Goal: Information Seeking & Learning: Check status

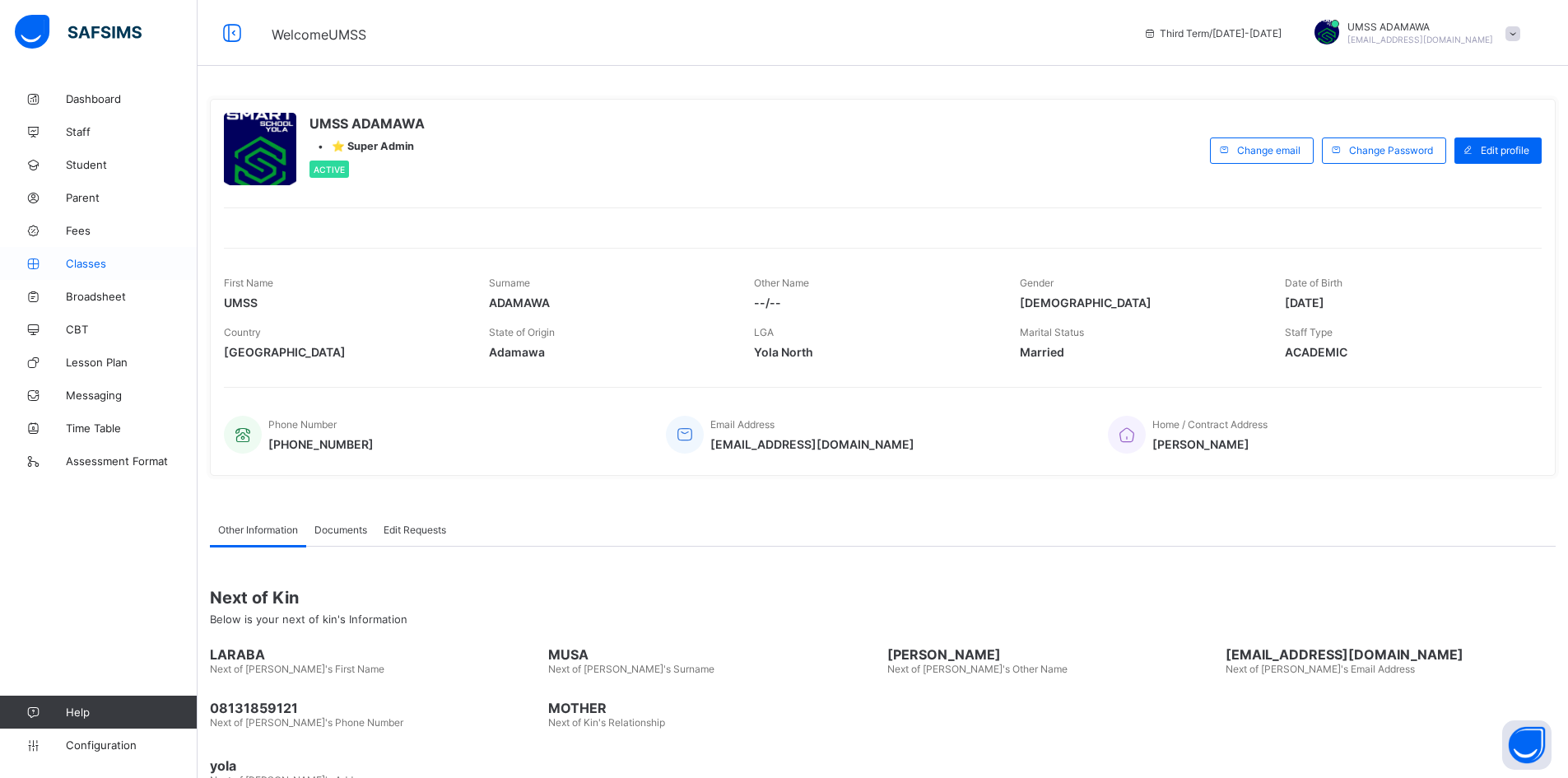
click at [91, 261] on span "Classes" at bounding box center [131, 263] width 132 height 13
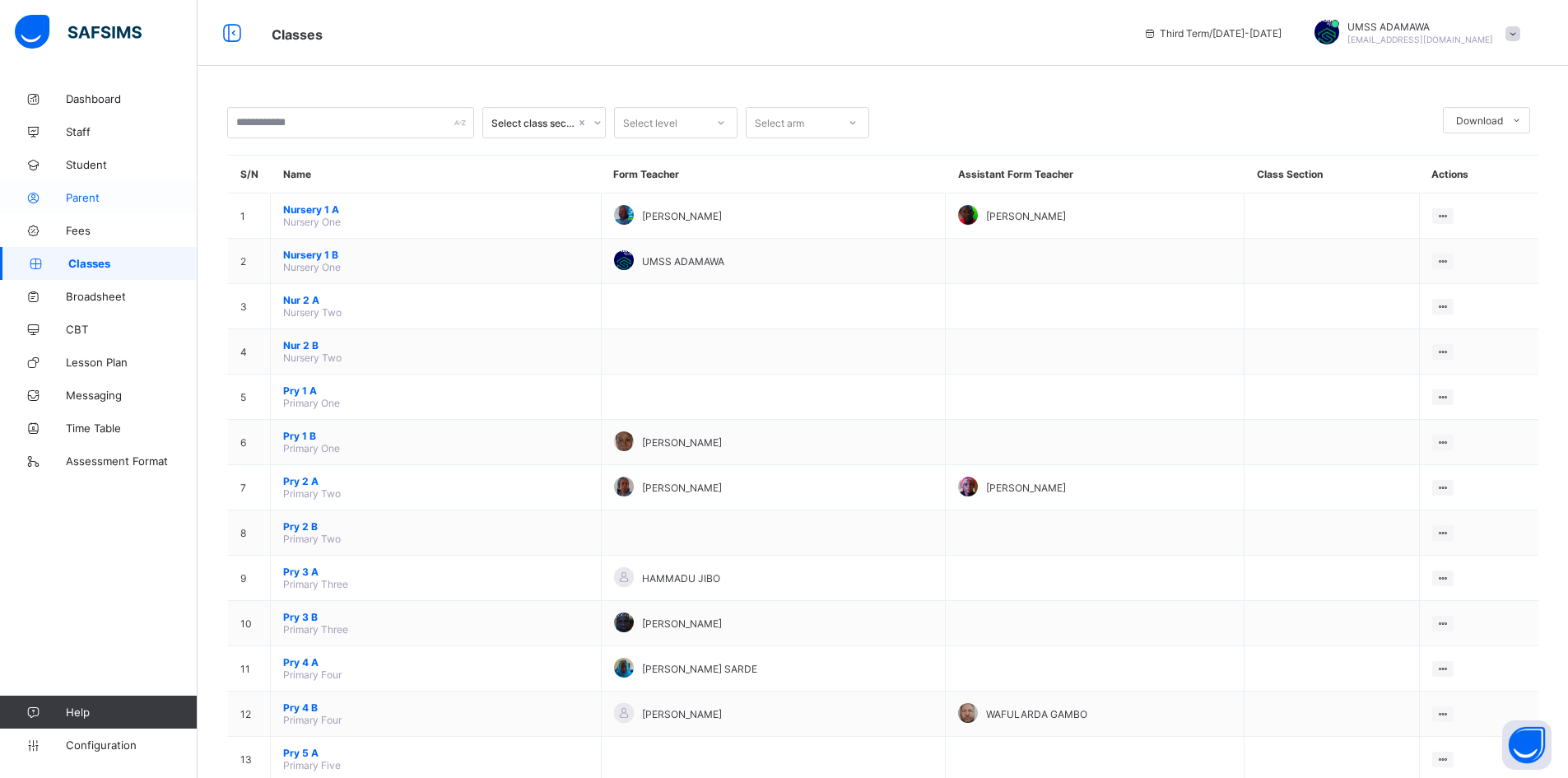
click at [91, 189] on link "Parent" at bounding box center [99, 197] width 197 height 33
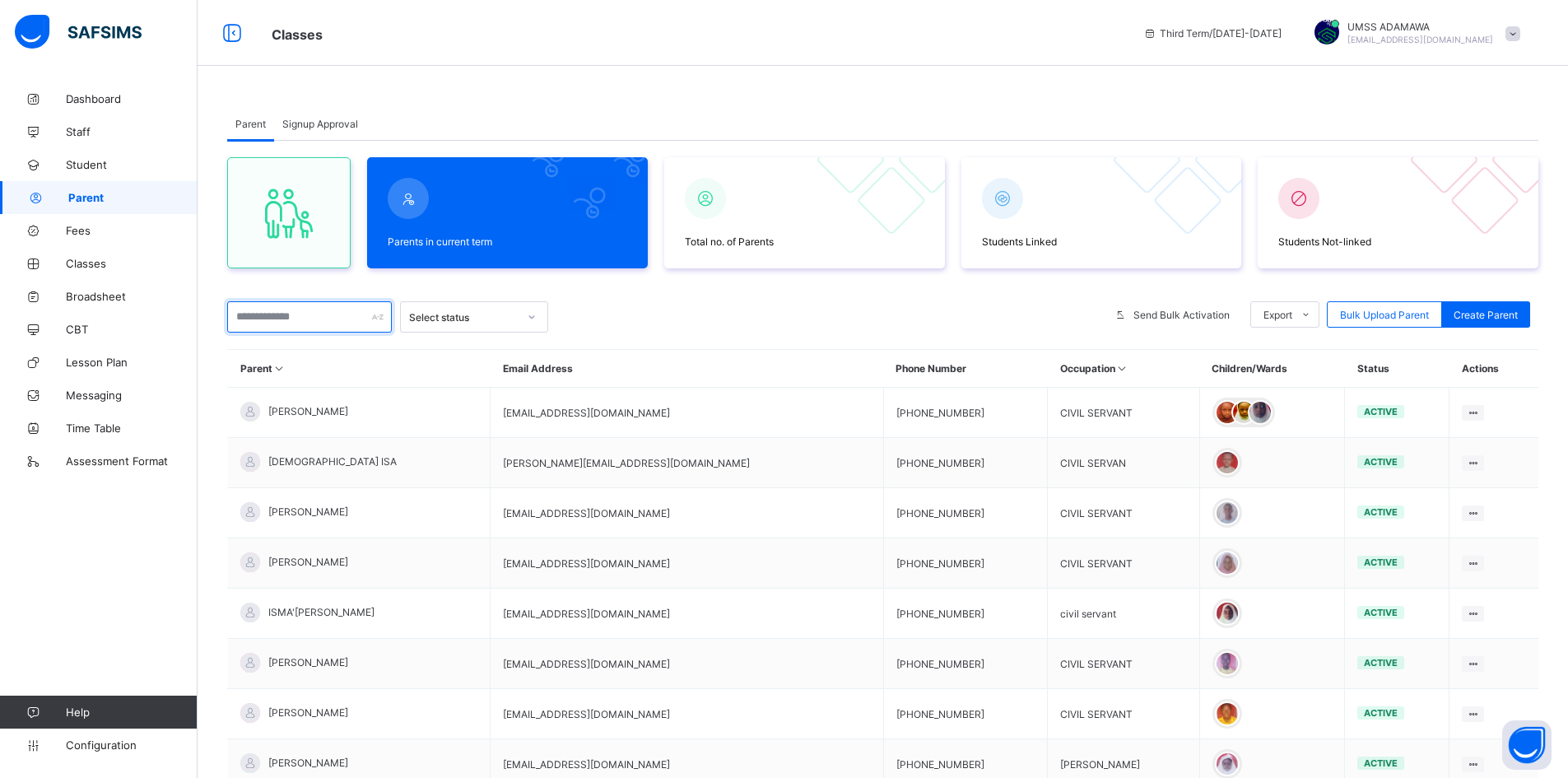
click at [280, 320] on input "text" at bounding box center [309, 317] width 165 height 31
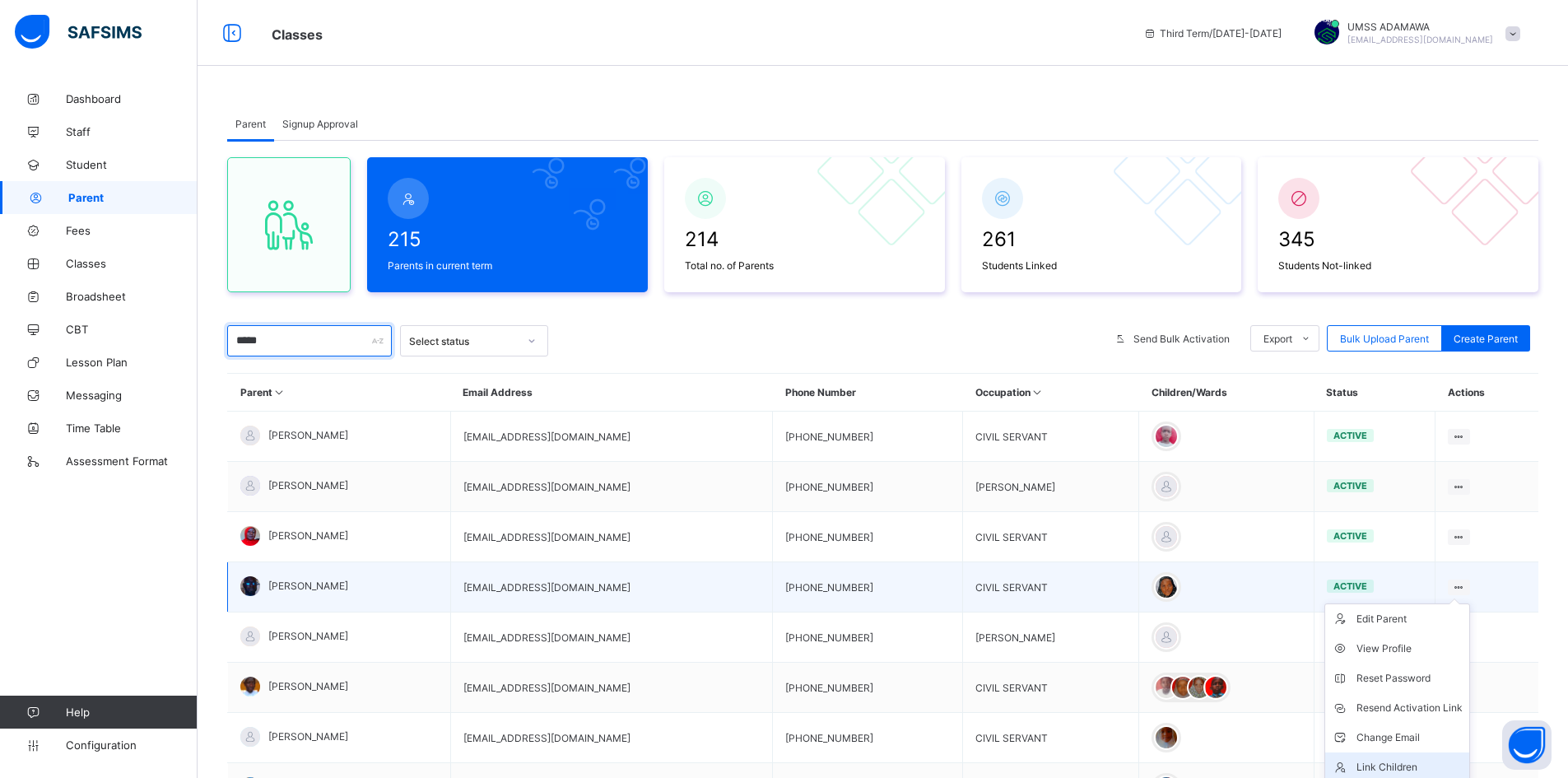
type input "*****"
click at [1404, 761] on div "Link Children" at bounding box center [1409, 767] width 106 height 16
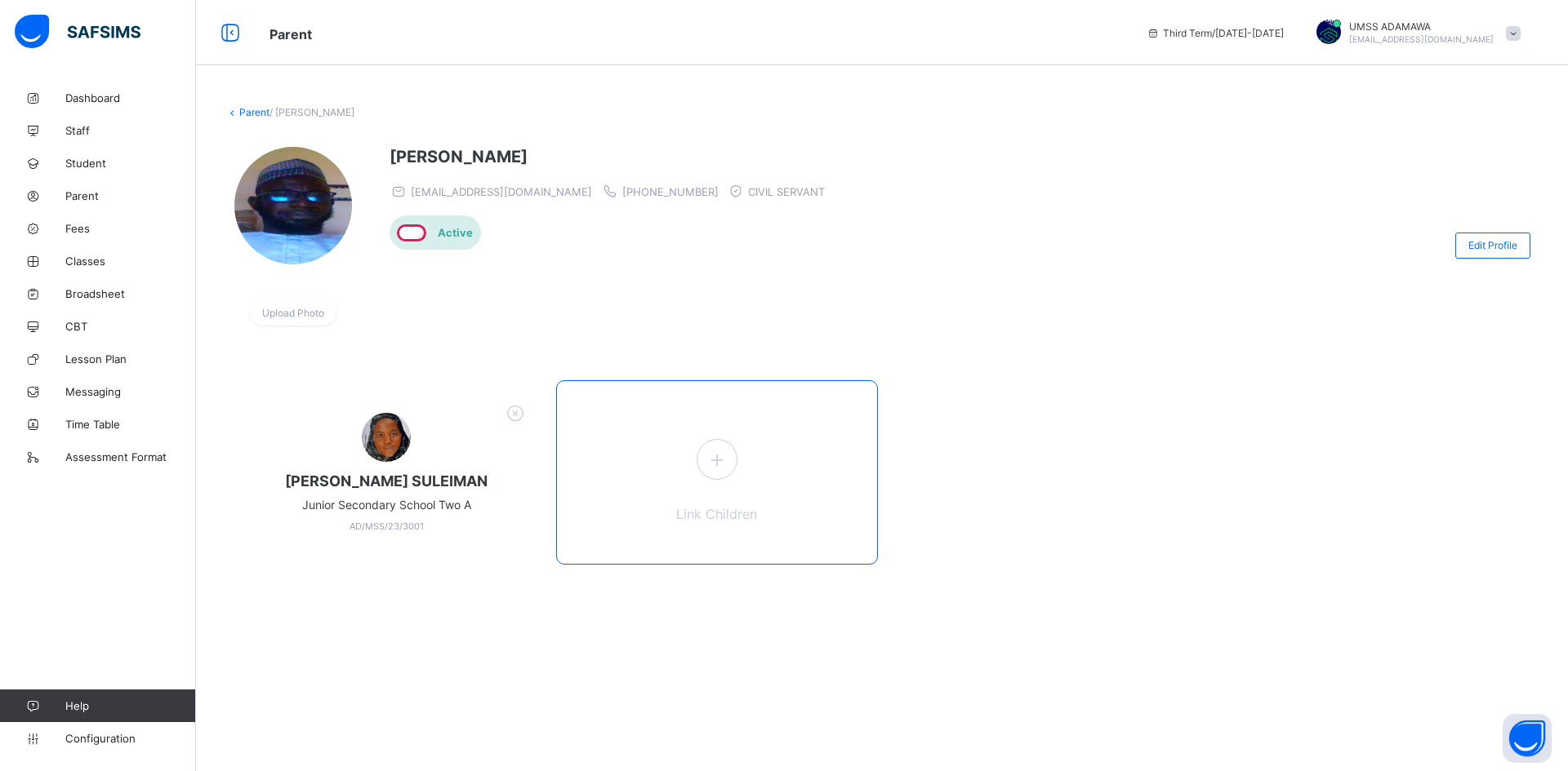
click at [704, 446] on span at bounding box center [717, 459] width 40 height 40
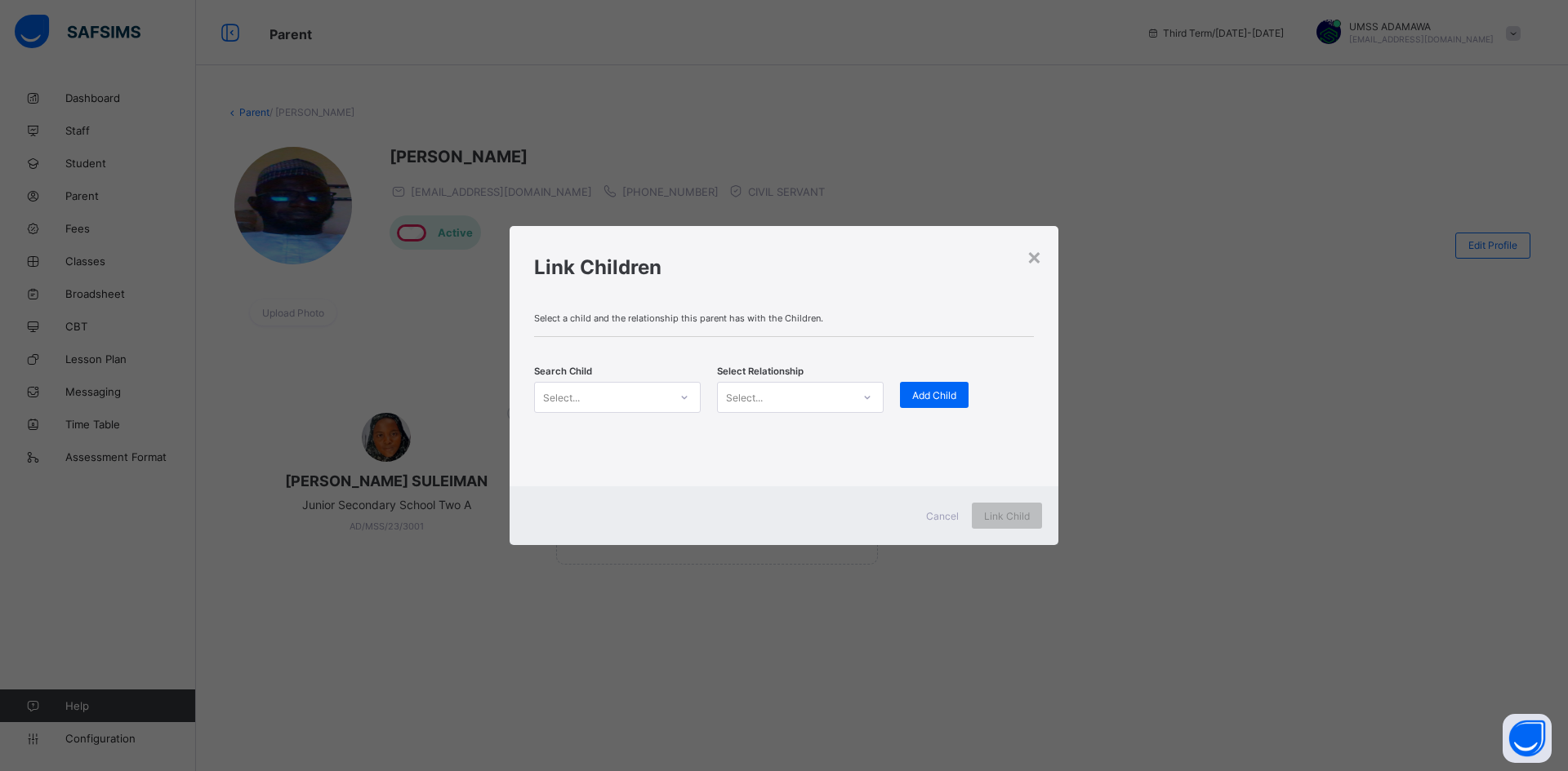
click at [630, 403] on div "Select..." at bounding box center [601, 397] width 134 height 23
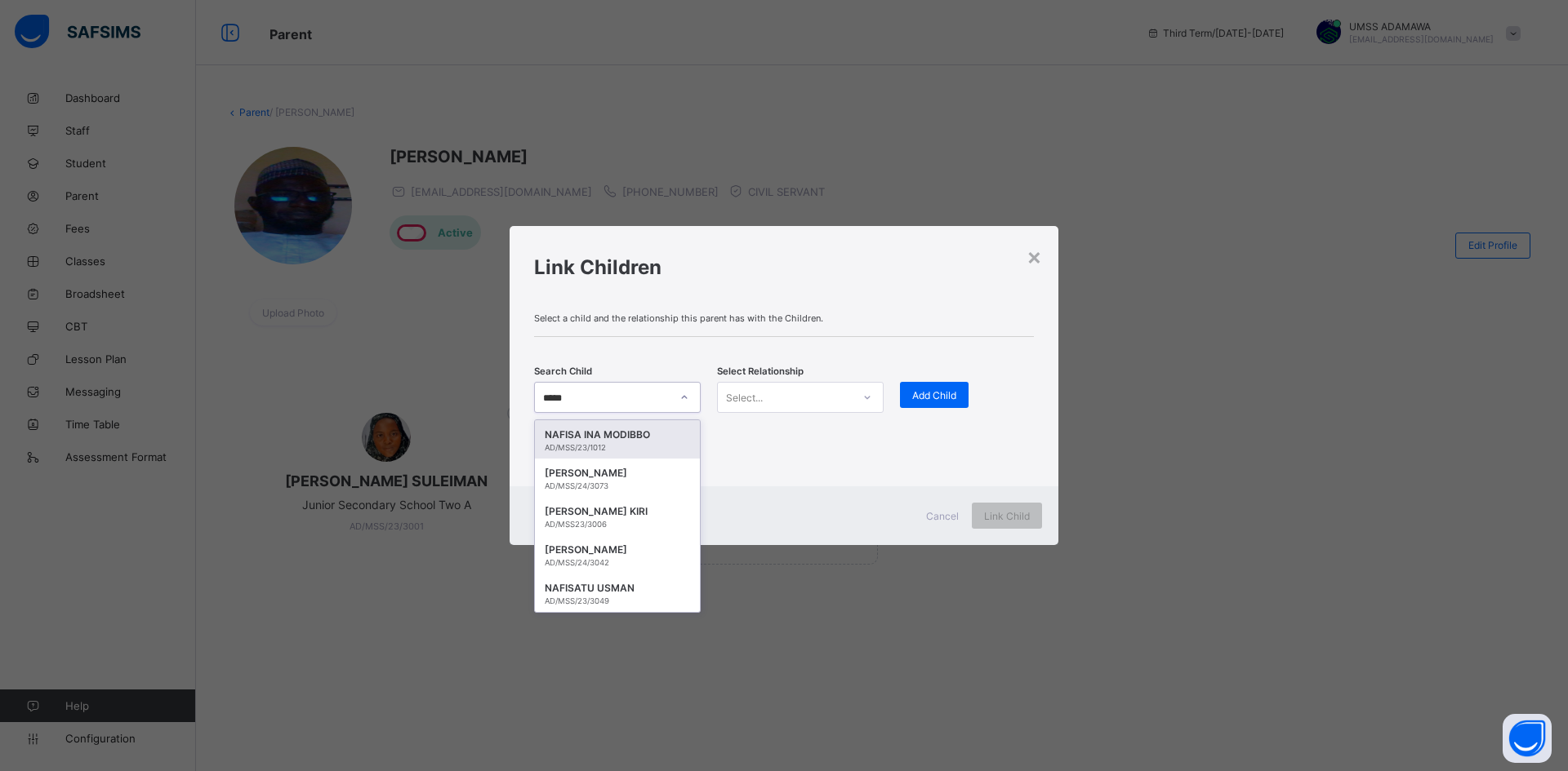
type input "******"
click at [609, 554] on div "NAFISA ABDULLAHI" at bounding box center [617, 549] width 145 height 16
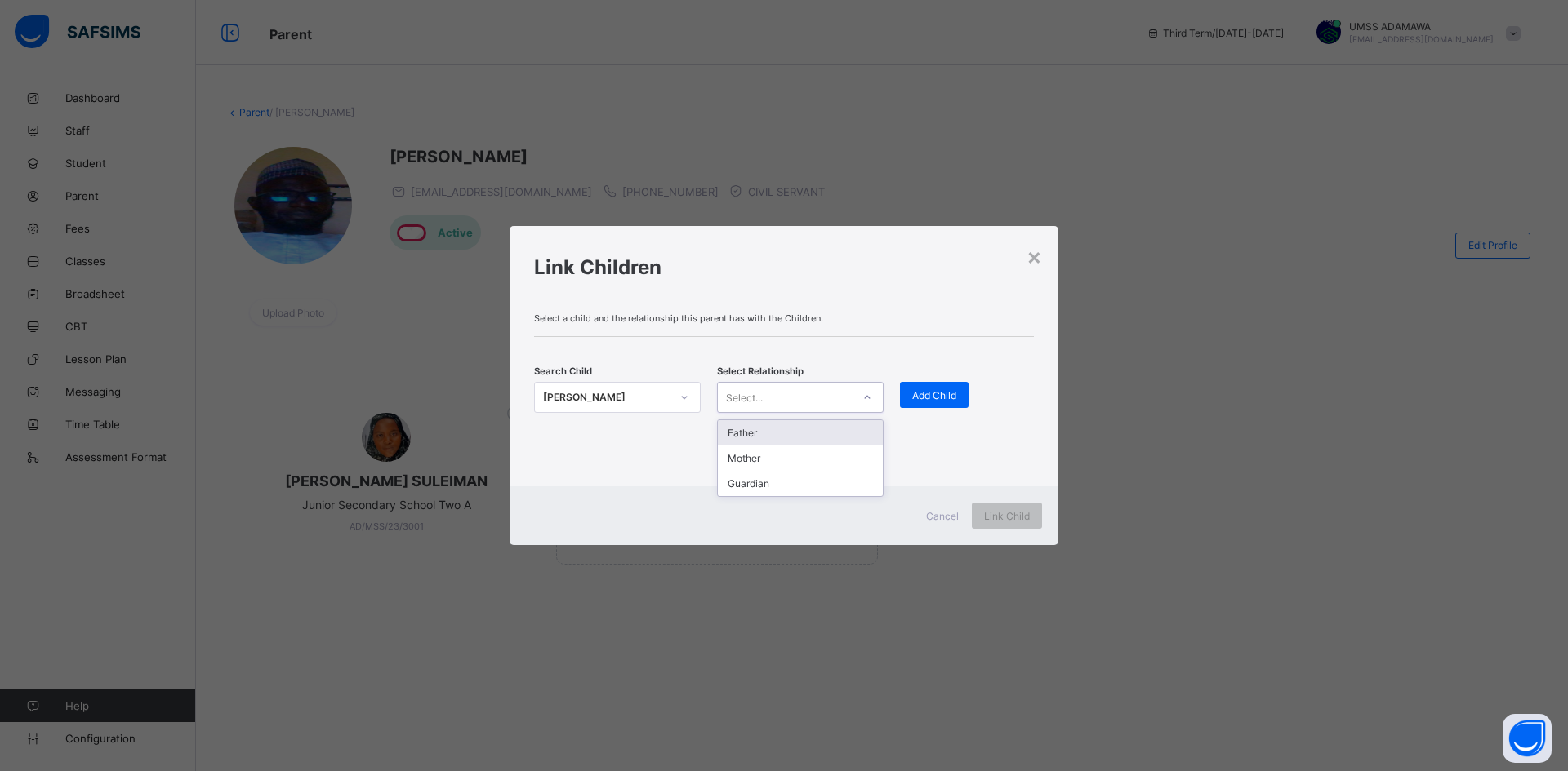
click at [808, 403] on div "Select..." at bounding box center [784, 397] width 134 height 23
click at [747, 424] on div "Father" at bounding box center [800, 433] width 165 height 25
click at [937, 398] on span "Add Child" at bounding box center [934, 395] width 44 height 13
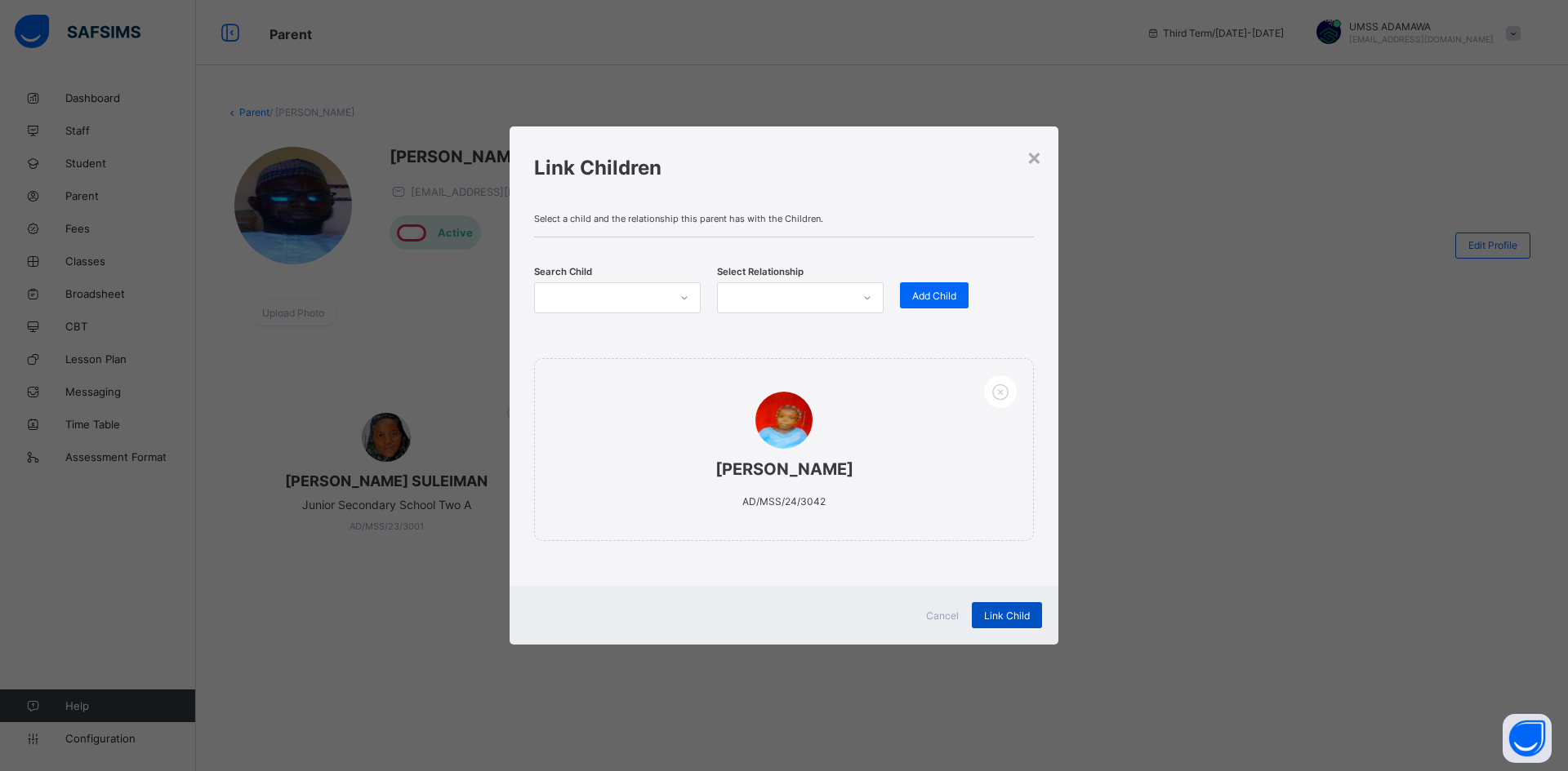
click at [1012, 615] on span "Link Child" at bounding box center [1007, 616] width 46 height 13
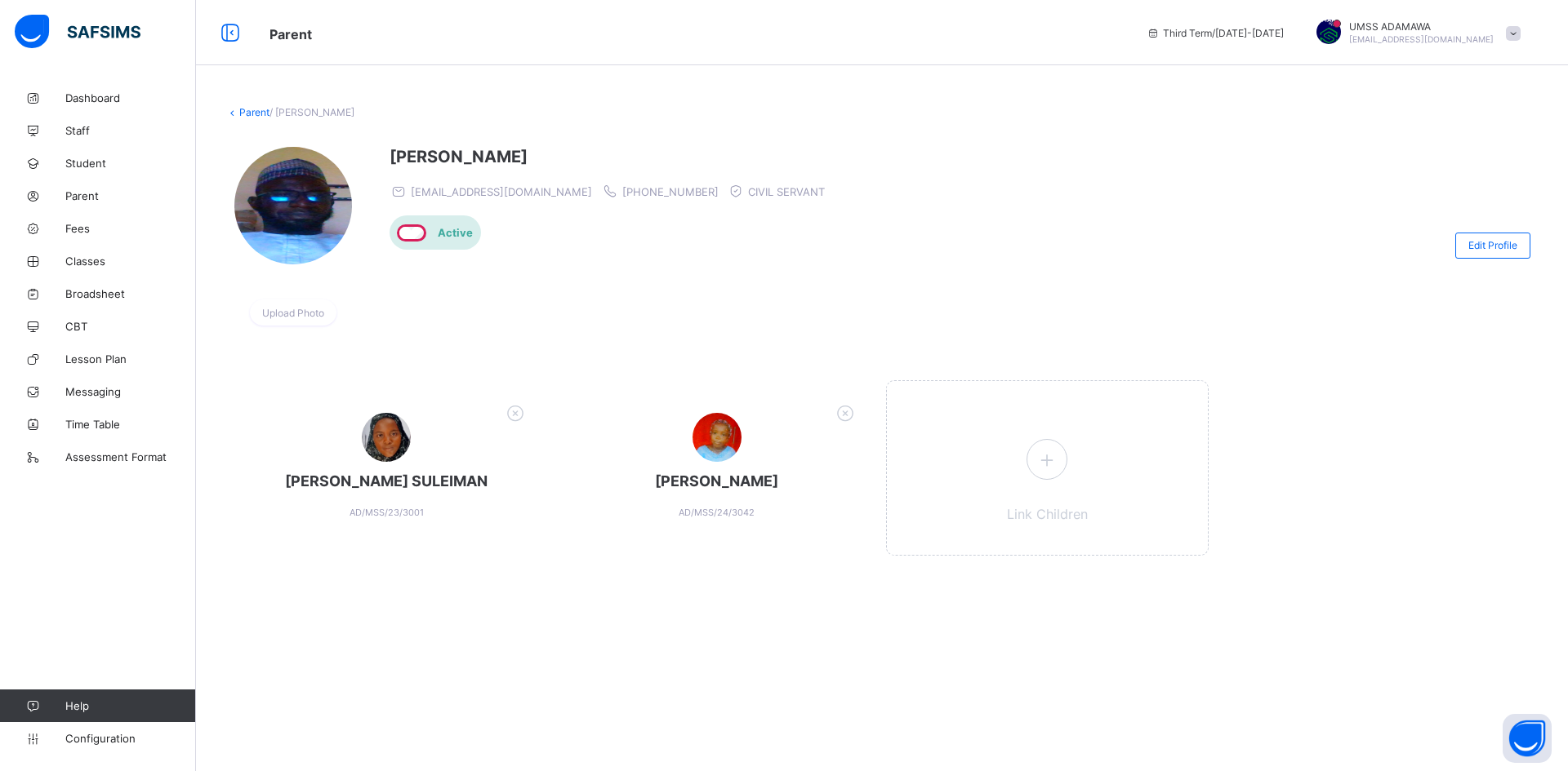
drag, startPoint x: 878, startPoint y: 235, endPoint x: 1276, endPoint y: 532, distance: 496.6
click at [1276, 532] on div "MARYAM USMAN SULEIMAN AD/MSS/23/3001 NAFISA ABDULLAHI AD/MSS/24/3042 Link Child…" at bounding box center [881, 476] width 1313 height 192
click at [89, 257] on span "Classes" at bounding box center [130, 260] width 131 height 13
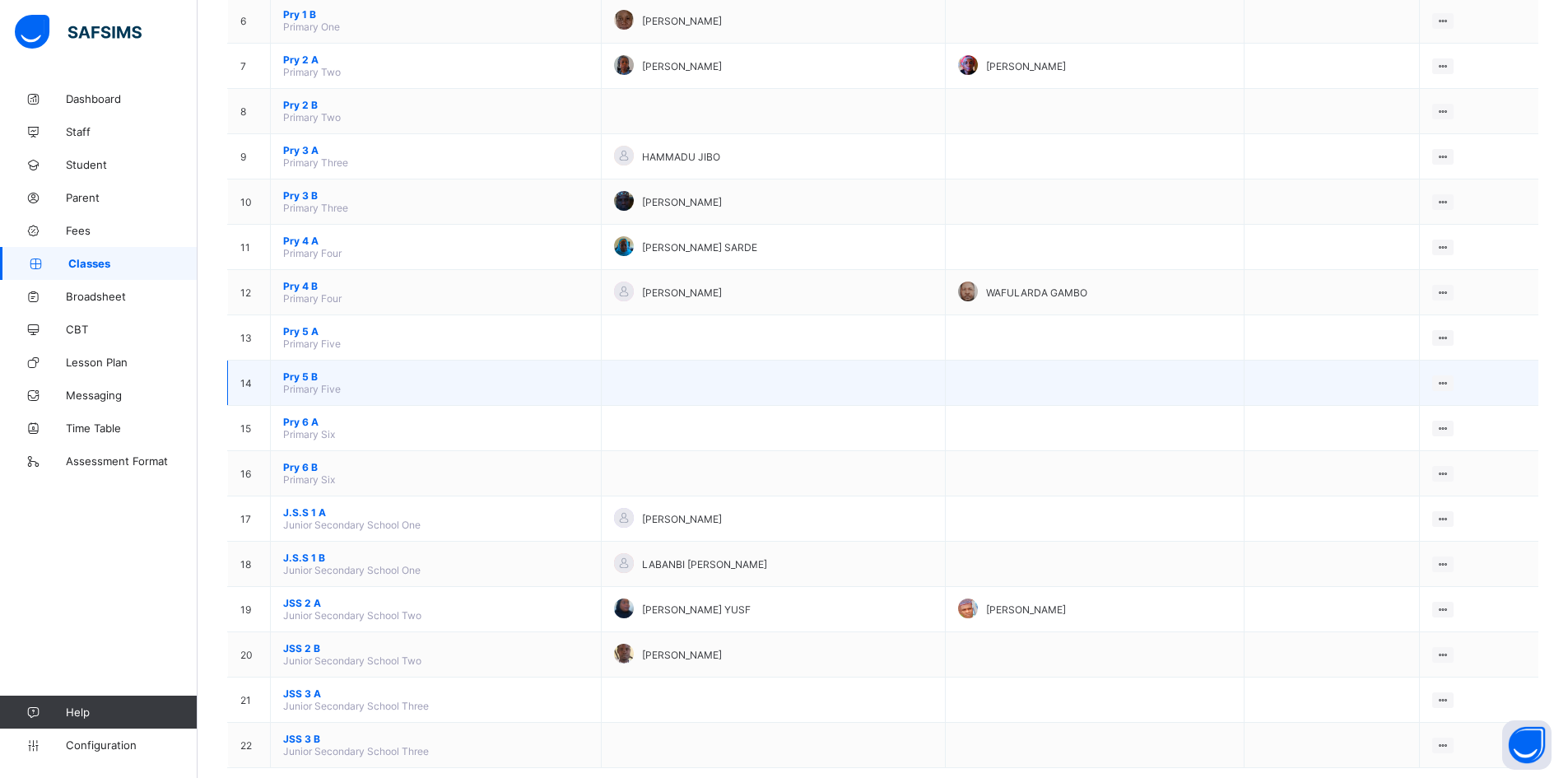
scroll to position [453, 0]
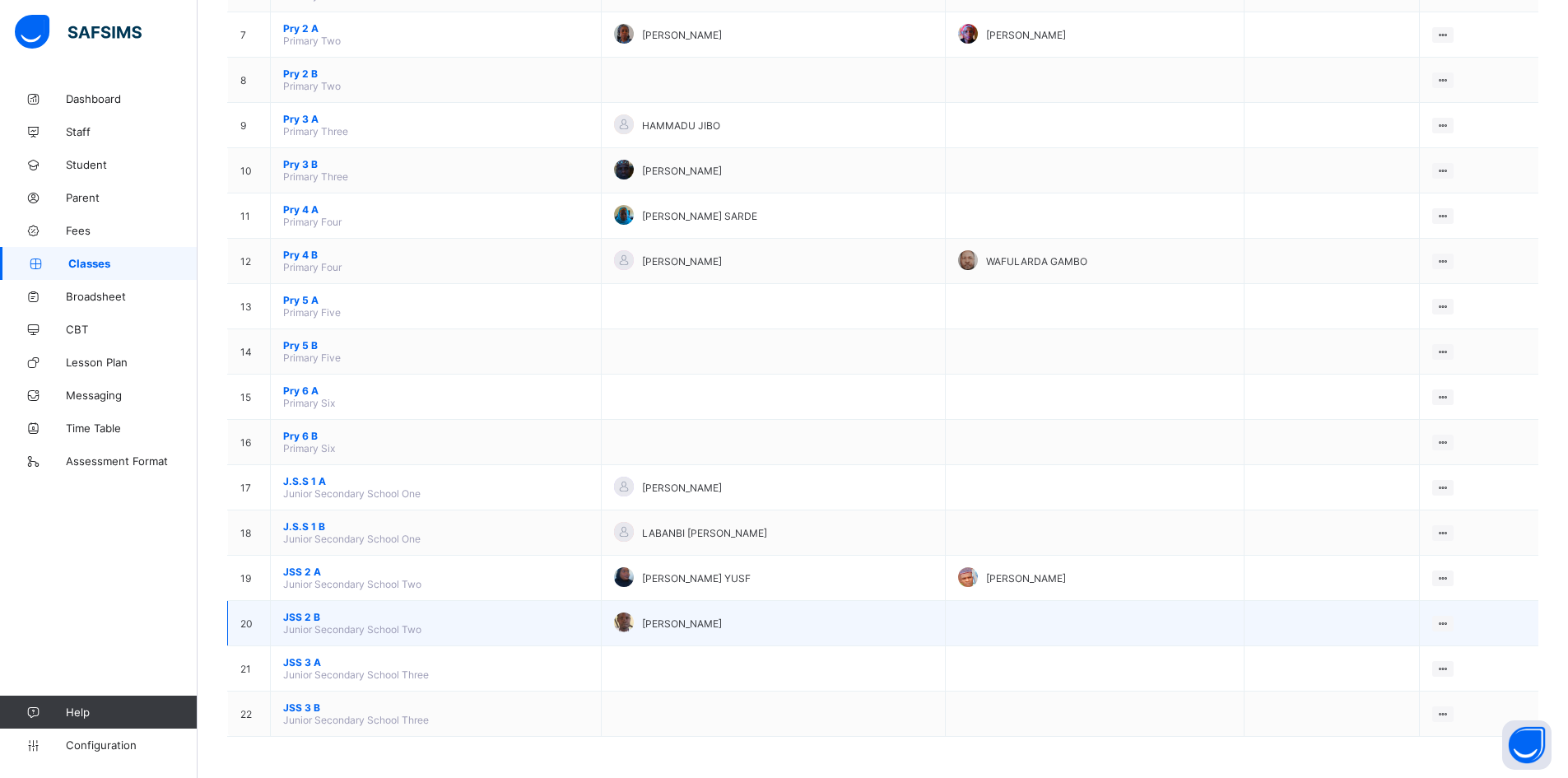
click at [305, 617] on span "JSS 2 B" at bounding box center [435, 617] width 305 height 13
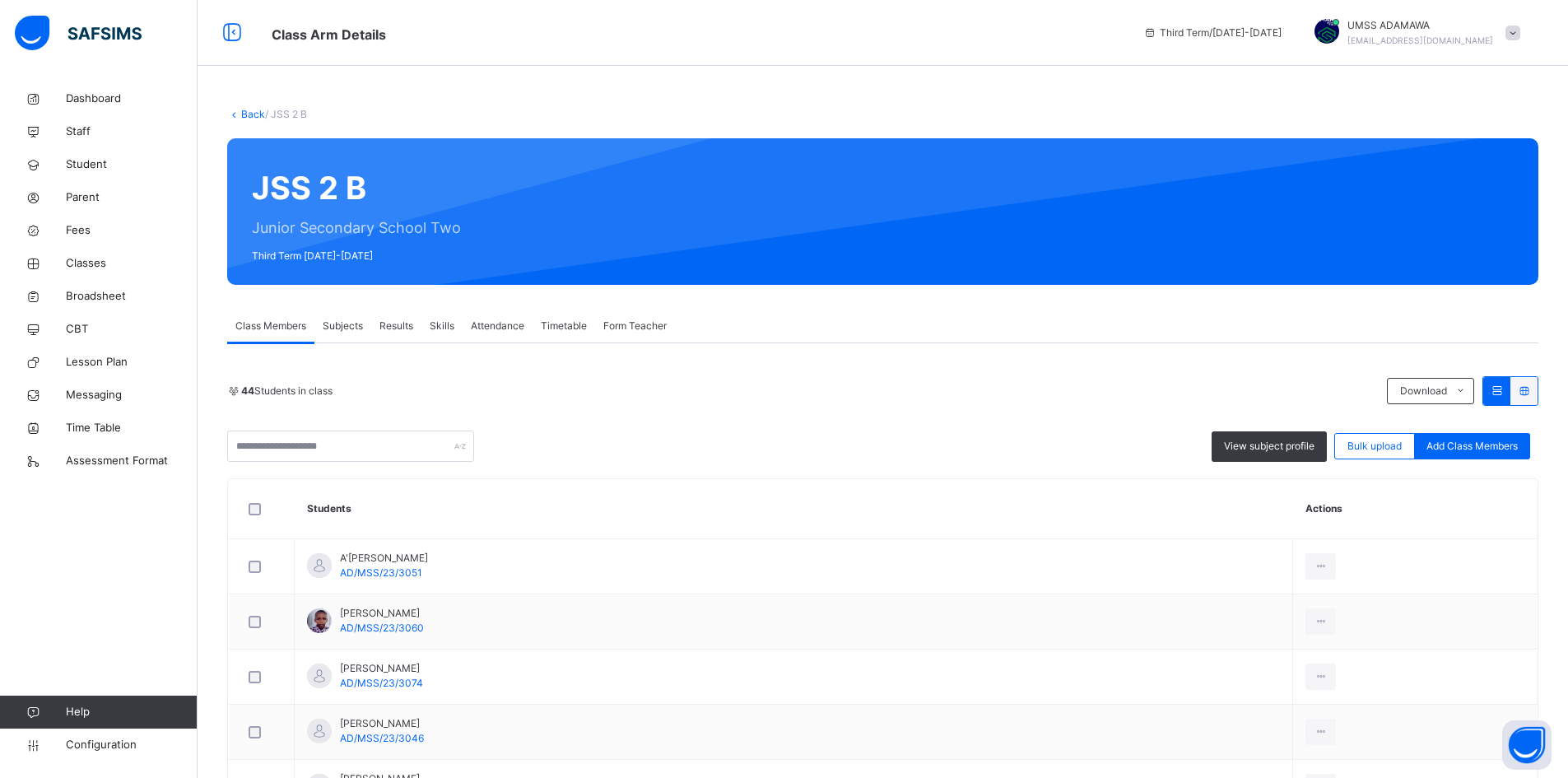
click at [249, 115] on link "Back" at bounding box center [253, 114] width 24 height 13
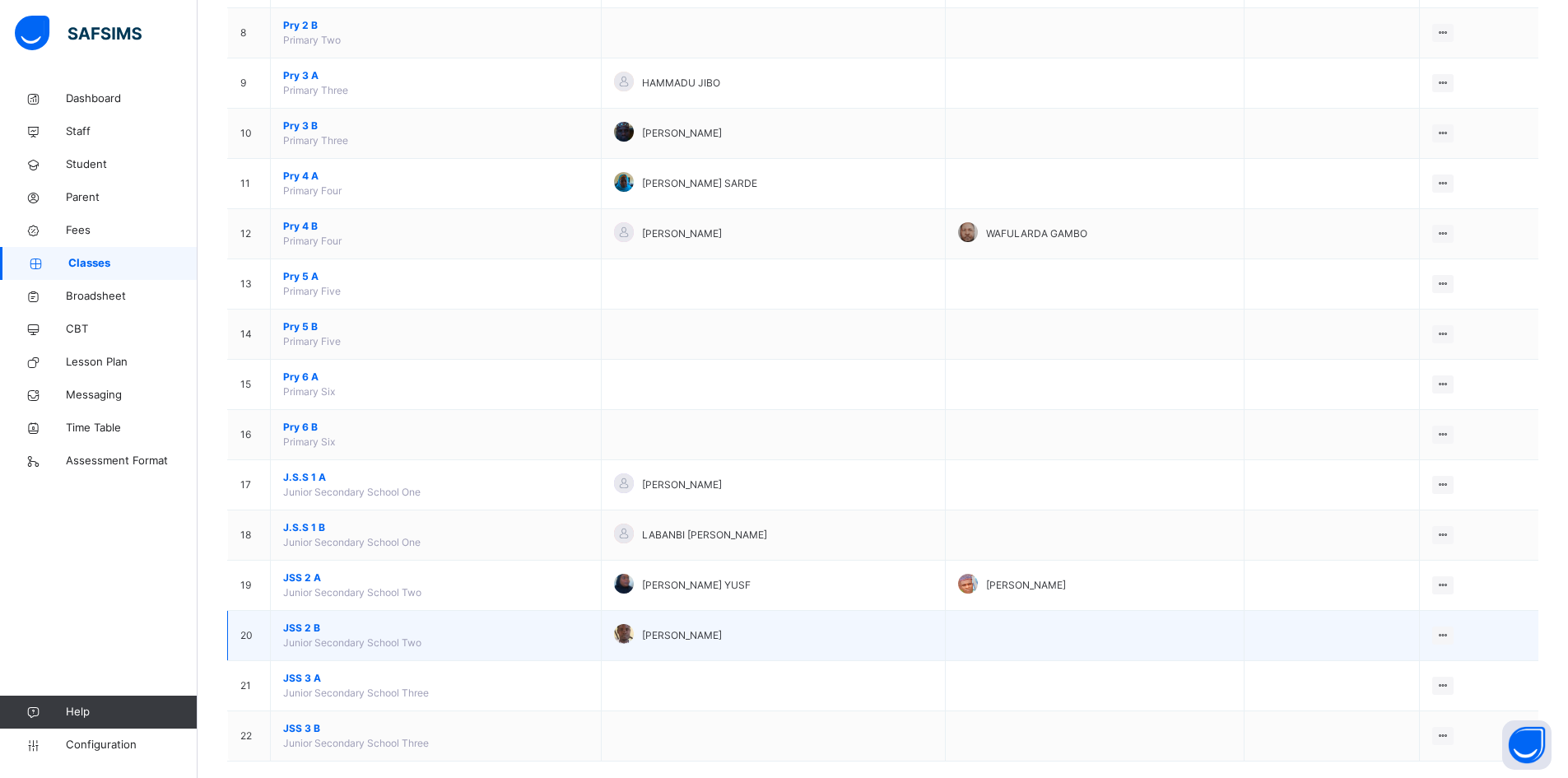
scroll to position [564, 0]
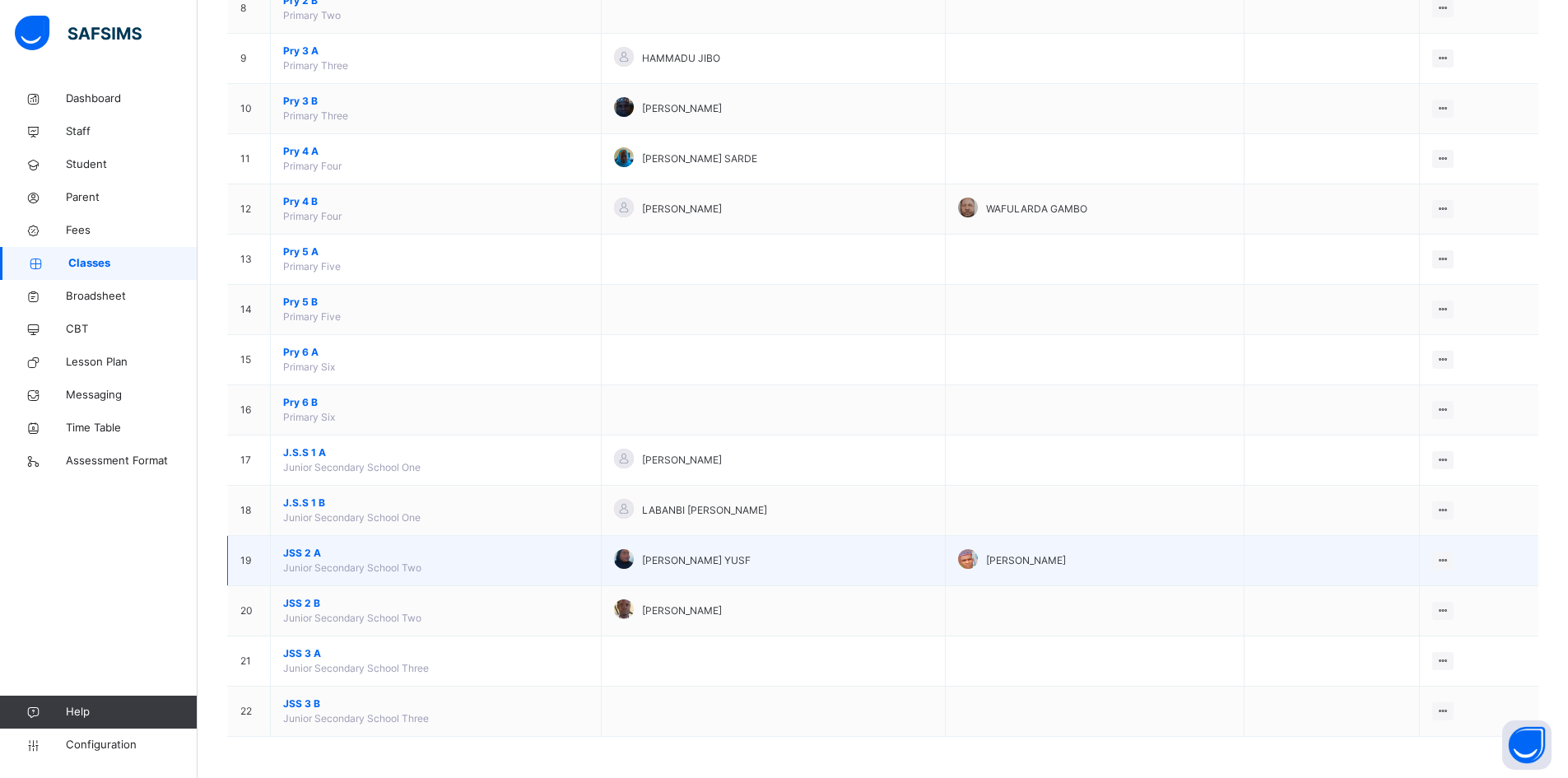
click at [303, 554] on span "JSS 2 A" at bounding box center [435, 553] width 305 height 14
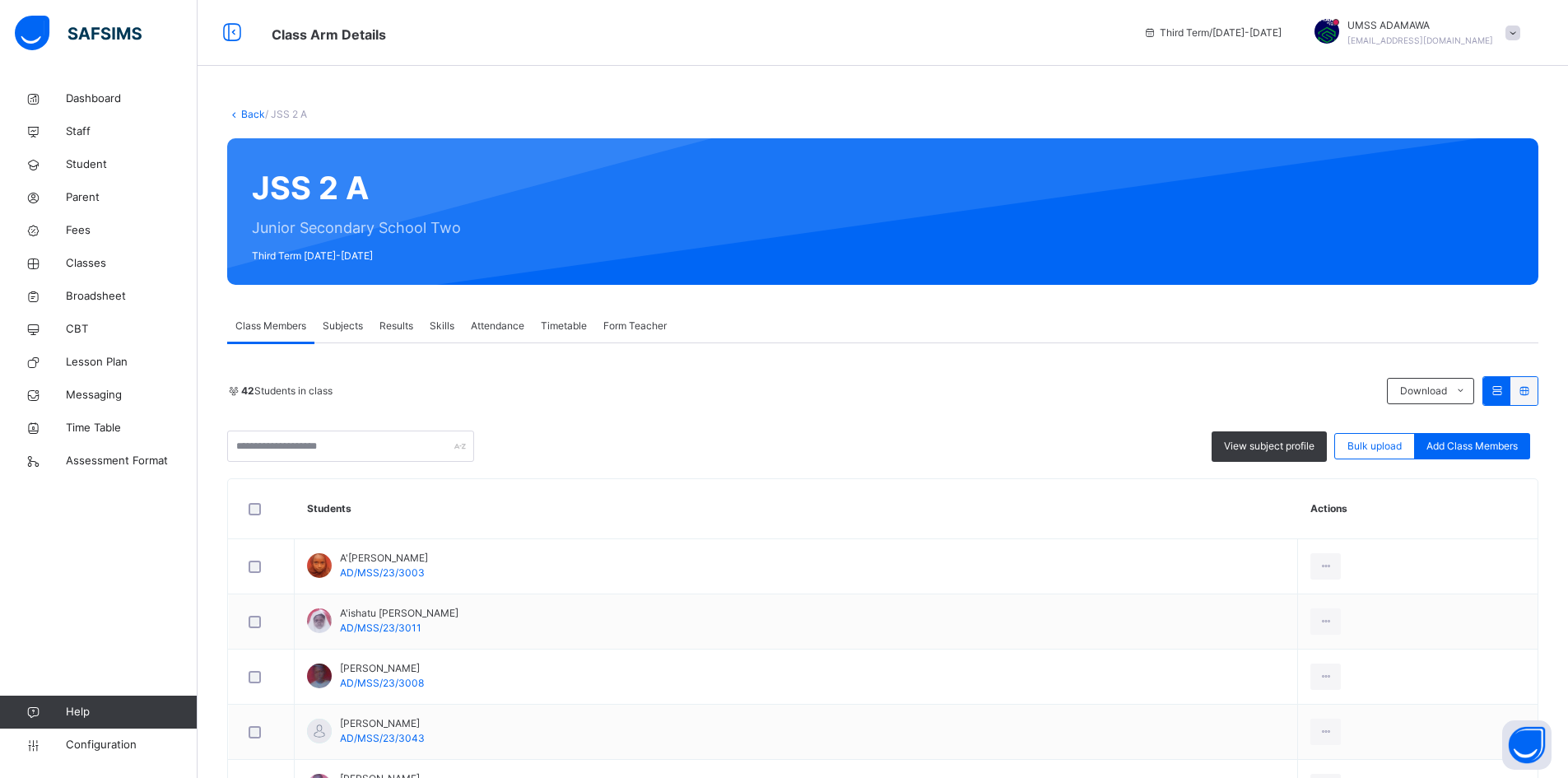
click at [399, 323] on span "Results" at bounding box center [397, 326] width 34 height 14
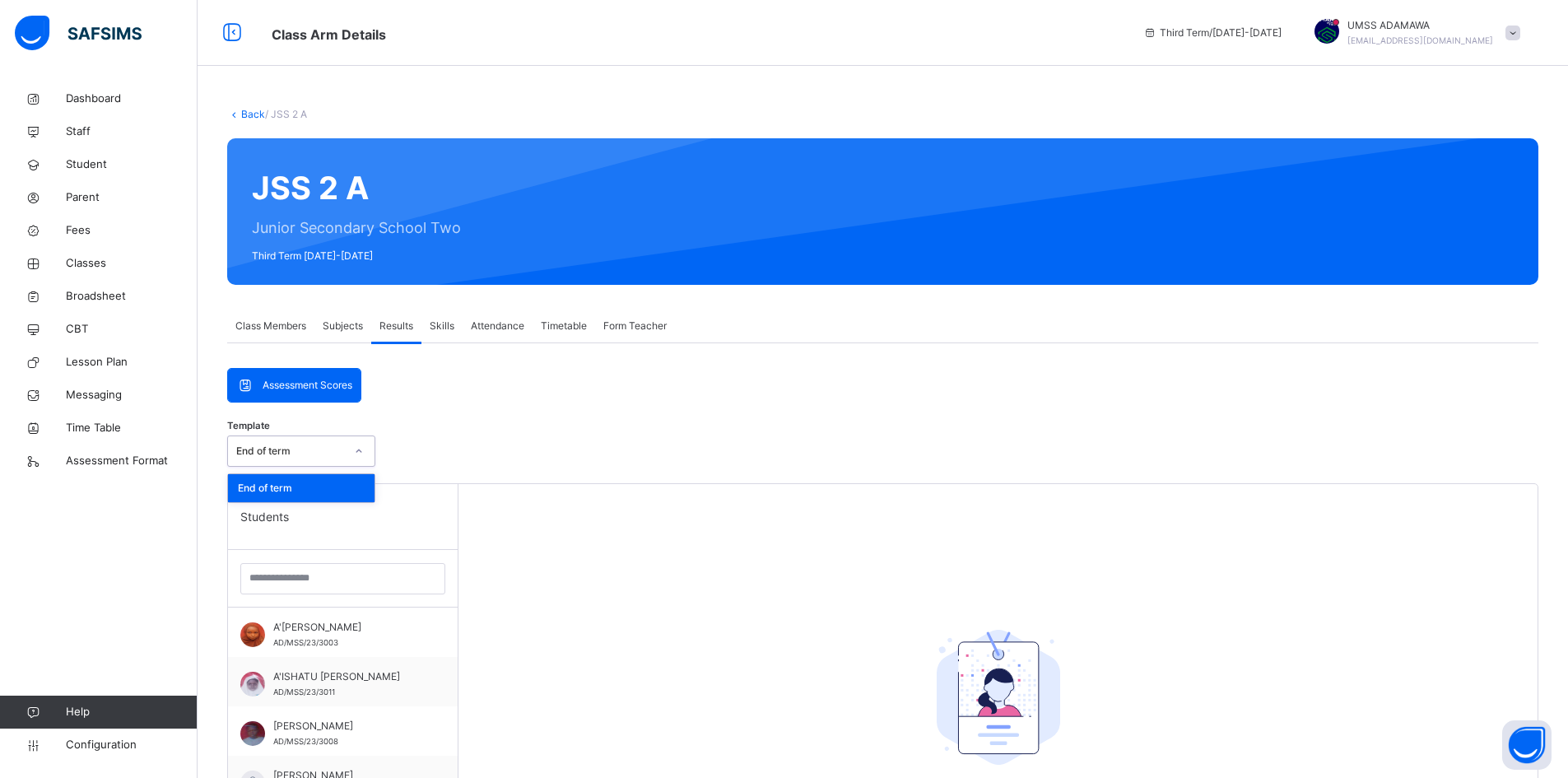
click at [334, 449] on div "End of term" at bounding box center [291, 451] width 109 height 14
click at [309, 440] on div "End of term" at bounding box center [286, 451] width 116 height 26
click at [98, 289] on span "Broadsheet" at bounding box center [131, 296] width 132 height 16
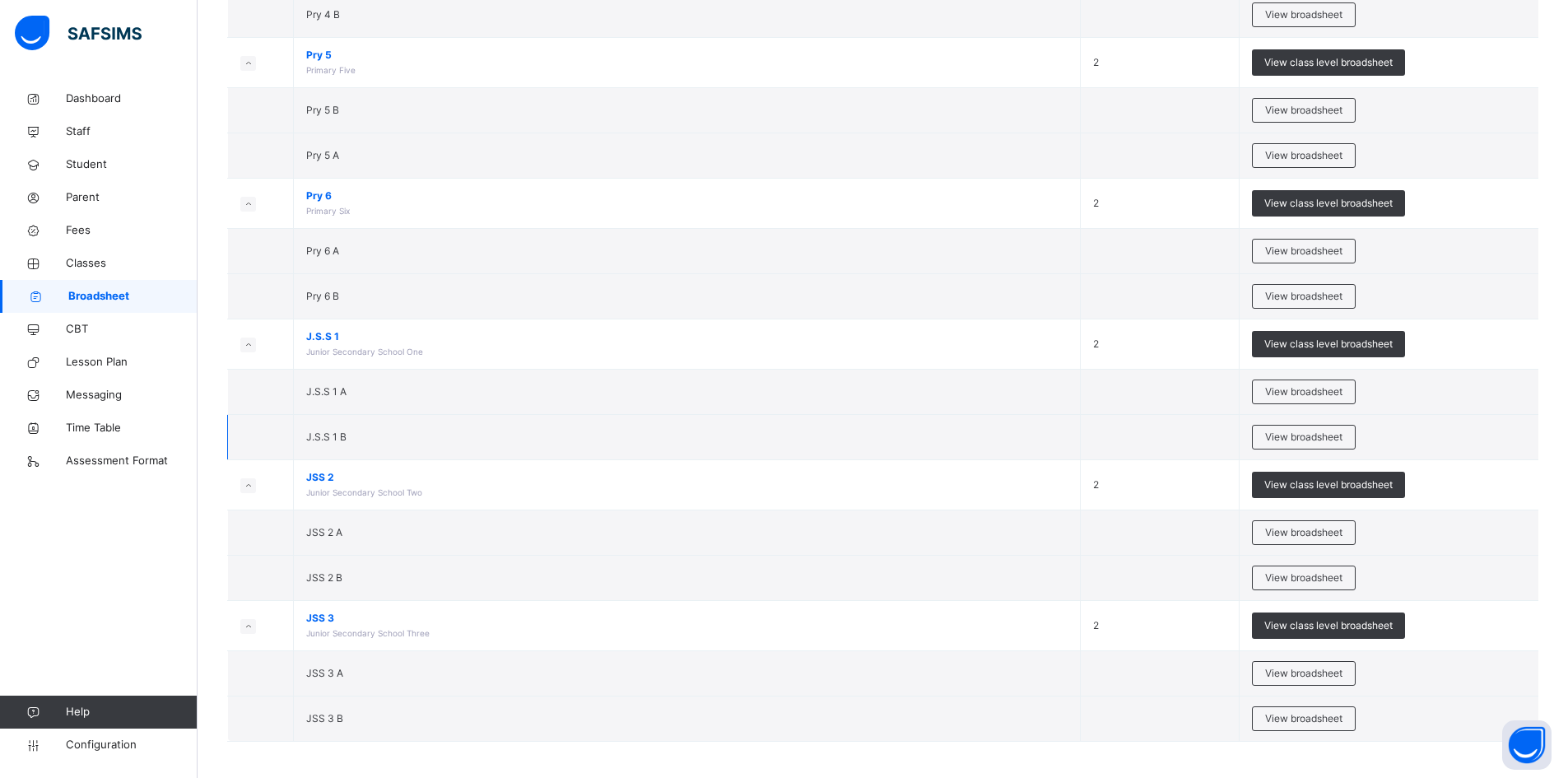
scroll to position [1008, 0]
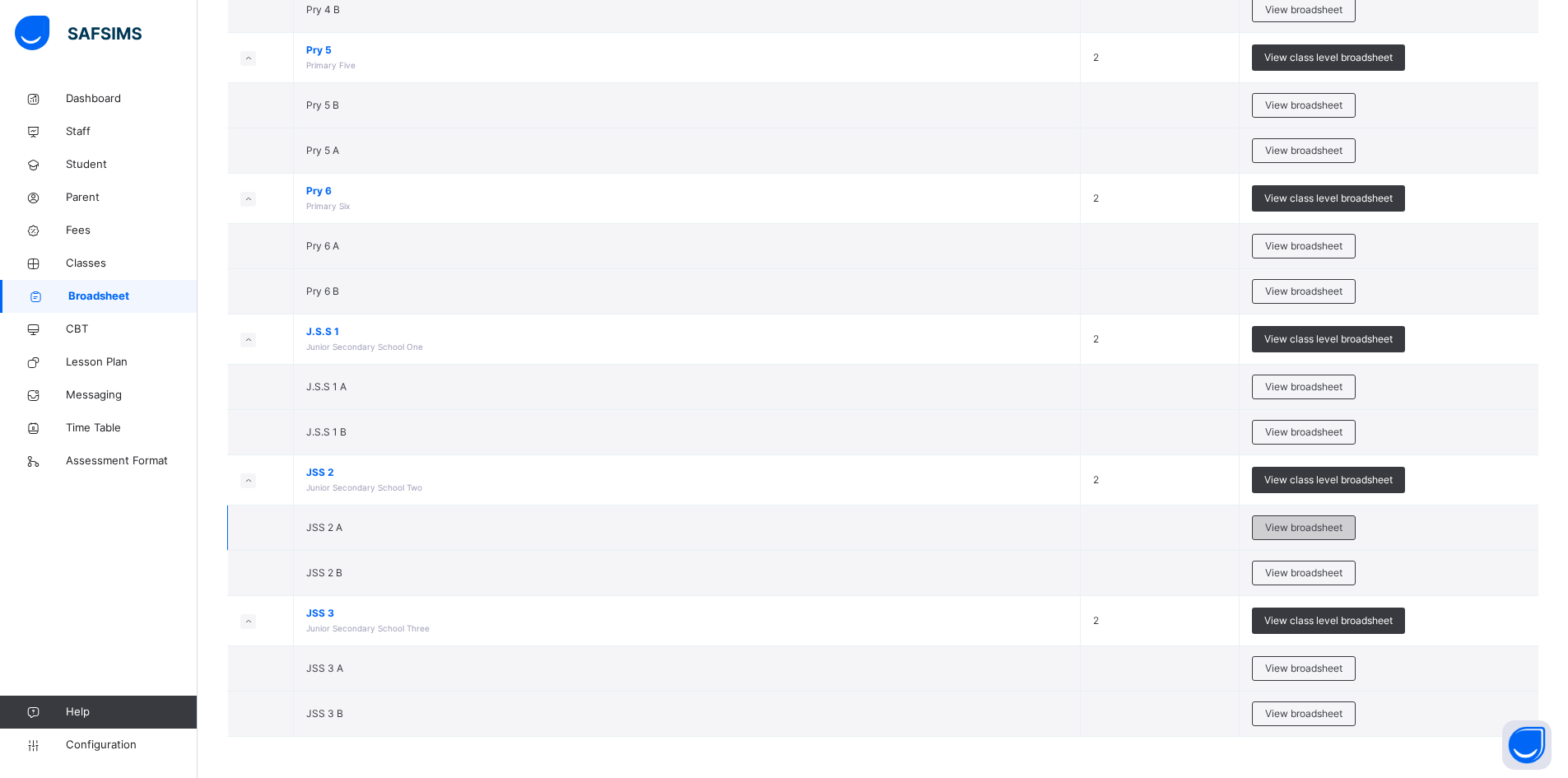
click at [1292, 526] on span "View broadsheet" at bounding box center [1304, 527] width 77 height 14
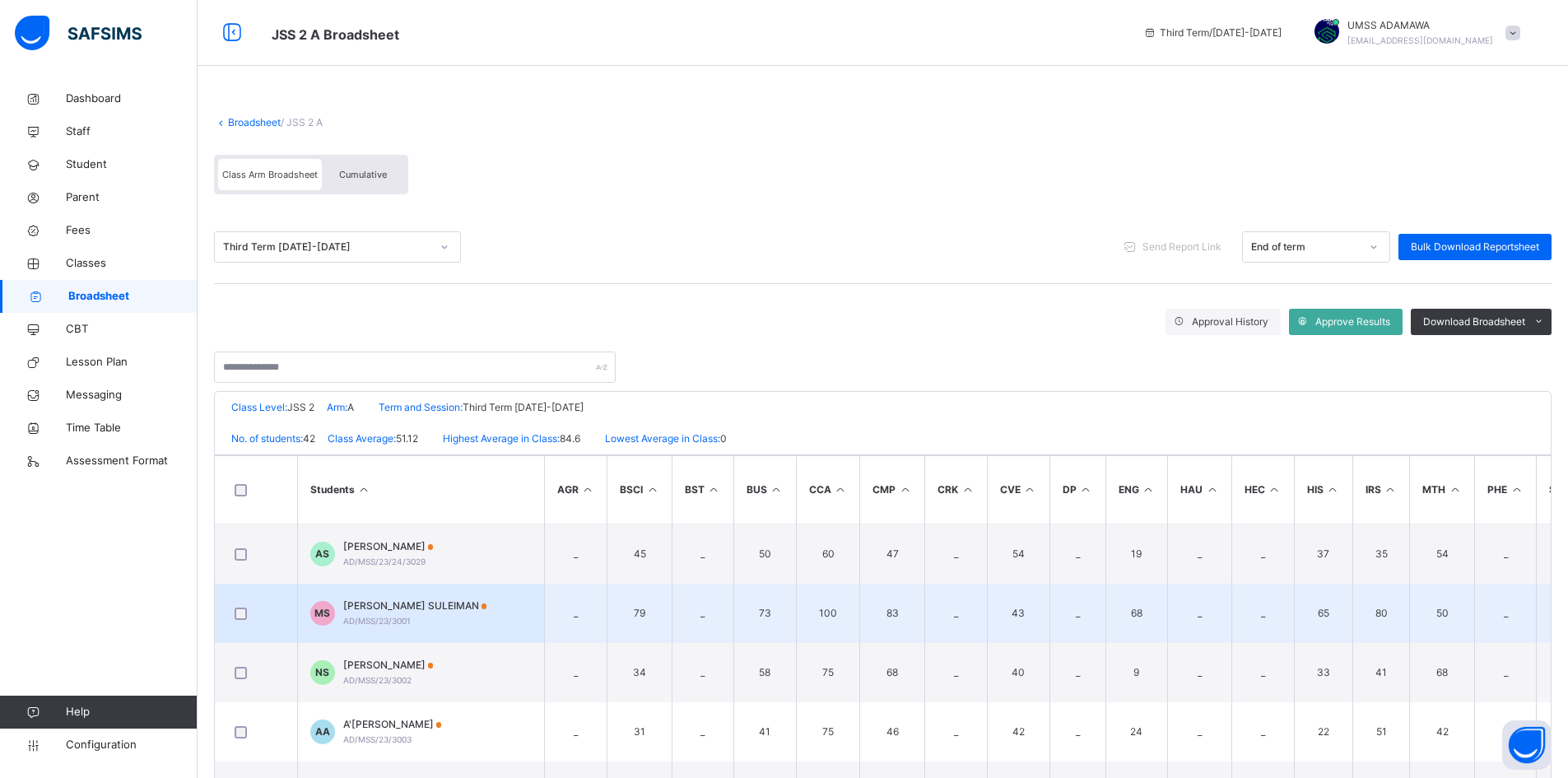
click at [365, 605] on span "MARYAM USMAN SULEIMAN" at bounding box center [416, 605] width 144 height 14
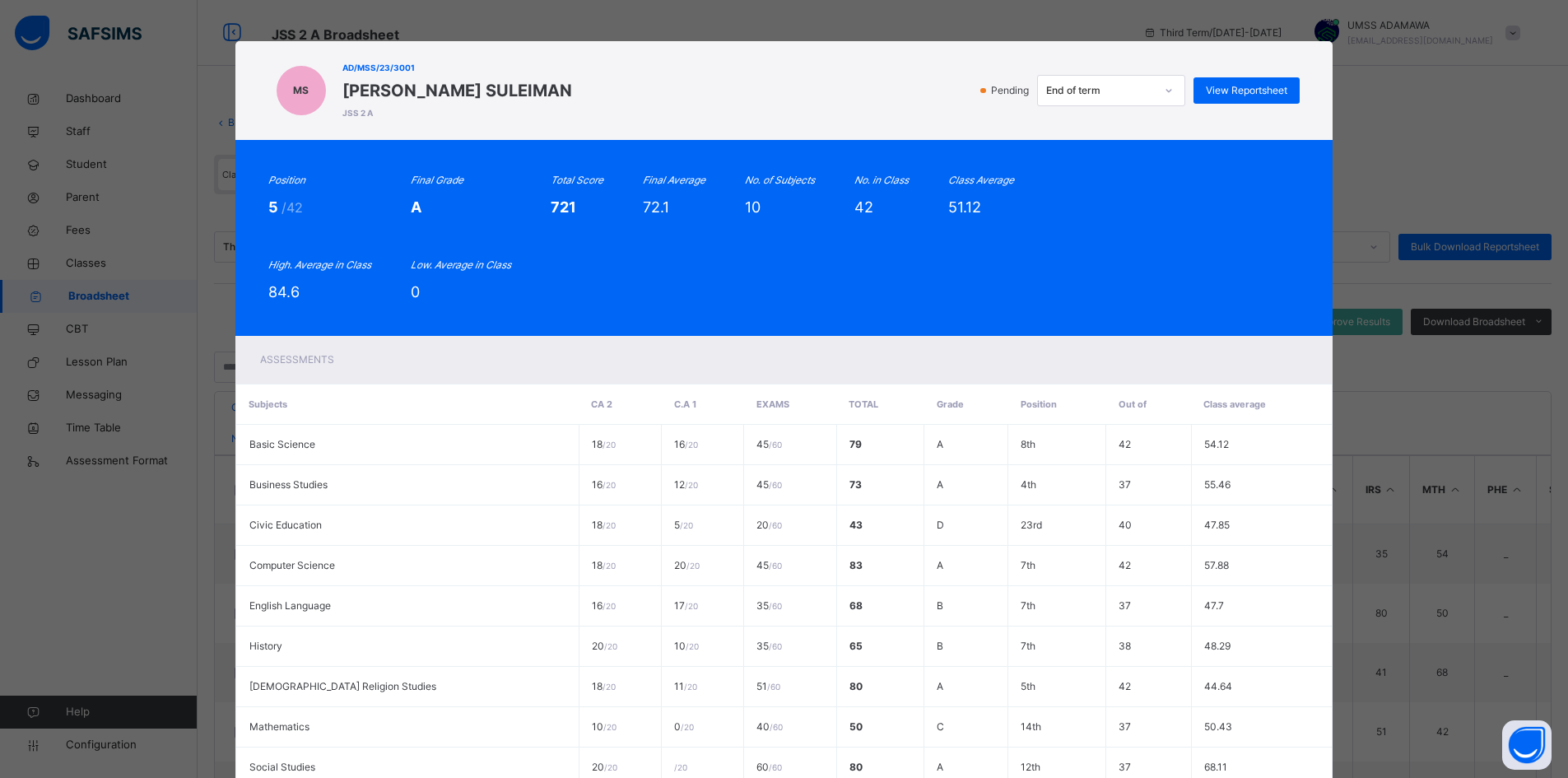
click at [1157, 94] on div at bounding box center [1169, 90] width 28 height 26
click at [1265, 85] on span "View Reportsheet" at bounding box center [1247, 90] width 82 height 14
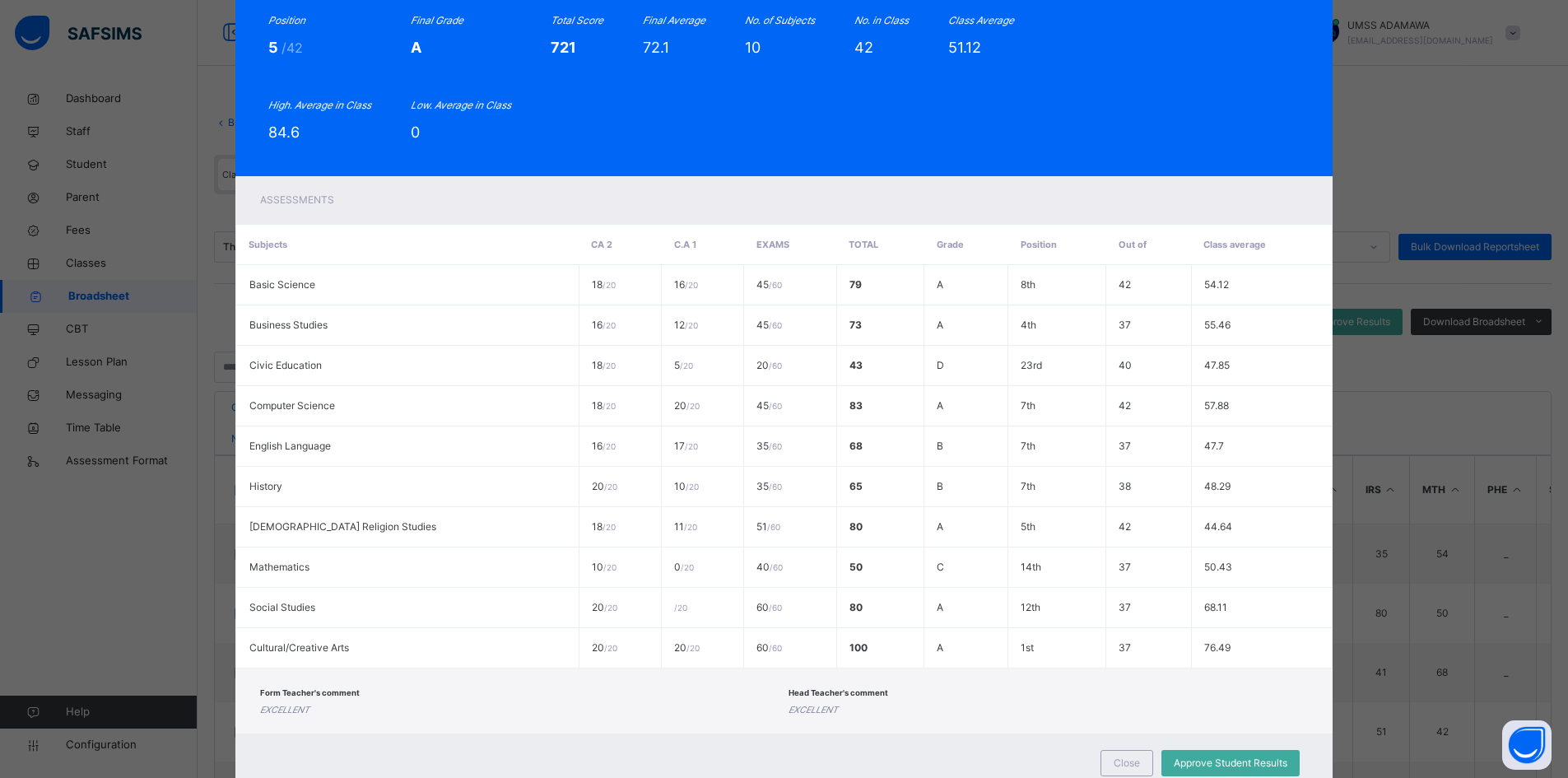
scroll to position [216, 0]
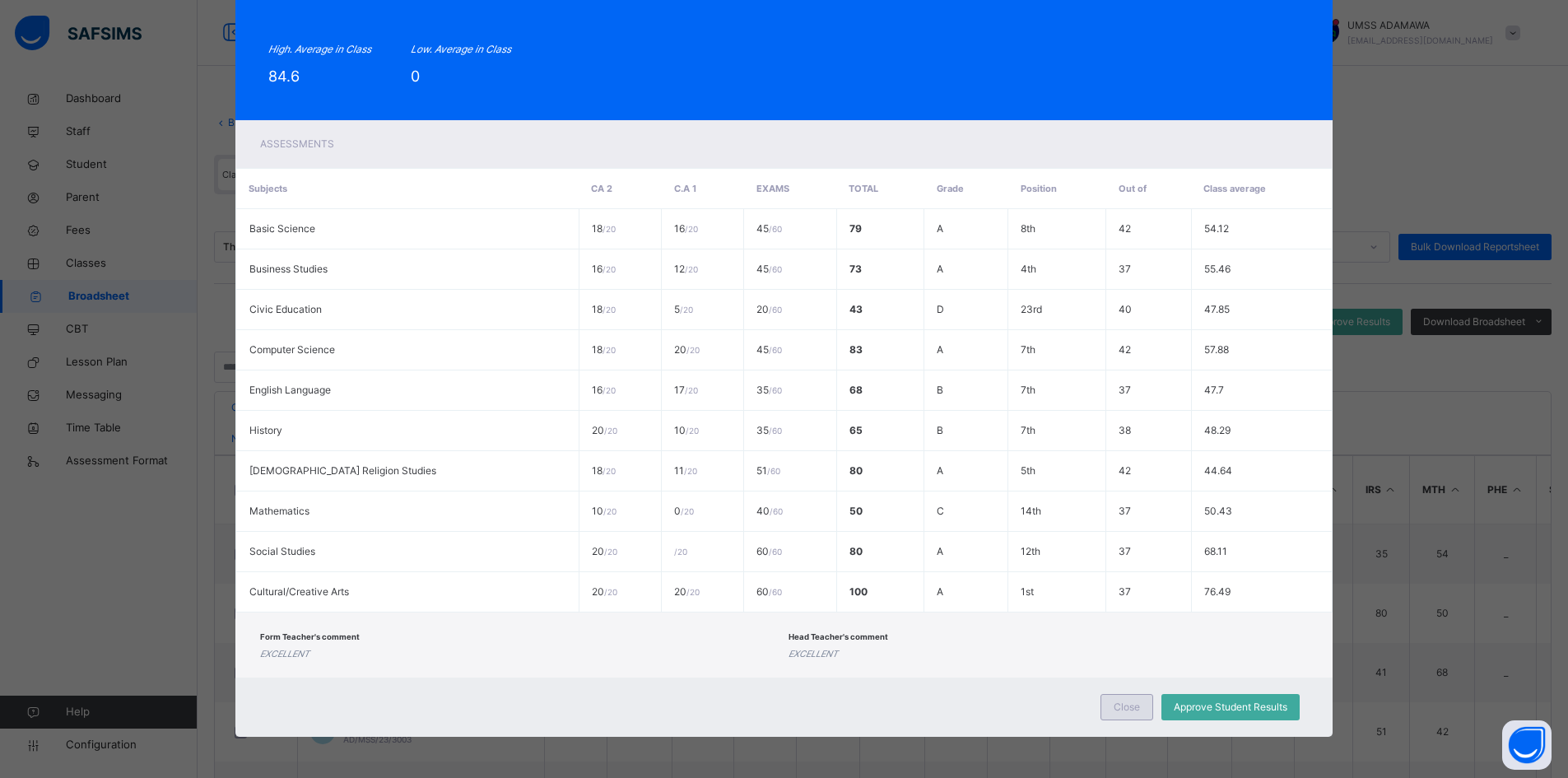
click at [1120, 713] on span "Close" at bounding box center [1127, 707] width 26 height 14
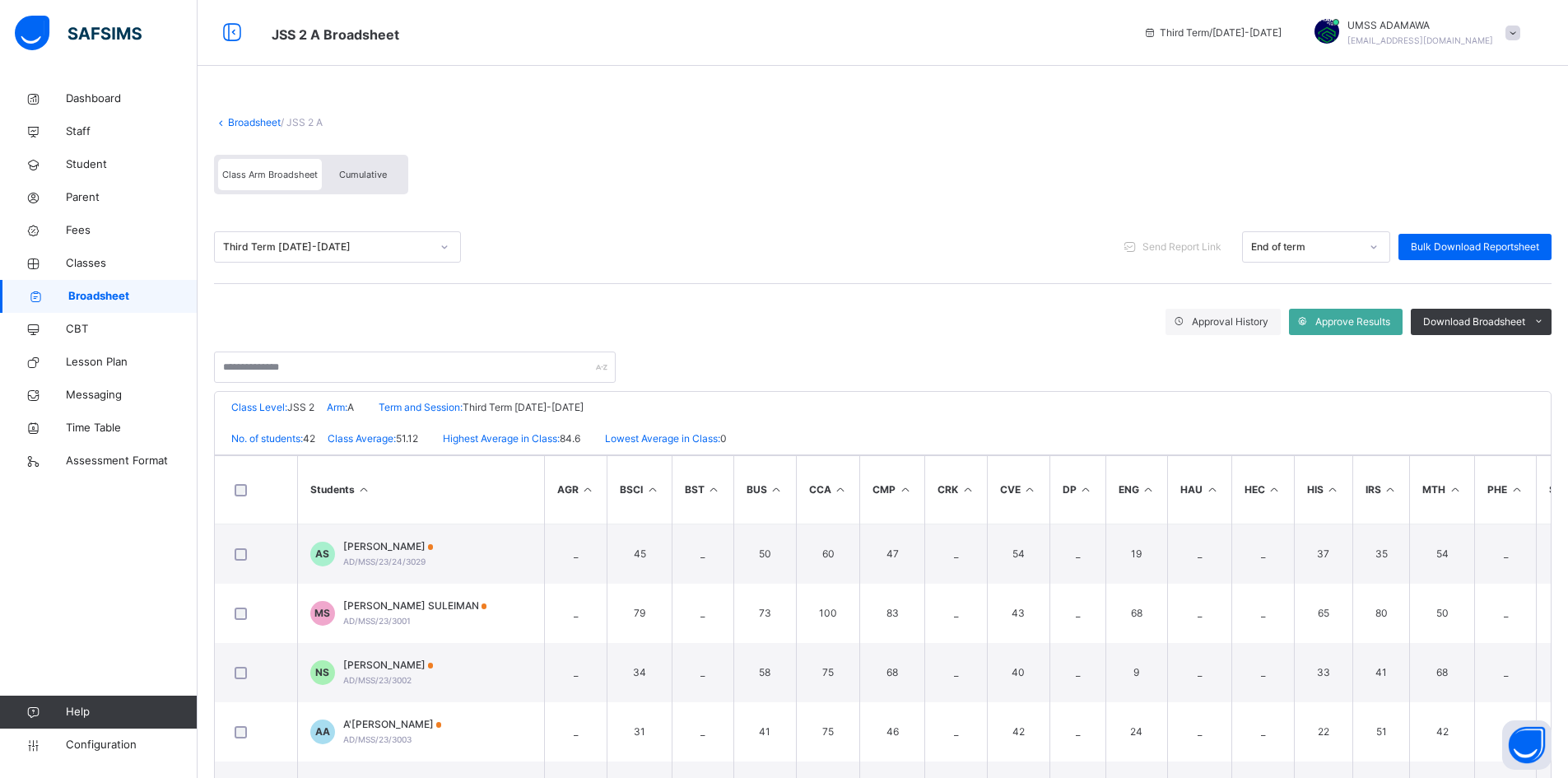
click at [258, 118] on link "Broadsheet" at bounding box center [254, 122] width 53 height 13
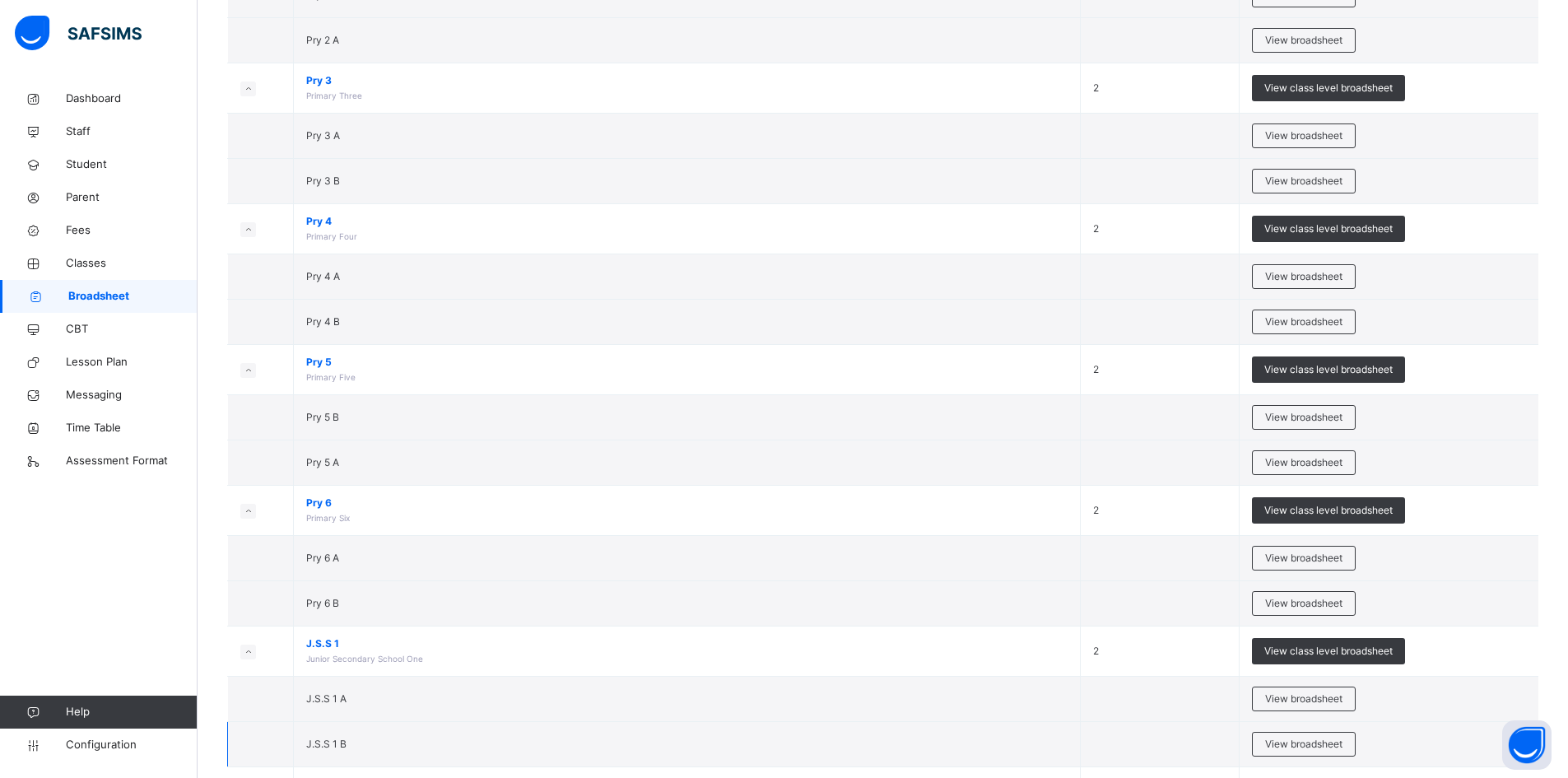
scroll to position [906, 0]
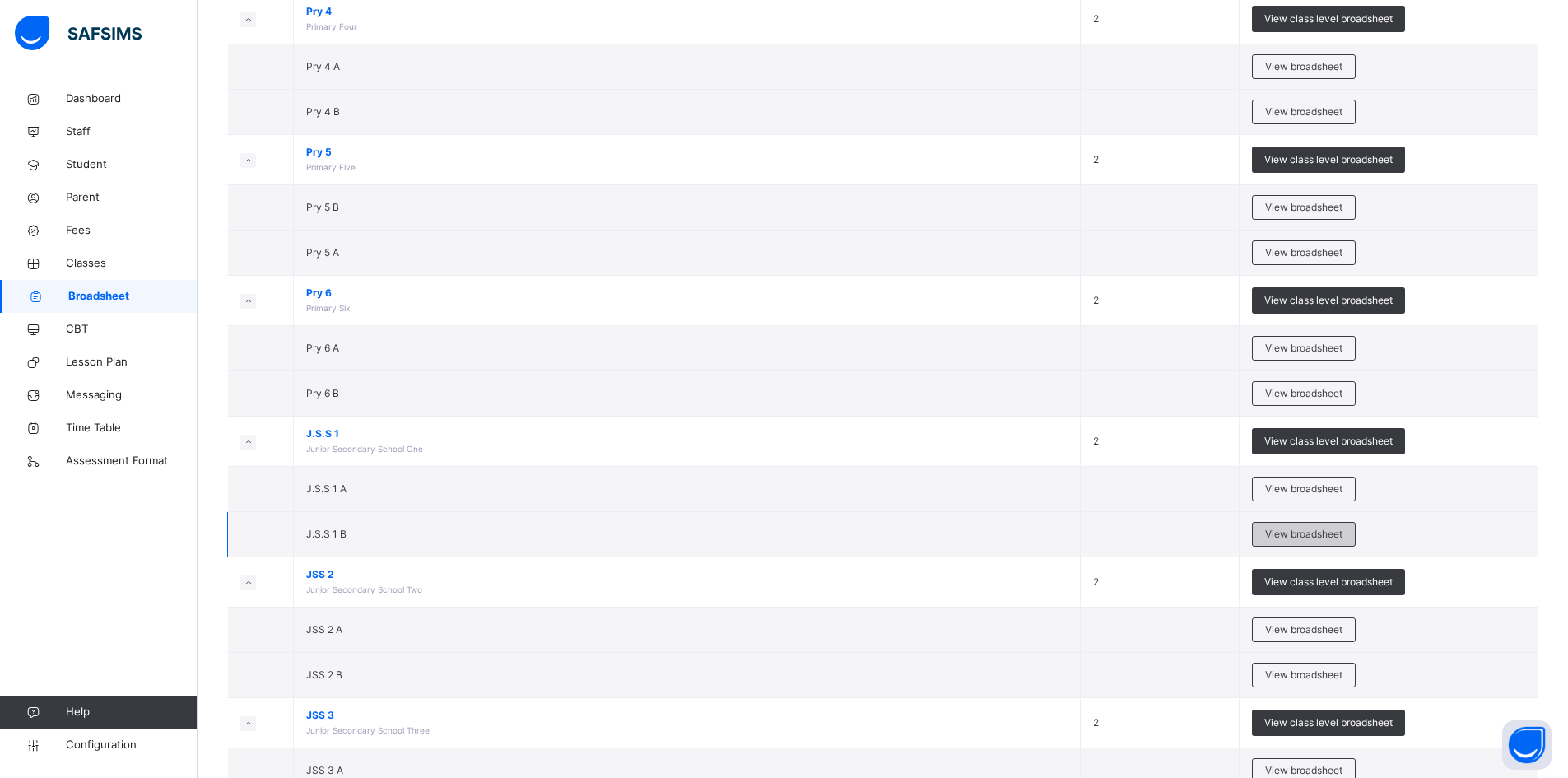
click at [1333, 525] on div "View broadsheet" at bounding box center [1304, 534] width 104 height 25
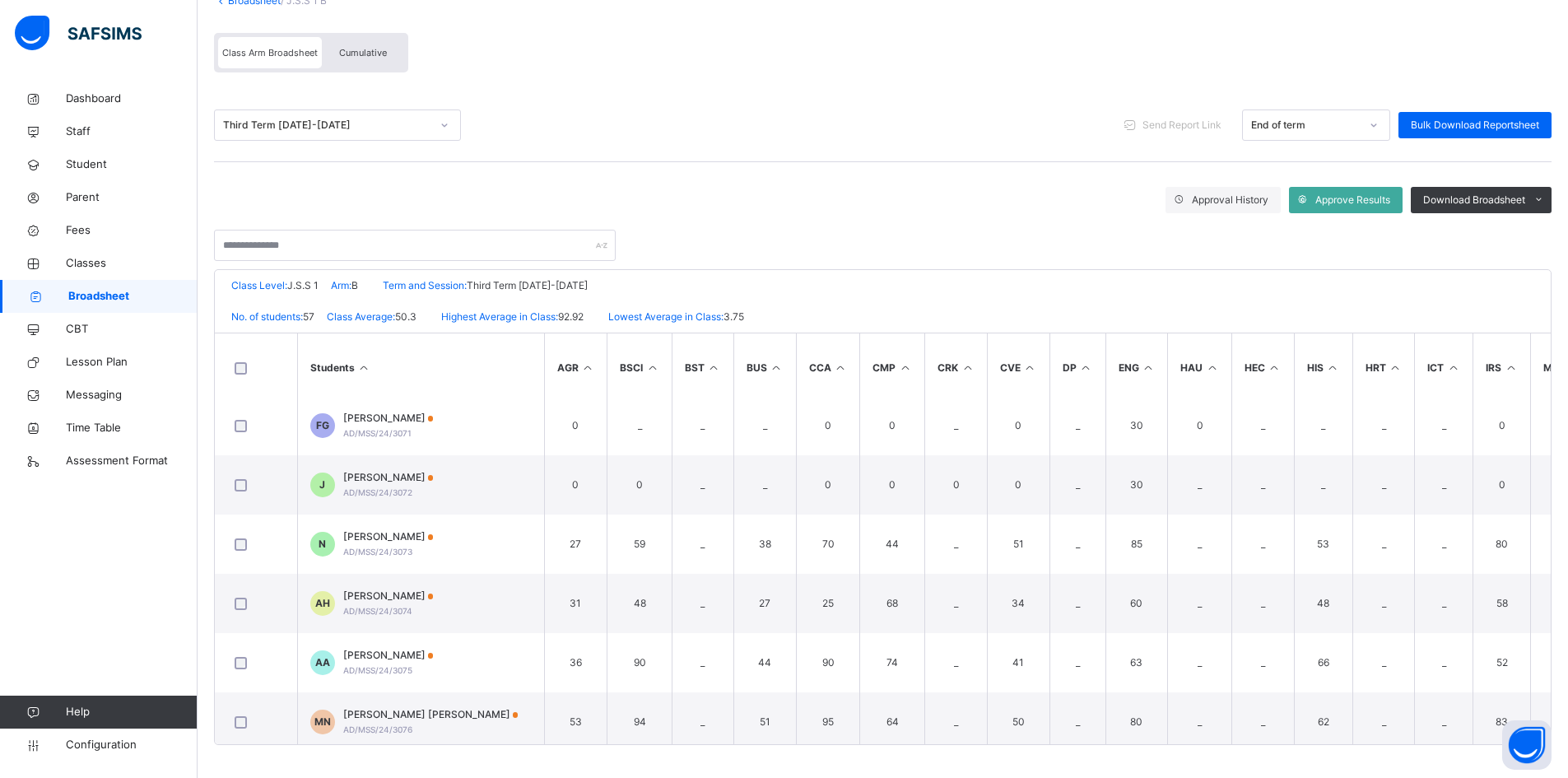
scroll to position [985, 0]
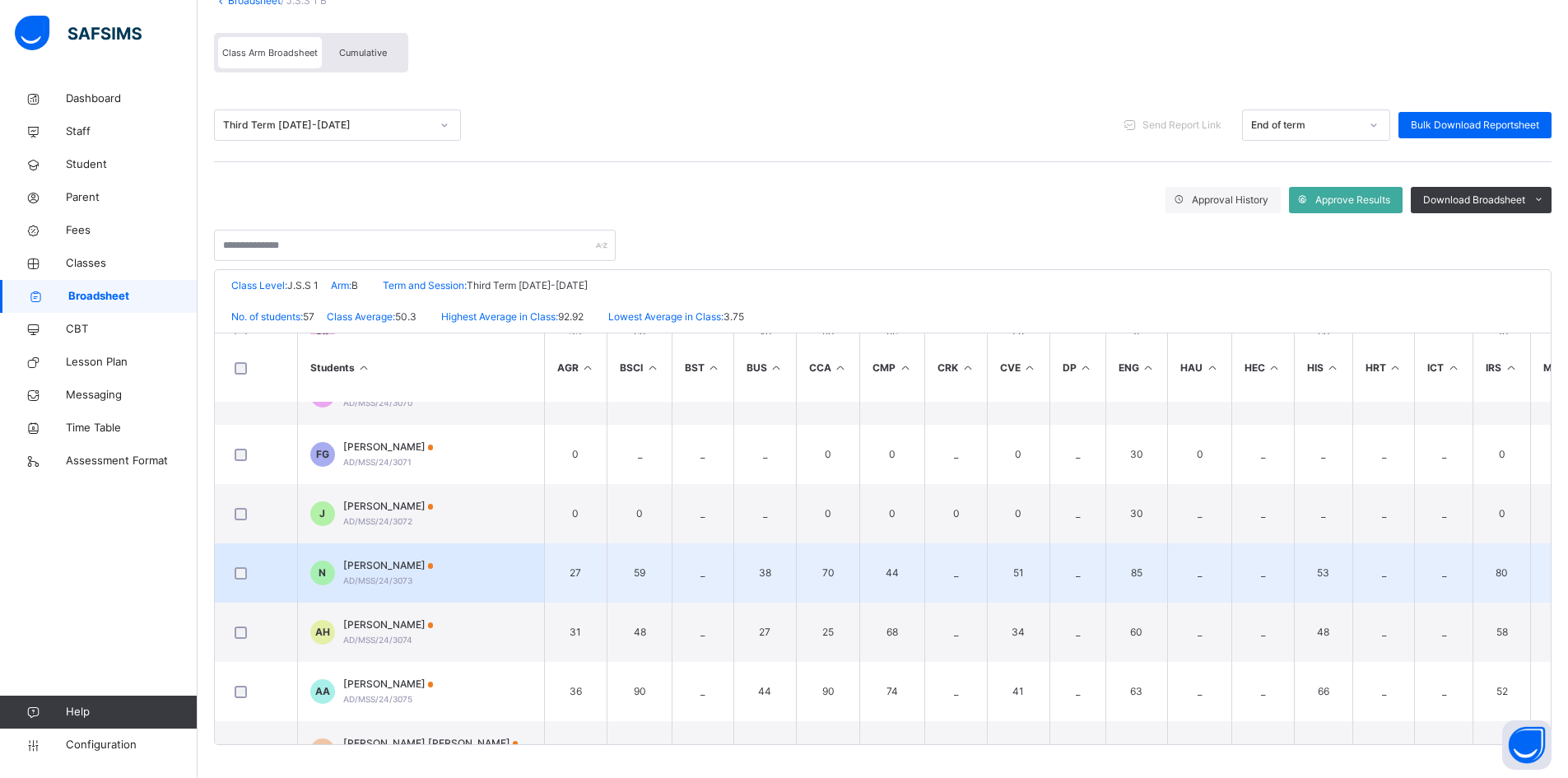
click at [406, 561] on span "NAFISA ABDULKADIR" at bounding box center [388, 565] width 91 height 14
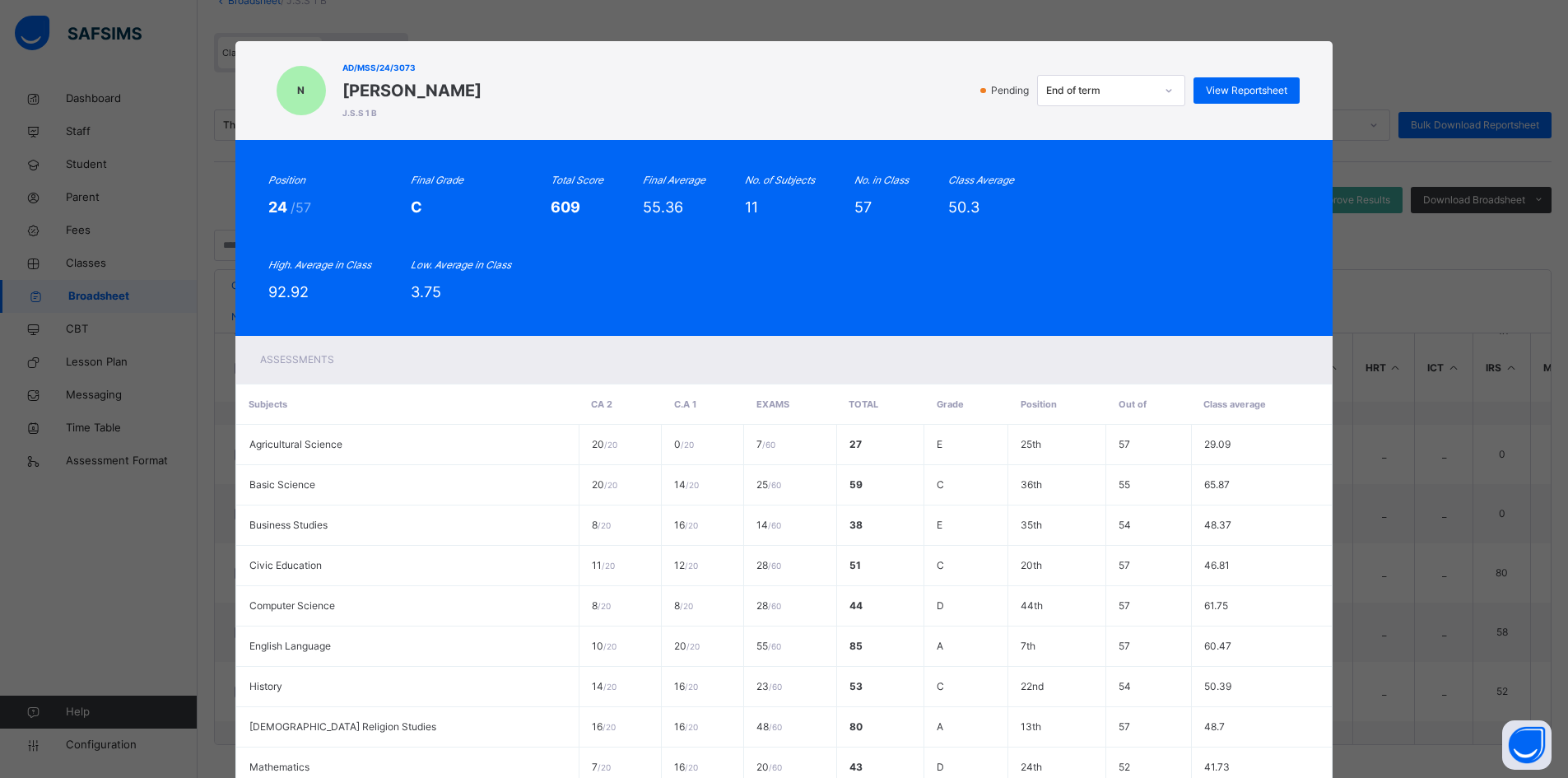
click at [1299, 135] on div "N AD/MSS/24/3073 NAFISA ABDULKADIR J.S.S 1 B Pending End of term View Reportshe…" at bounding box center [784, 90] width 1098 height 99
click at [1268, 77] on div "Pending End of term View Reportsheet" at bounding box center [895, 90] width 811 height 31
click at [1268, 85] on span "View Reportsheet" at bounding box center [1247, 90] width 82 height 14
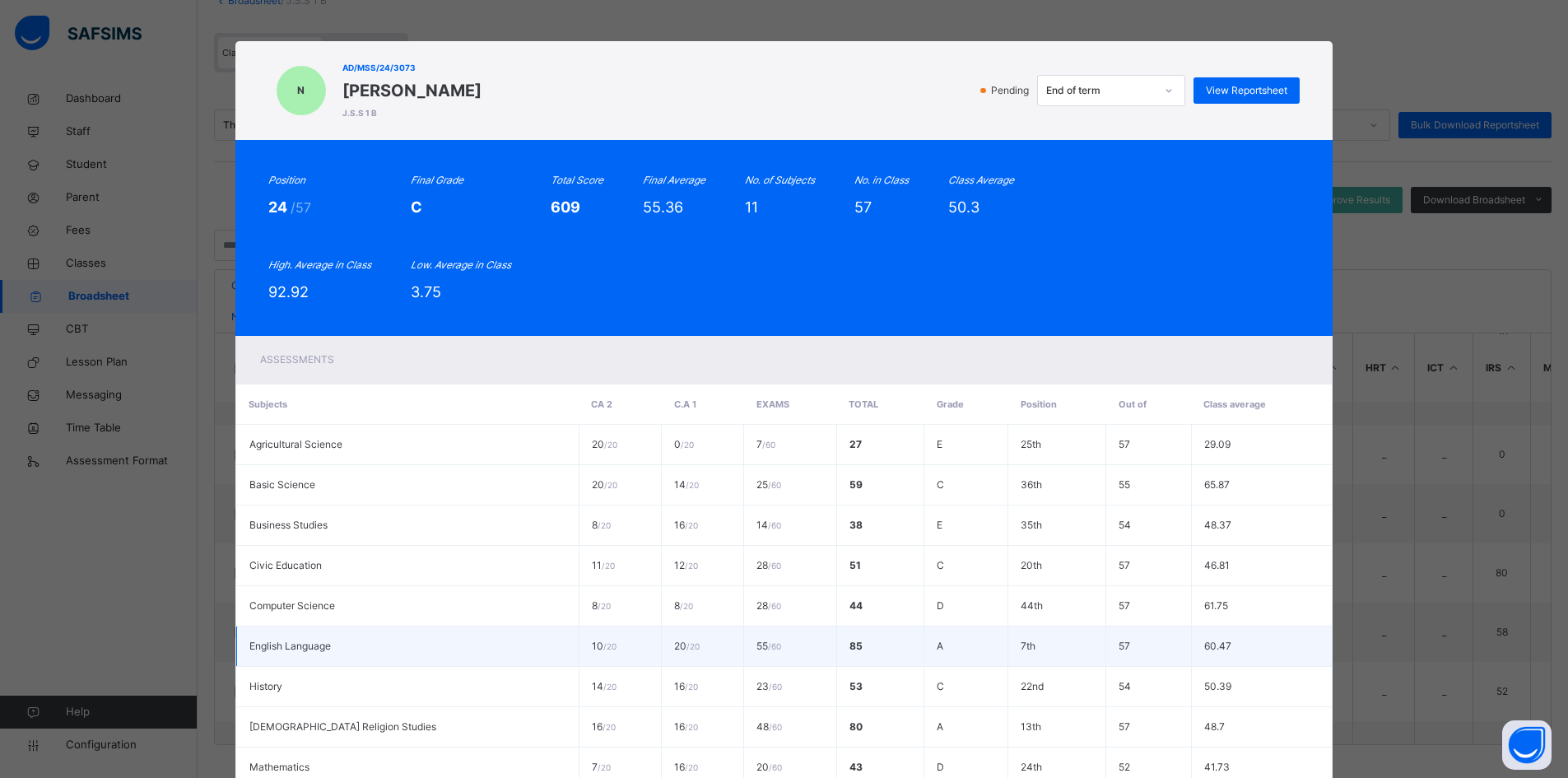
scroll to position [256, 0]
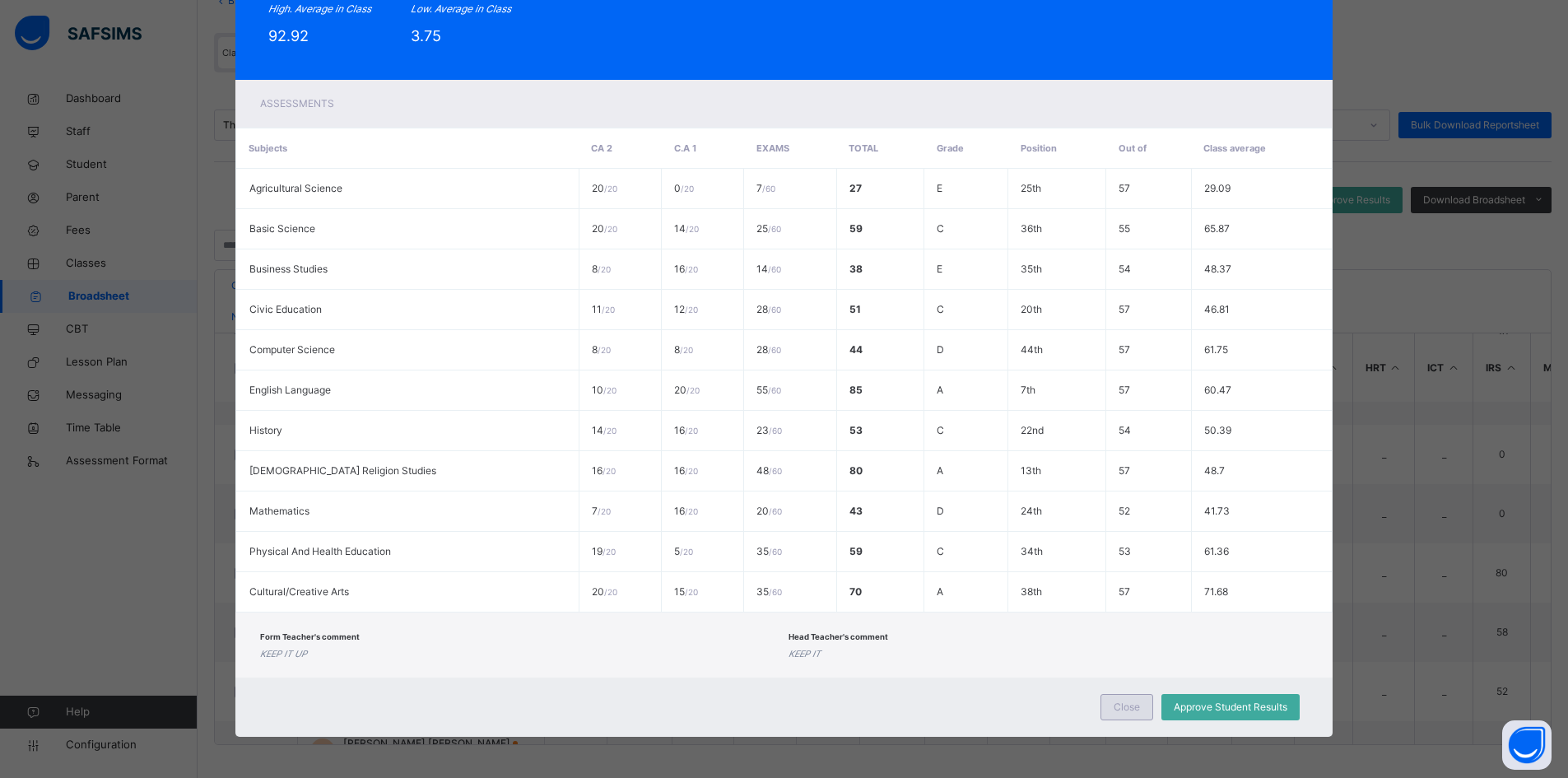
click at [1114, 704] on span "Close" at bounding box center [1127, 707] width 26 height 14
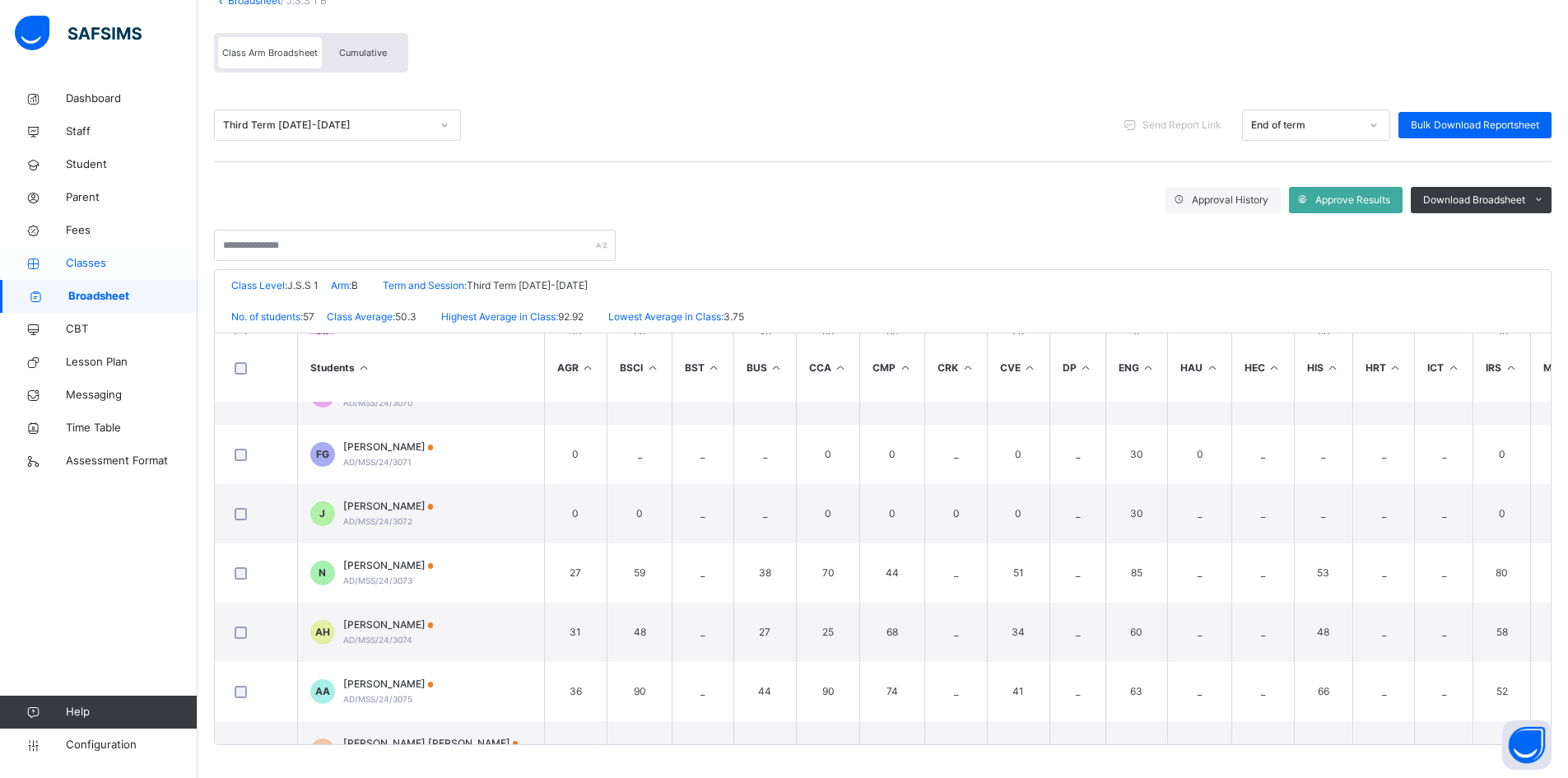
click at [92, 258] on span "Classes" at bounding box center [131, 263] width 132 height 16
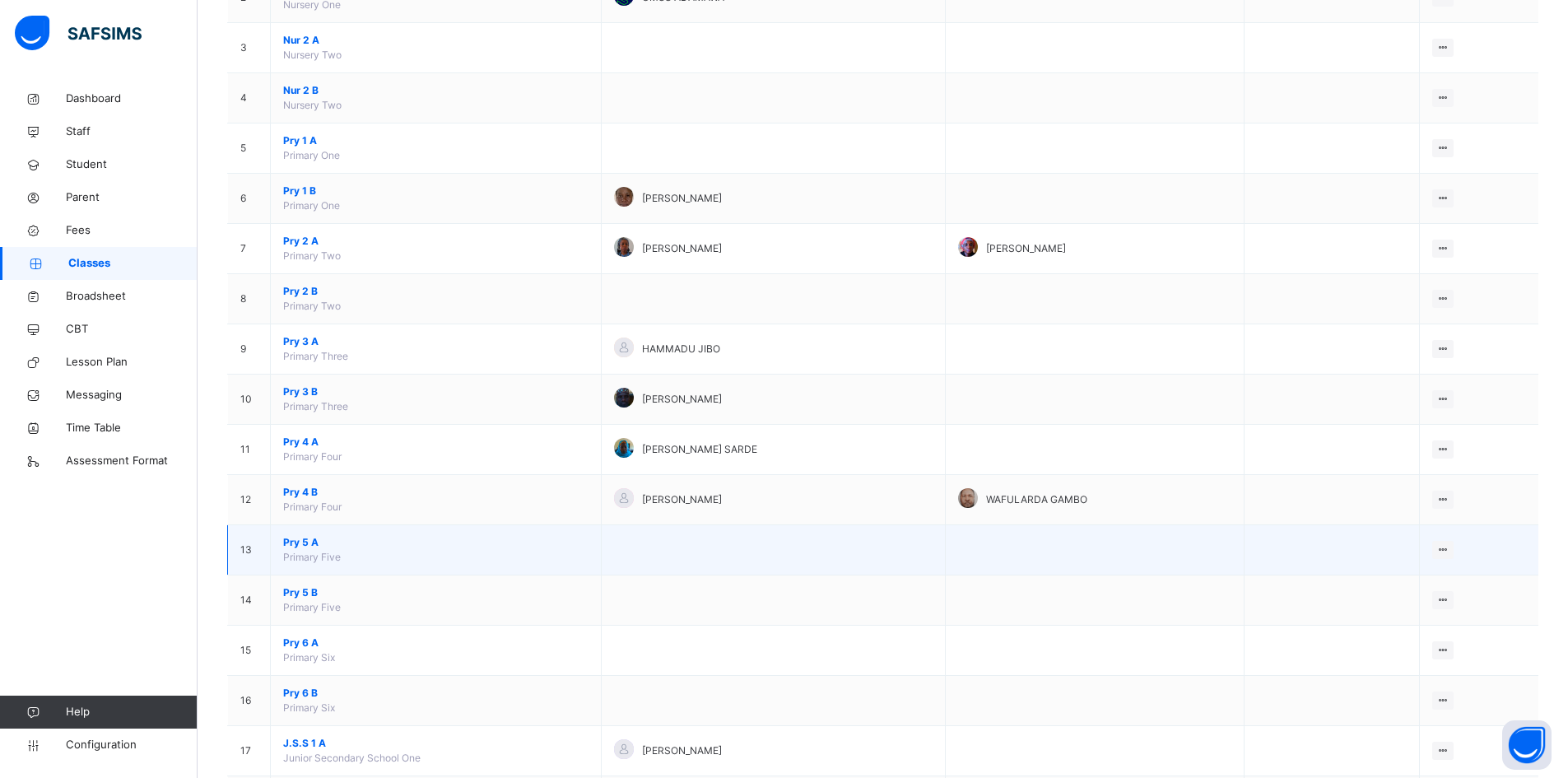
scroll to position [329, 0]
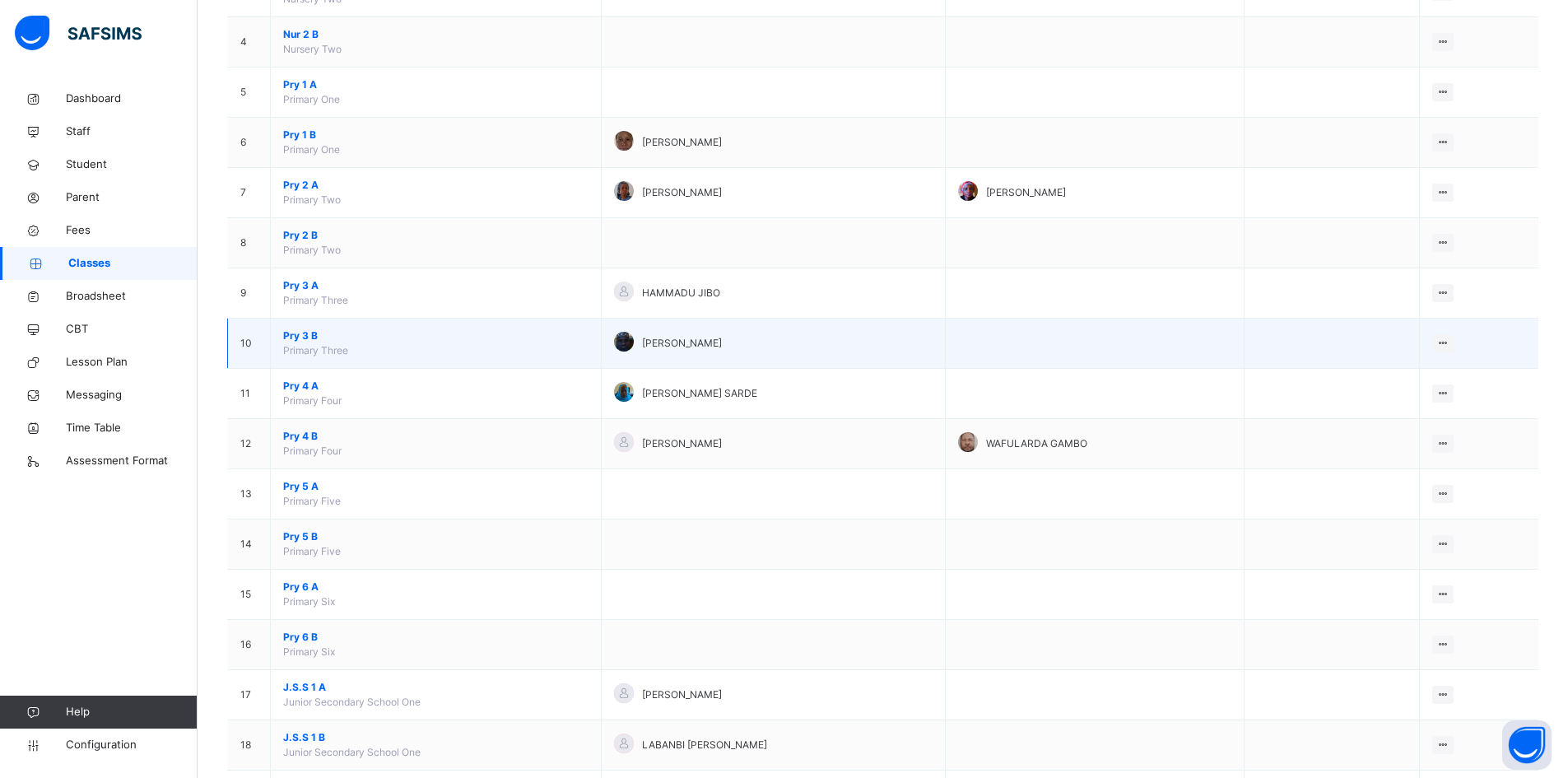
click at [315, 330] on span "Pry 3 B" at bounding box center [435, 335] width 305 height 14
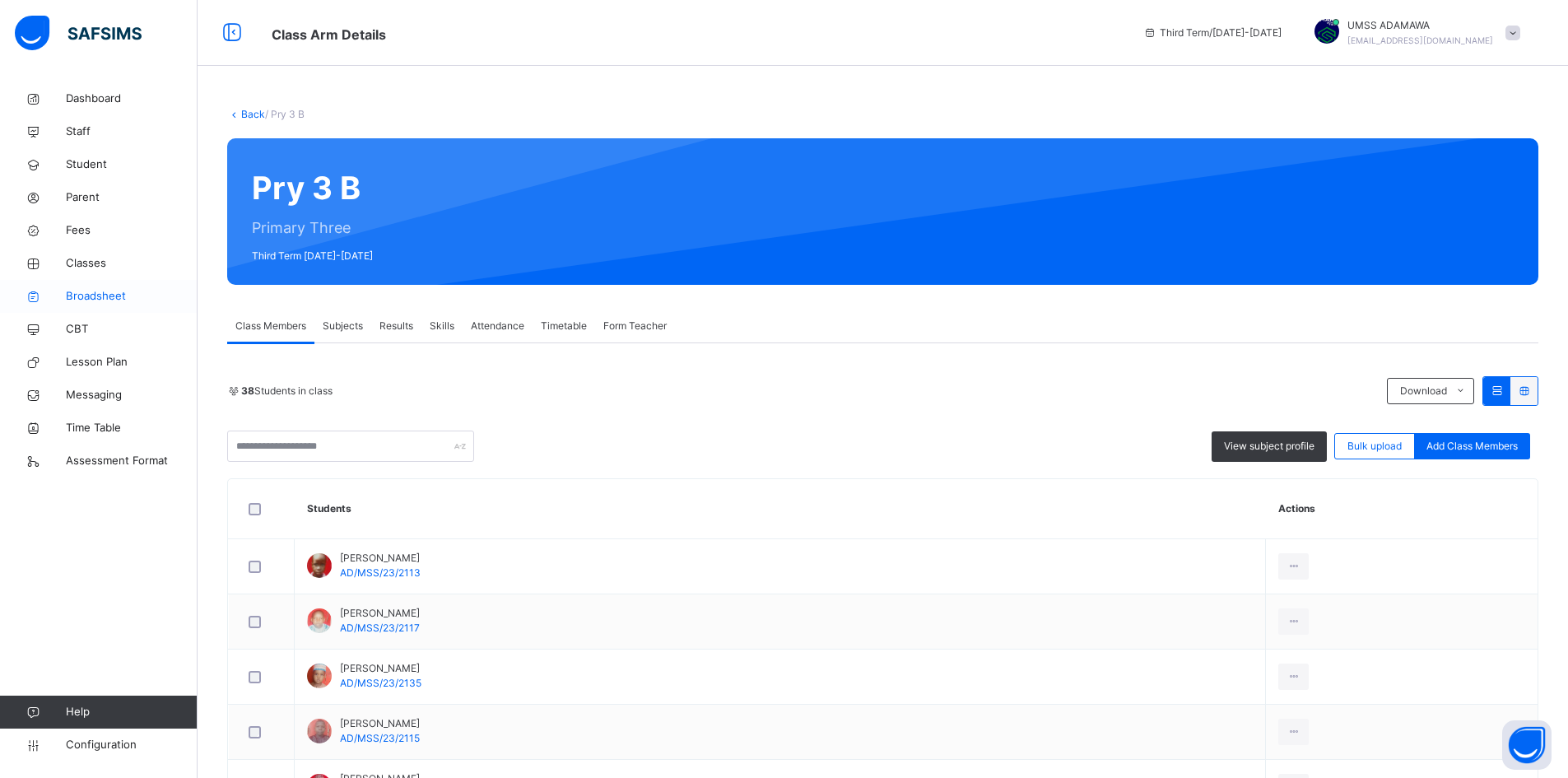
click at [93, 293] on span "Broadsheet" at bounding box center [131, 296] width 132 height 16
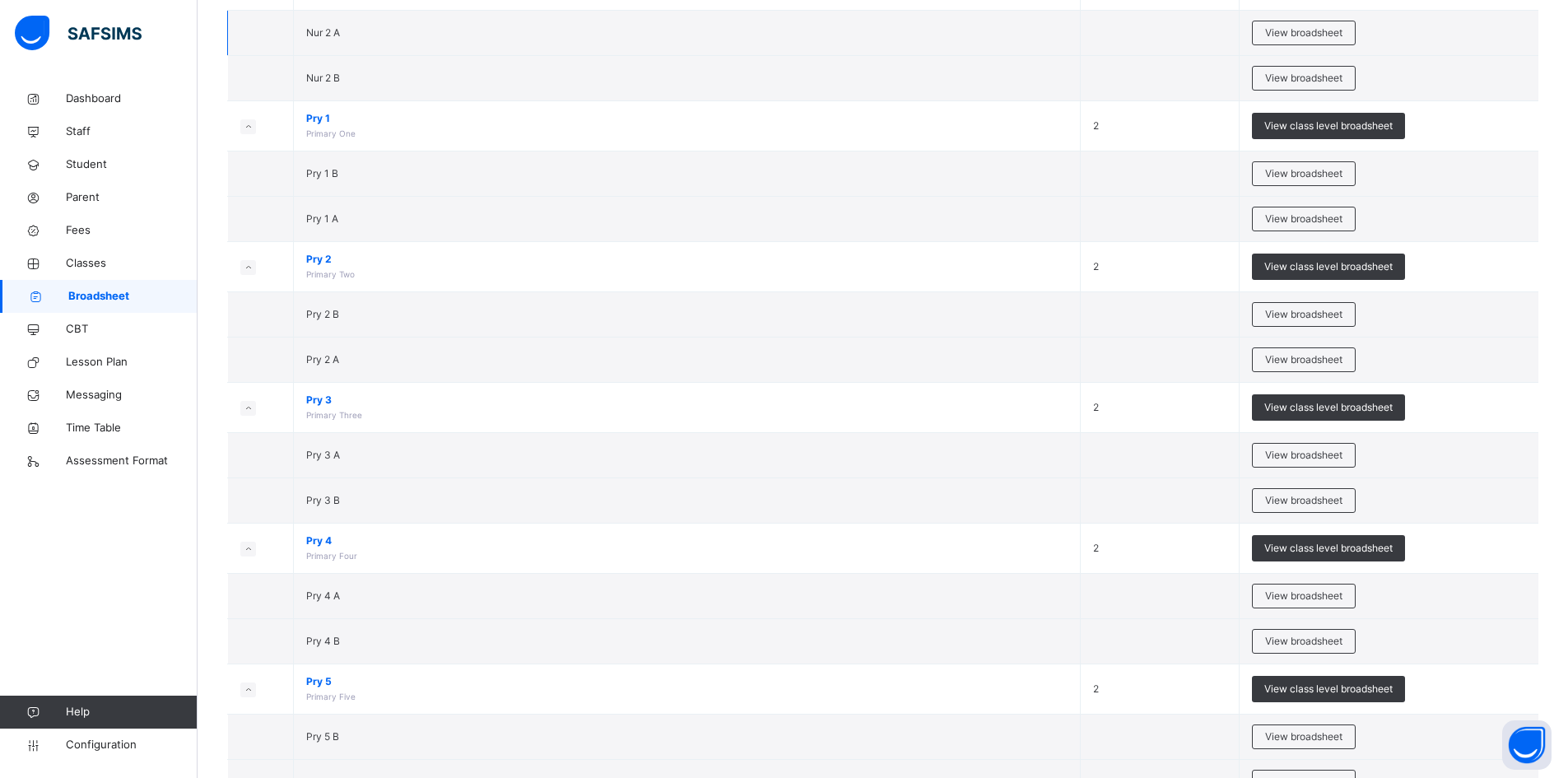
scroll to position [494, 0]
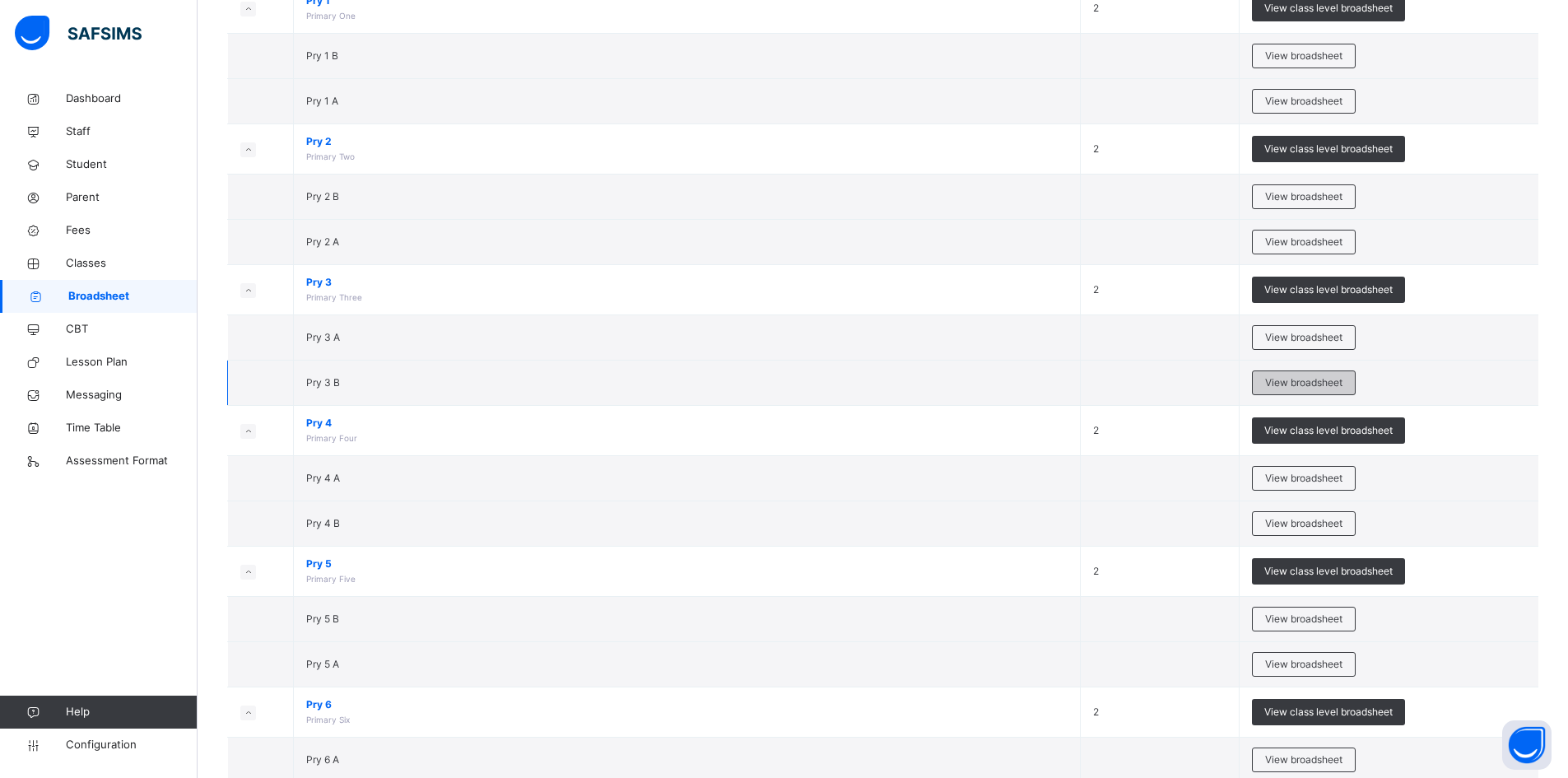
click at [1294, 378] on span "View broadsheet" at bounding box center [1304, 383] width 77 height 14
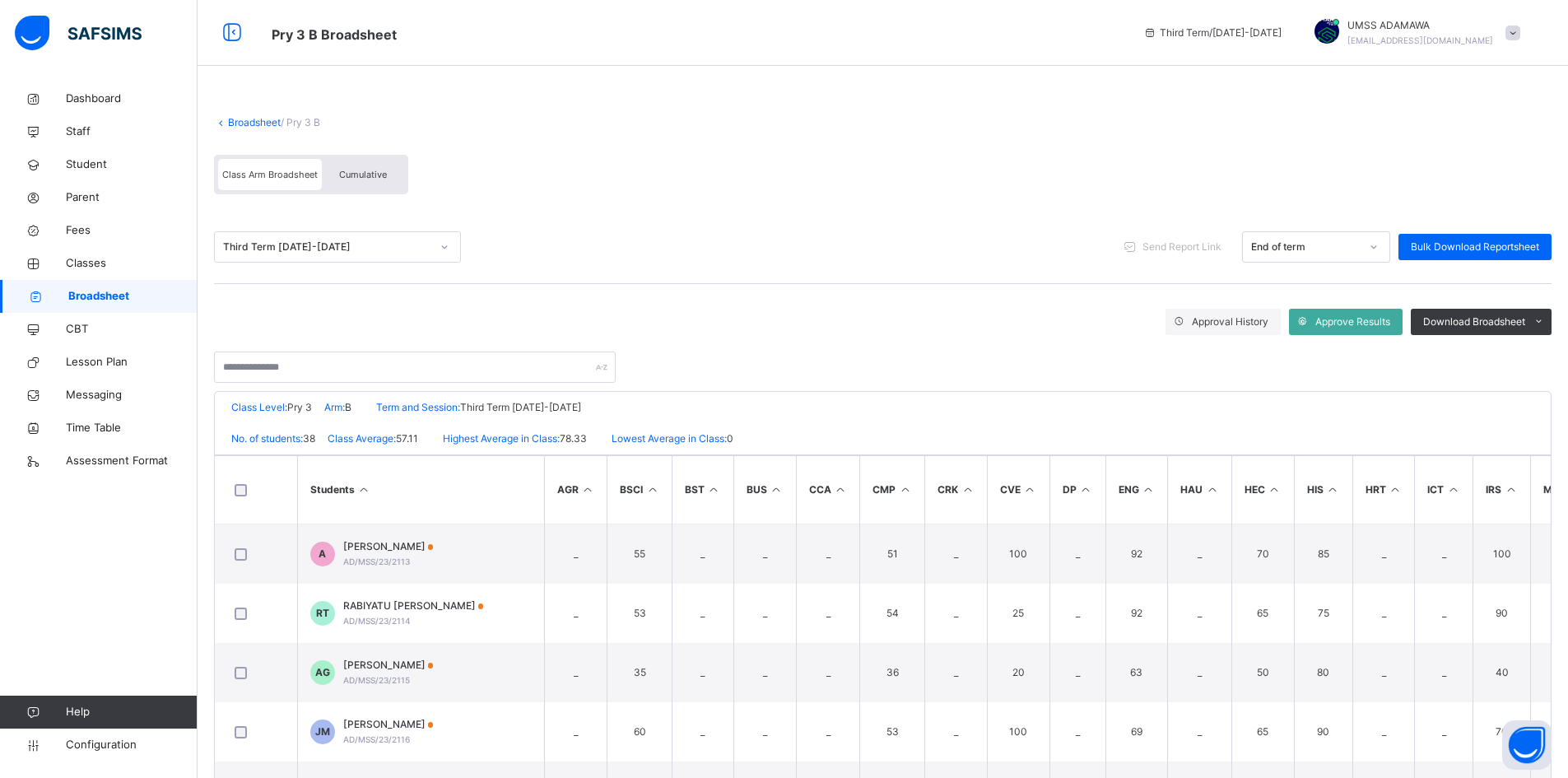
click at [262, 120] on link "Broadsheet" at bounding box center [254, 122] width 53 height 13
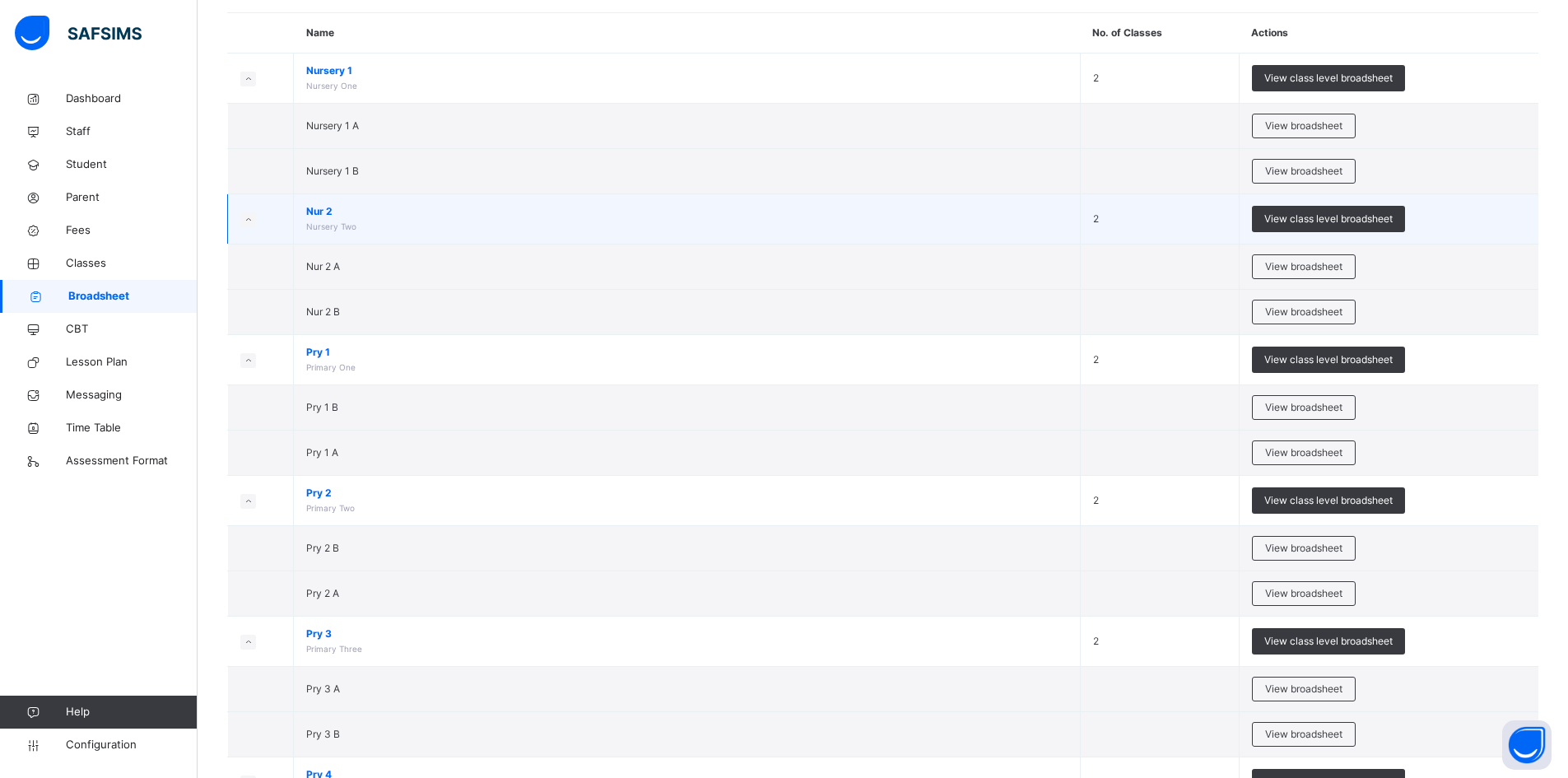
scroll to position [247, 0]
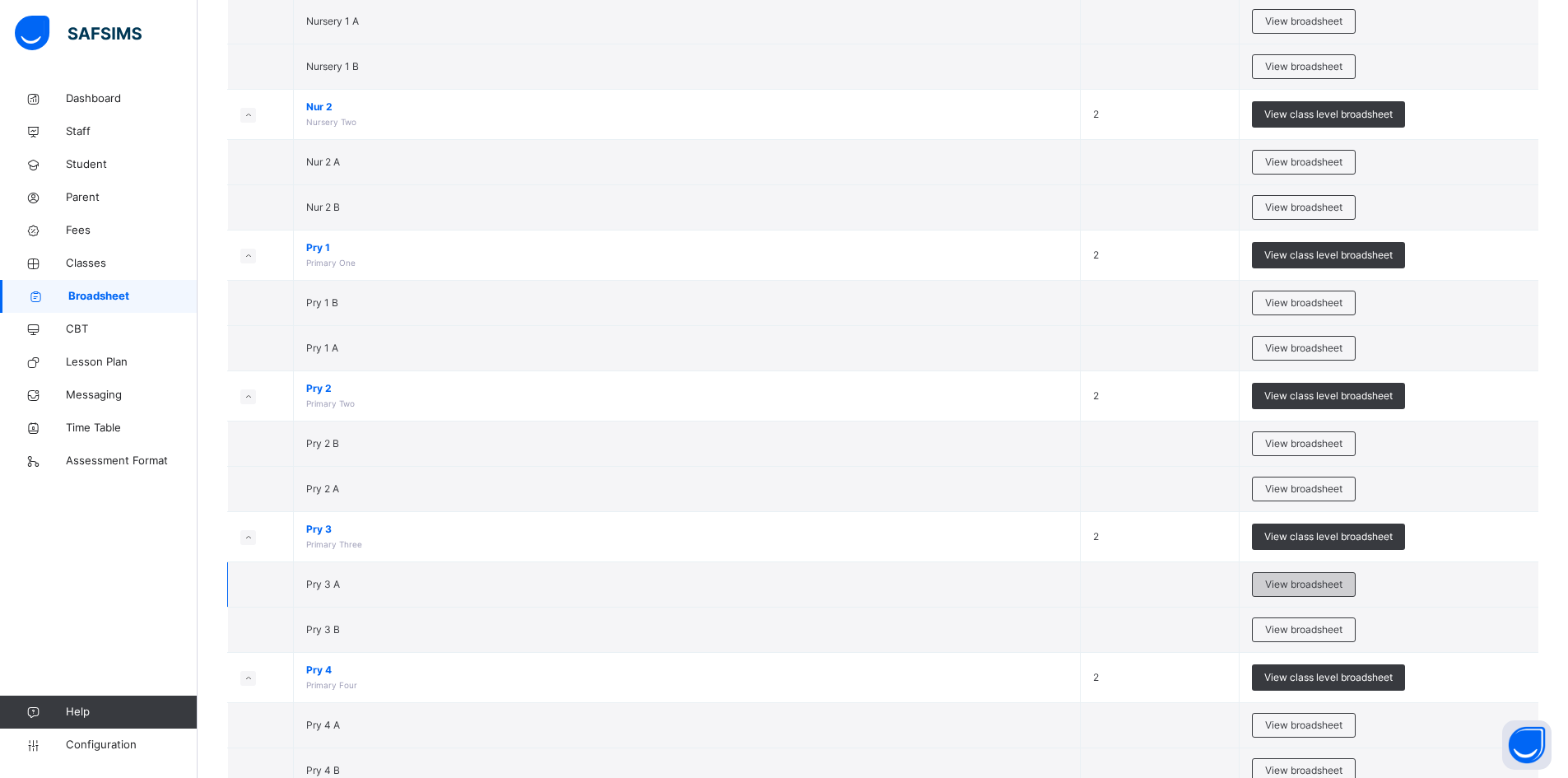
click at [1343, 587] on span "View broadsheet" at bounding box center [1304, 584] width 77 height 14
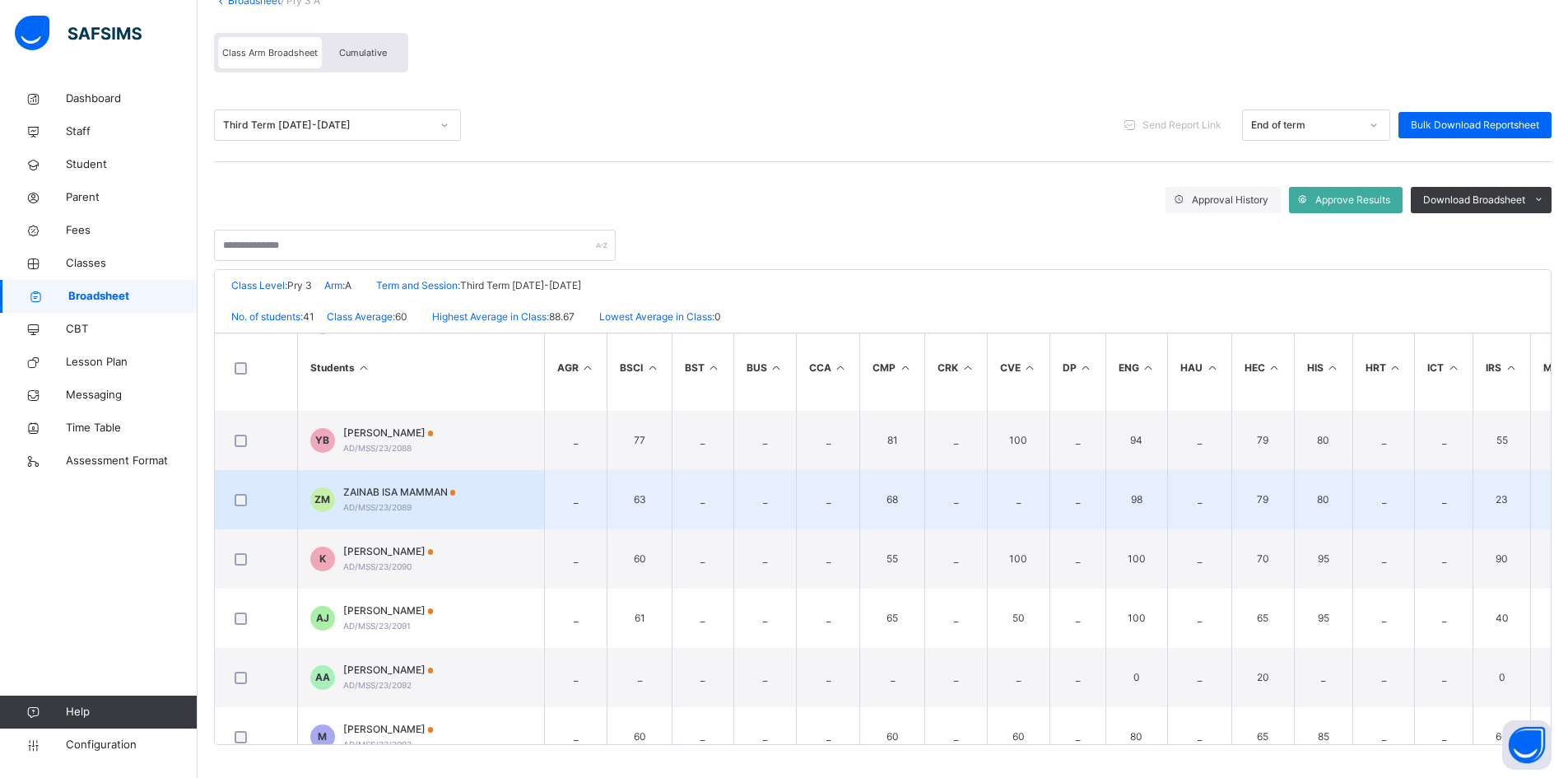
scroll to position [824, 0]
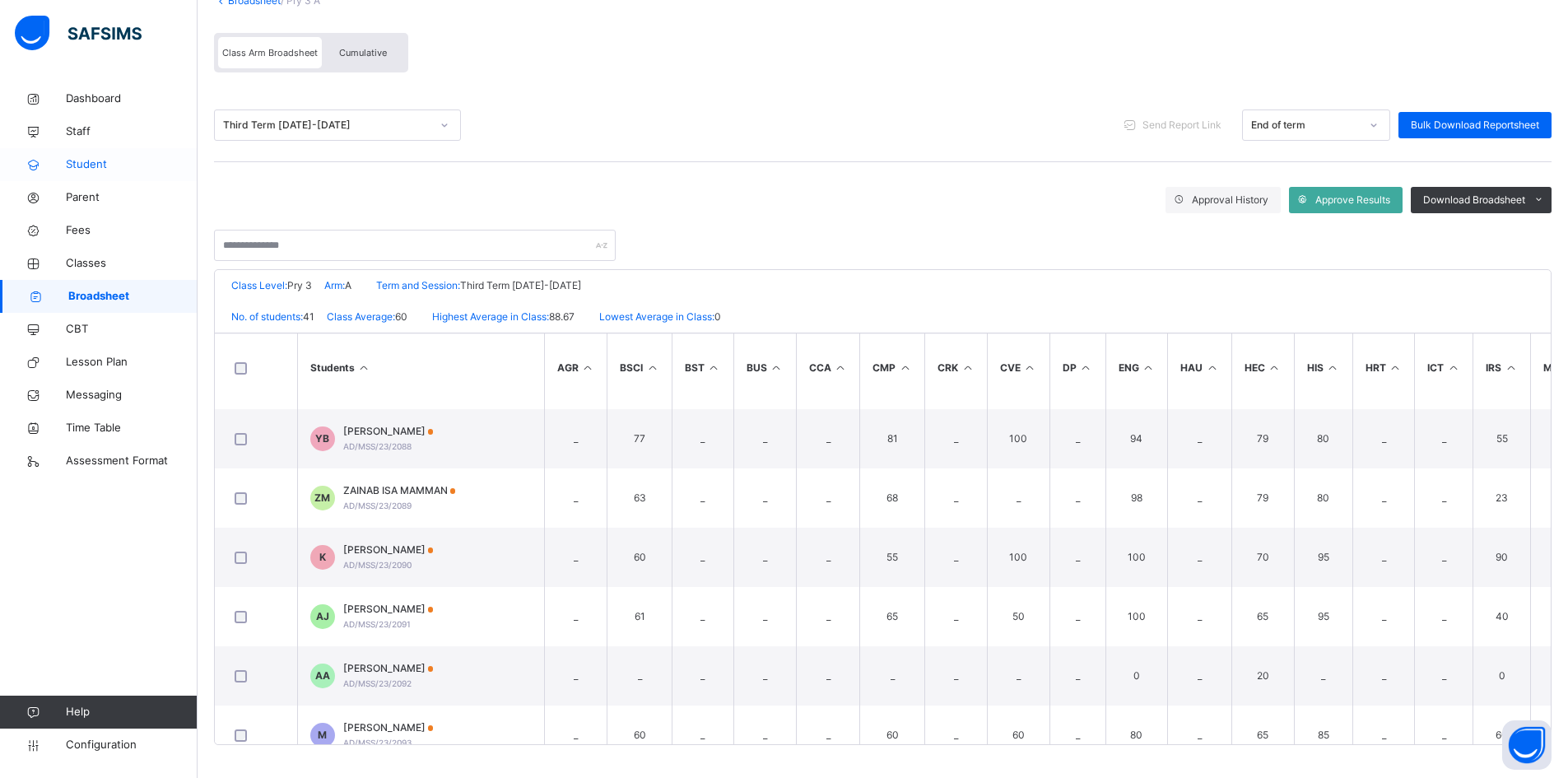
click at [101, 166] on span "Student" at bounding box center [131, 164] width 132 height 16
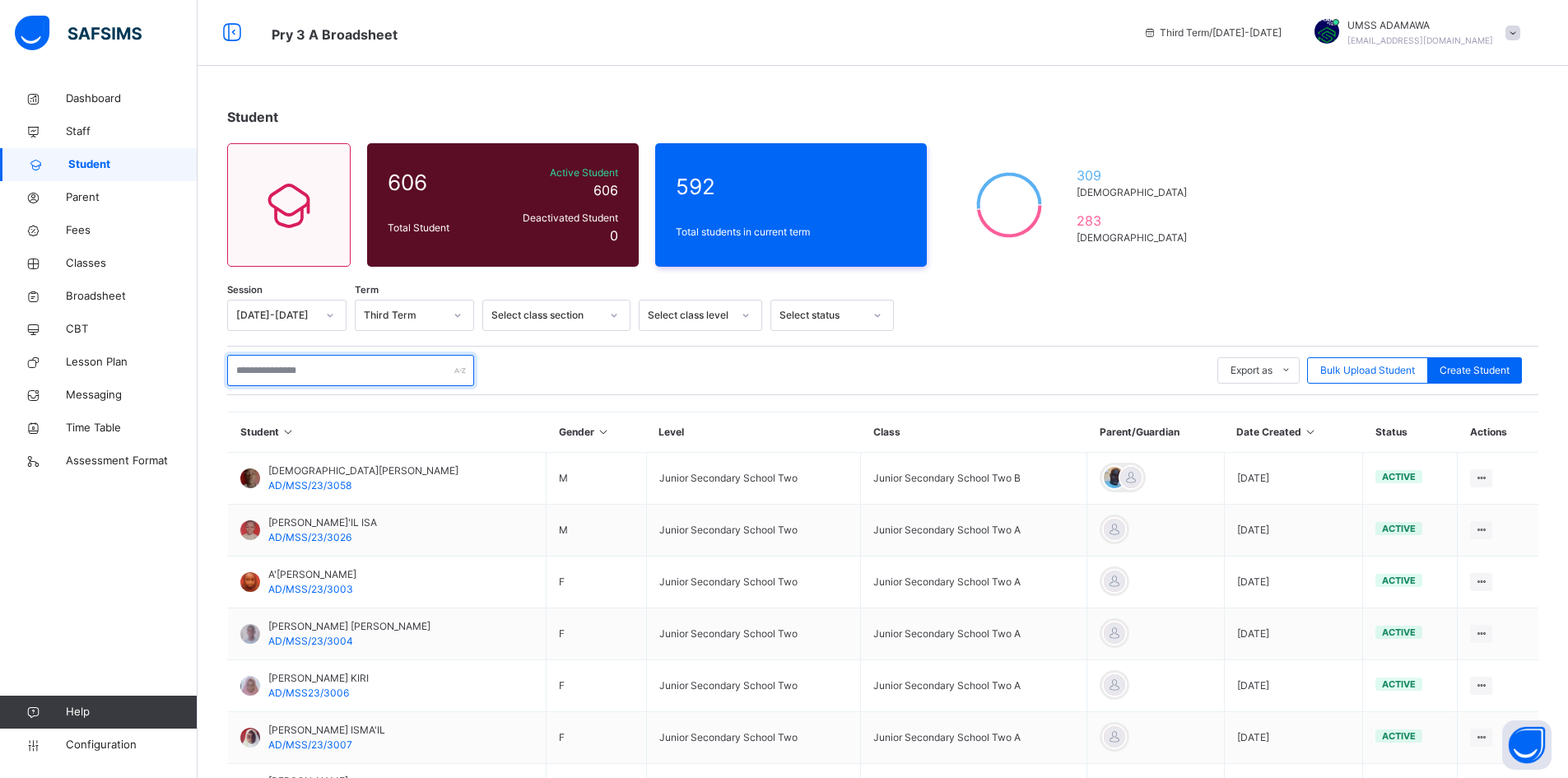
click at [354, 374] on input "text" at bounding box center [350, 370] width 247 height 31
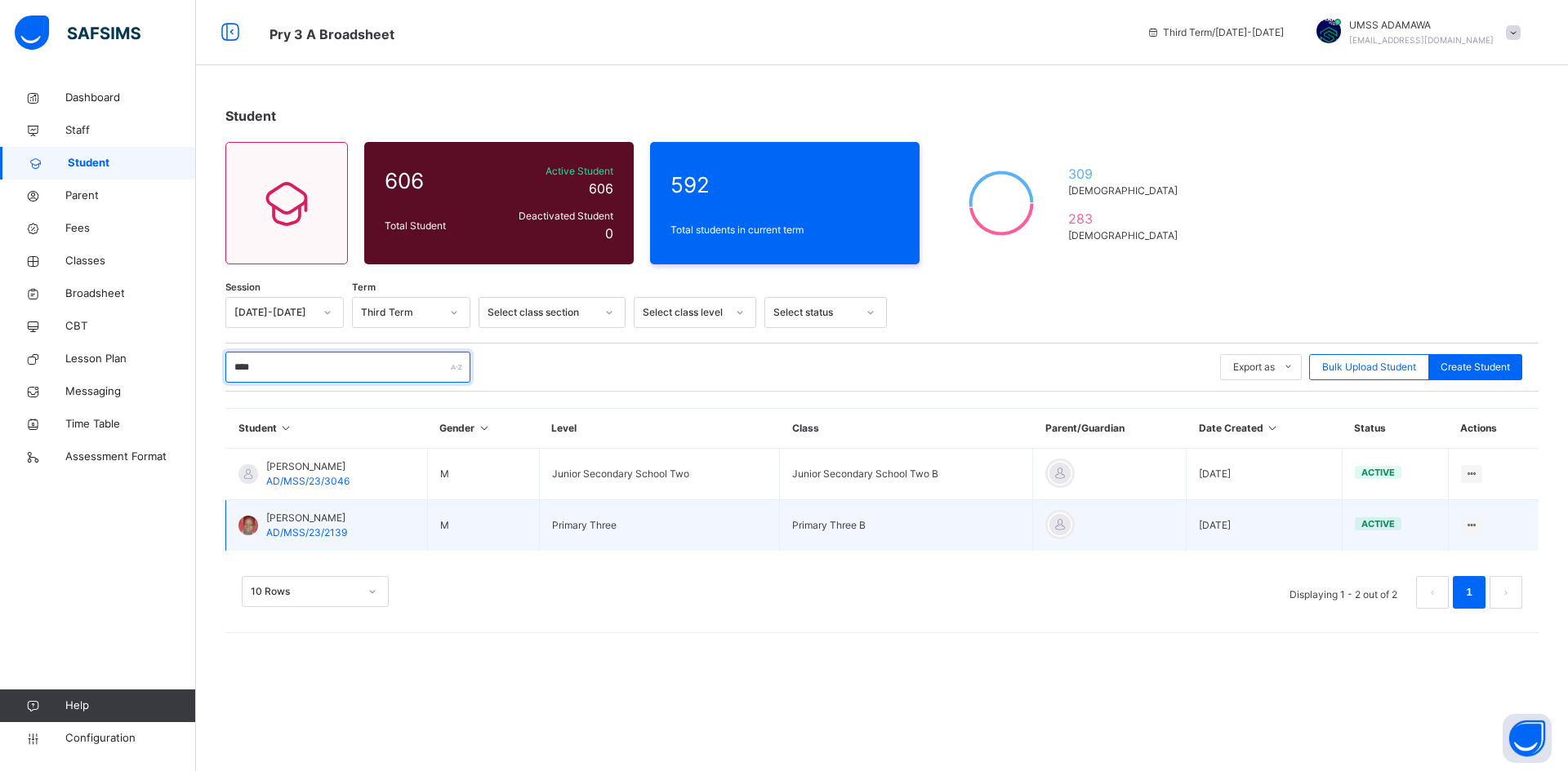
type input "****"
click at [312, 518] on span "[PERSON_NAME]" at bounding box center [307, 517] width 81 height 14
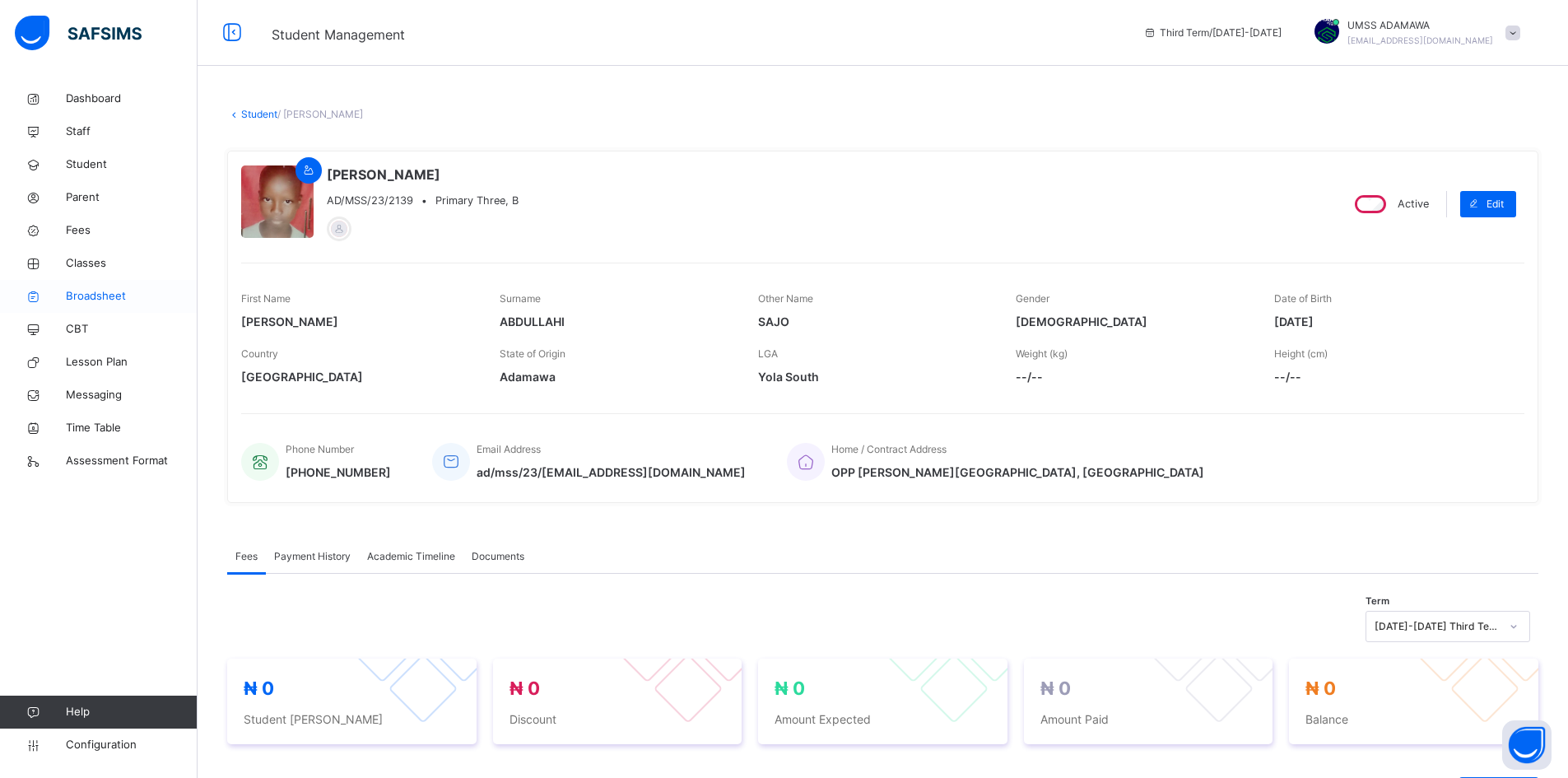
click at [105, 287] on link "Broadsheet" at bounding box center [99, 296] width 197 height 33
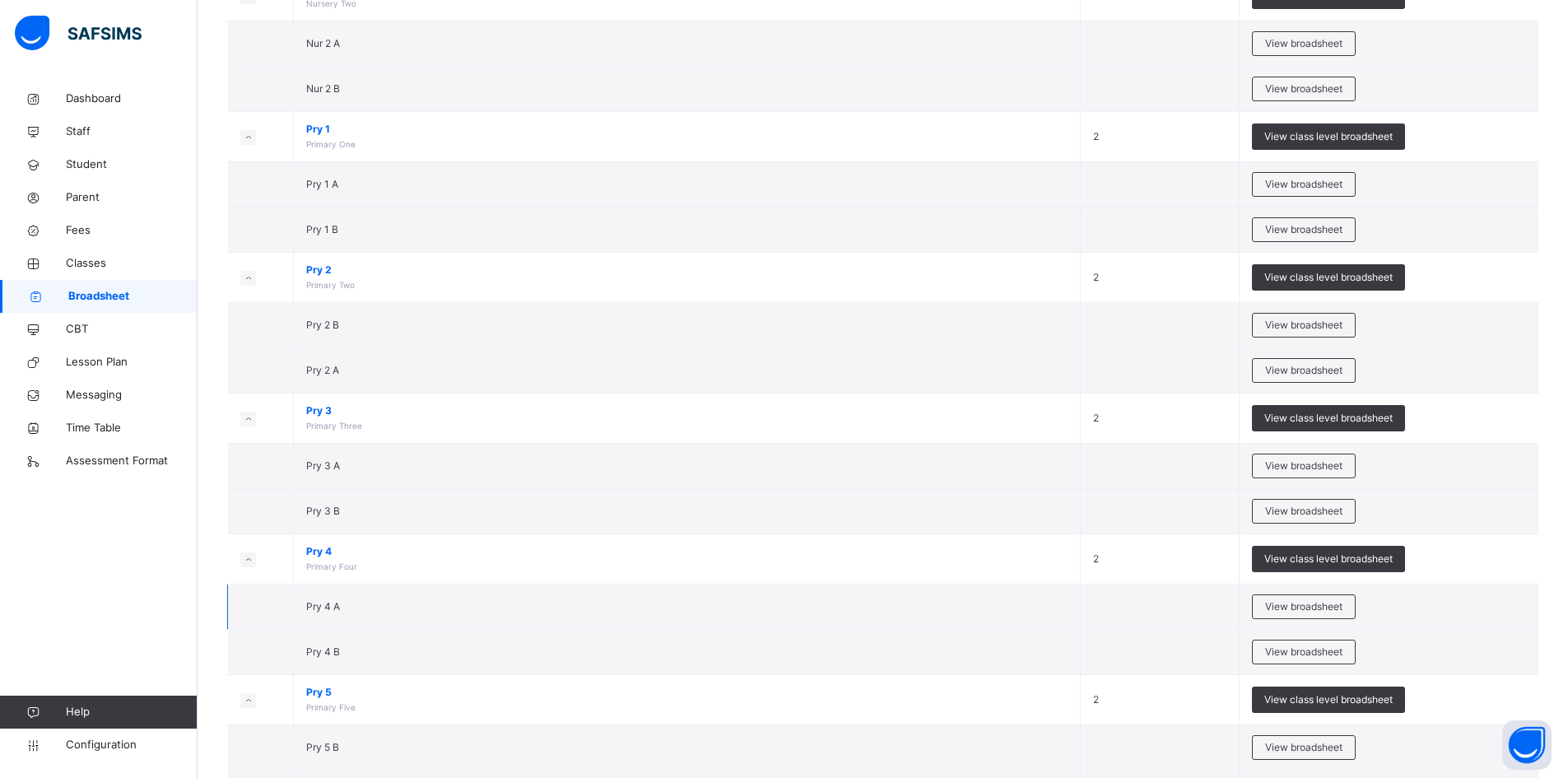
scroll to position [329, 0]
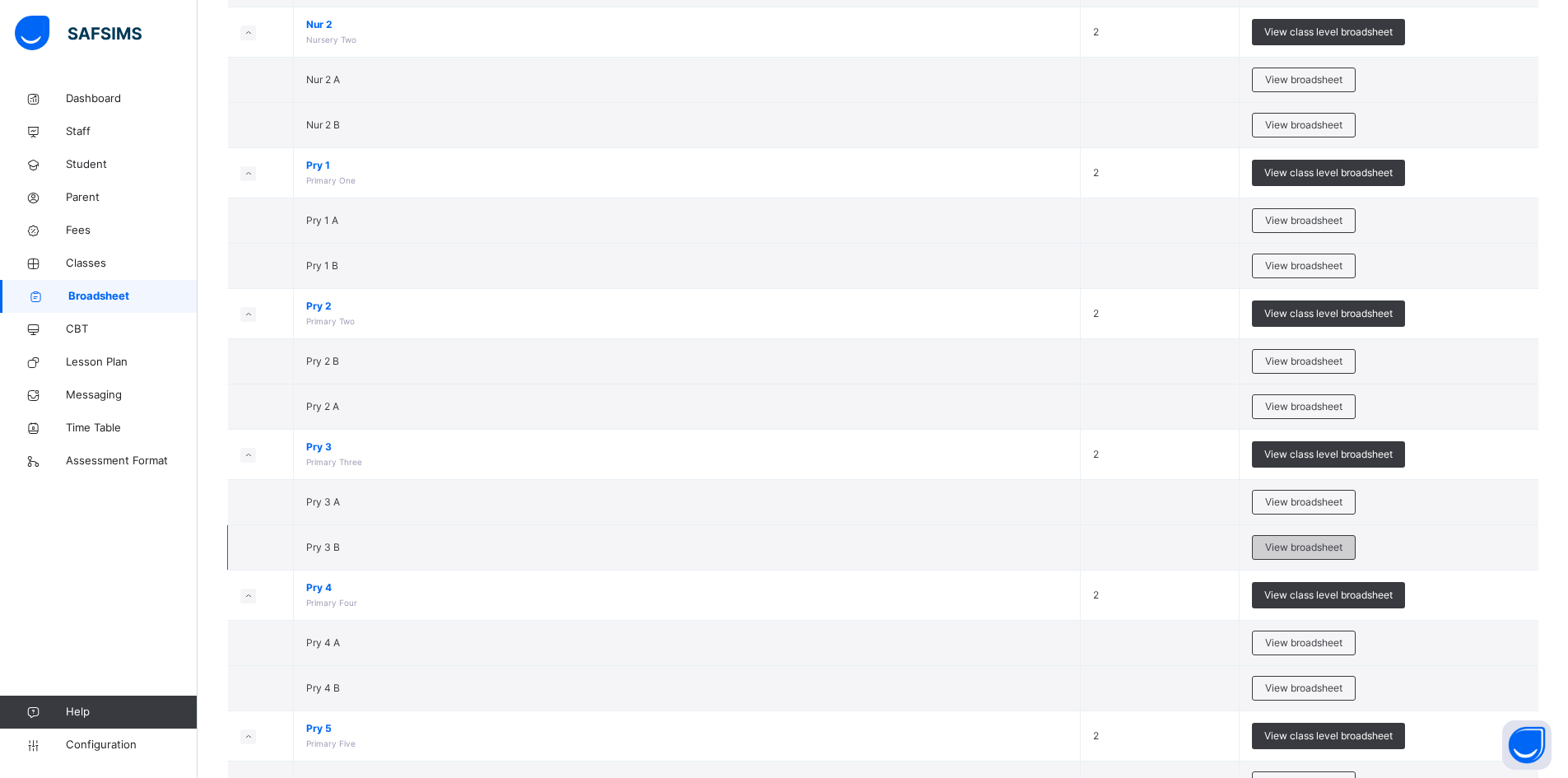
click at [1299, 538] on div "View broadsheet" at bounding box center [1304, 548] width 104 height 25
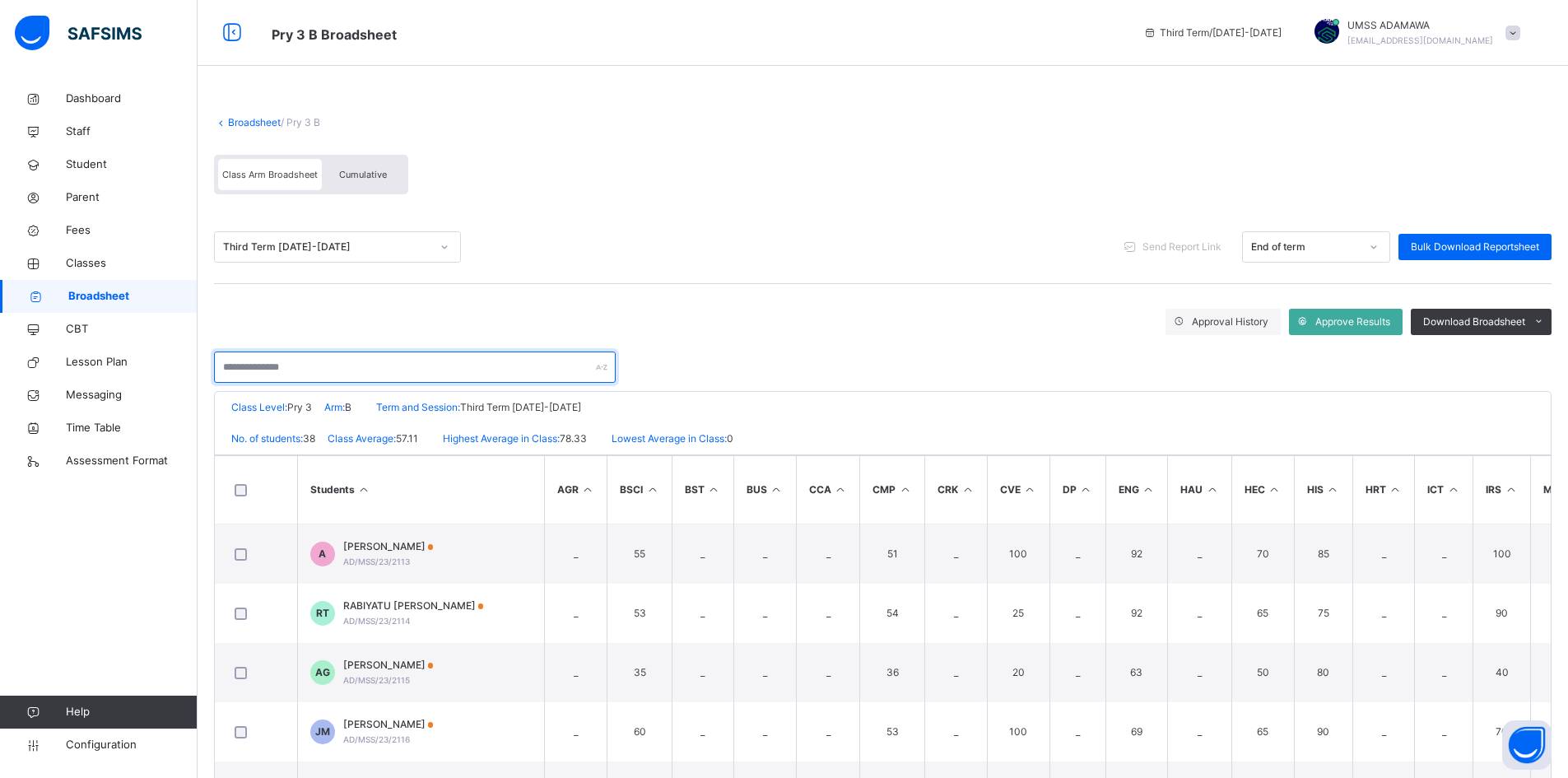
click at [327, 363] on input "text" at bounding box center [415, 367] width 402 height 31
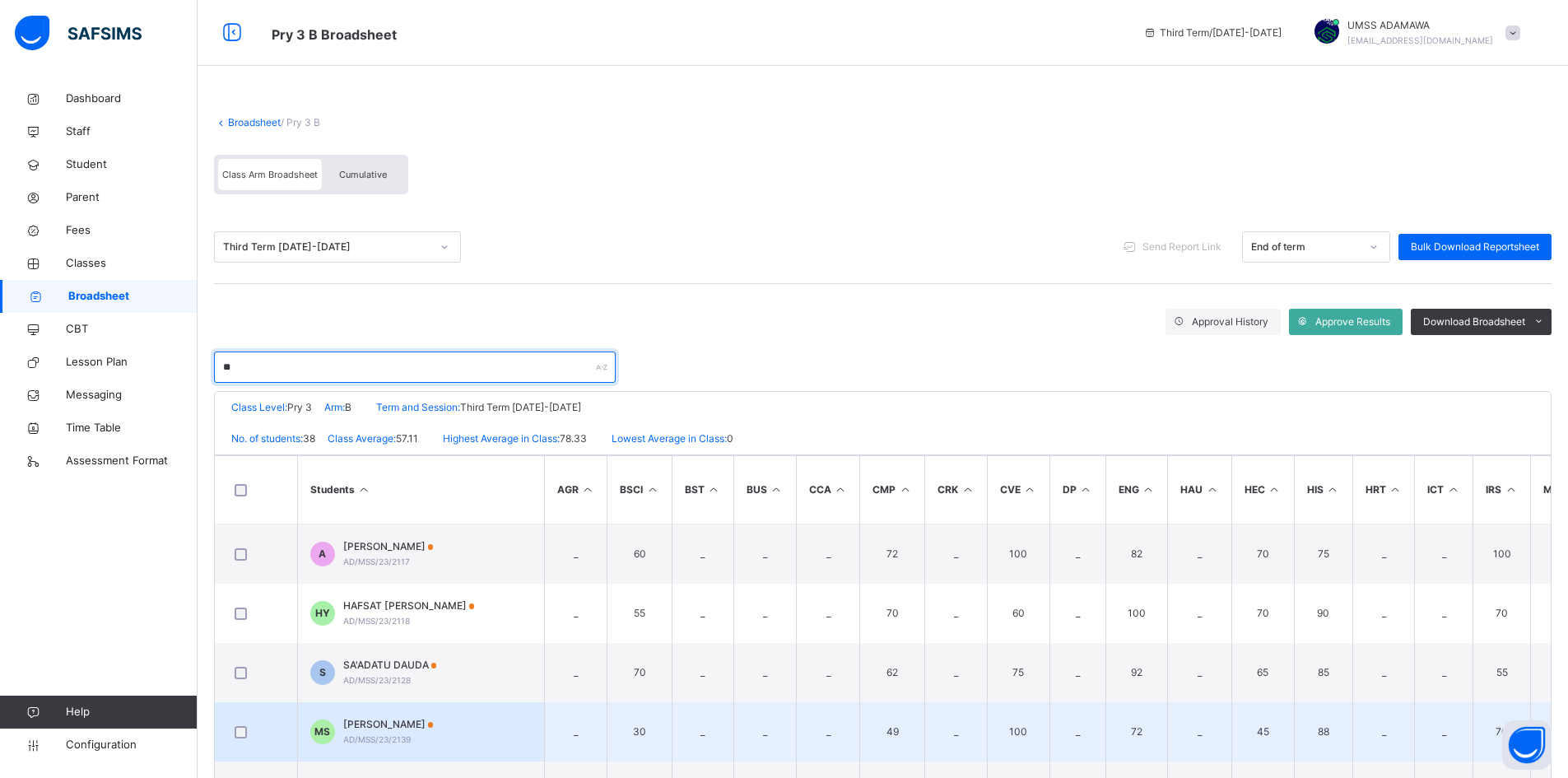
type input "**"
click at [433, 721] on span "[PERSON_NAME]" at bounding box center [388, 724] width 91 height 14
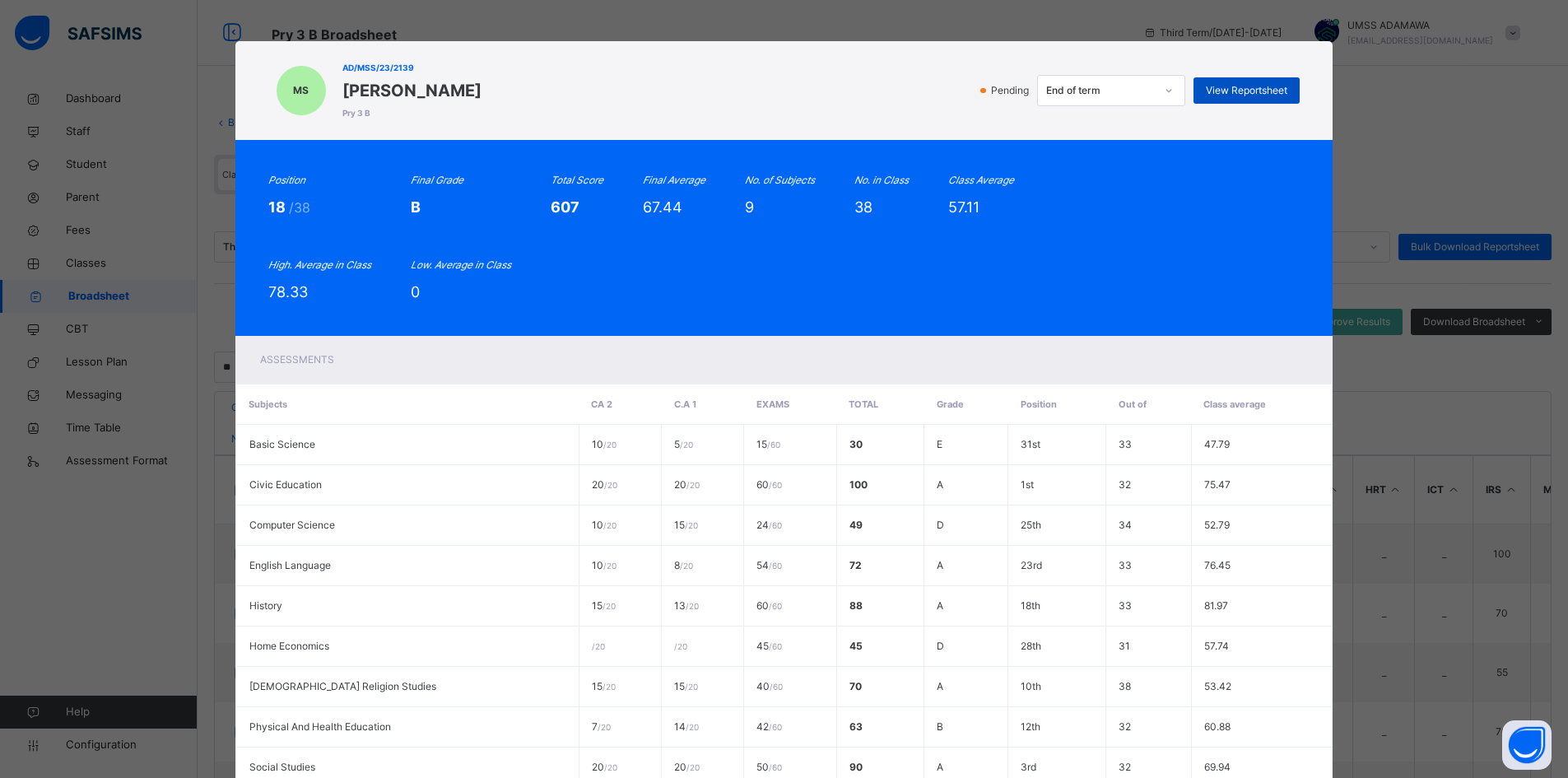
click at [1282, 91] on span "View Reportsheet" at bounding box center [1247, 90] width 82 height 14
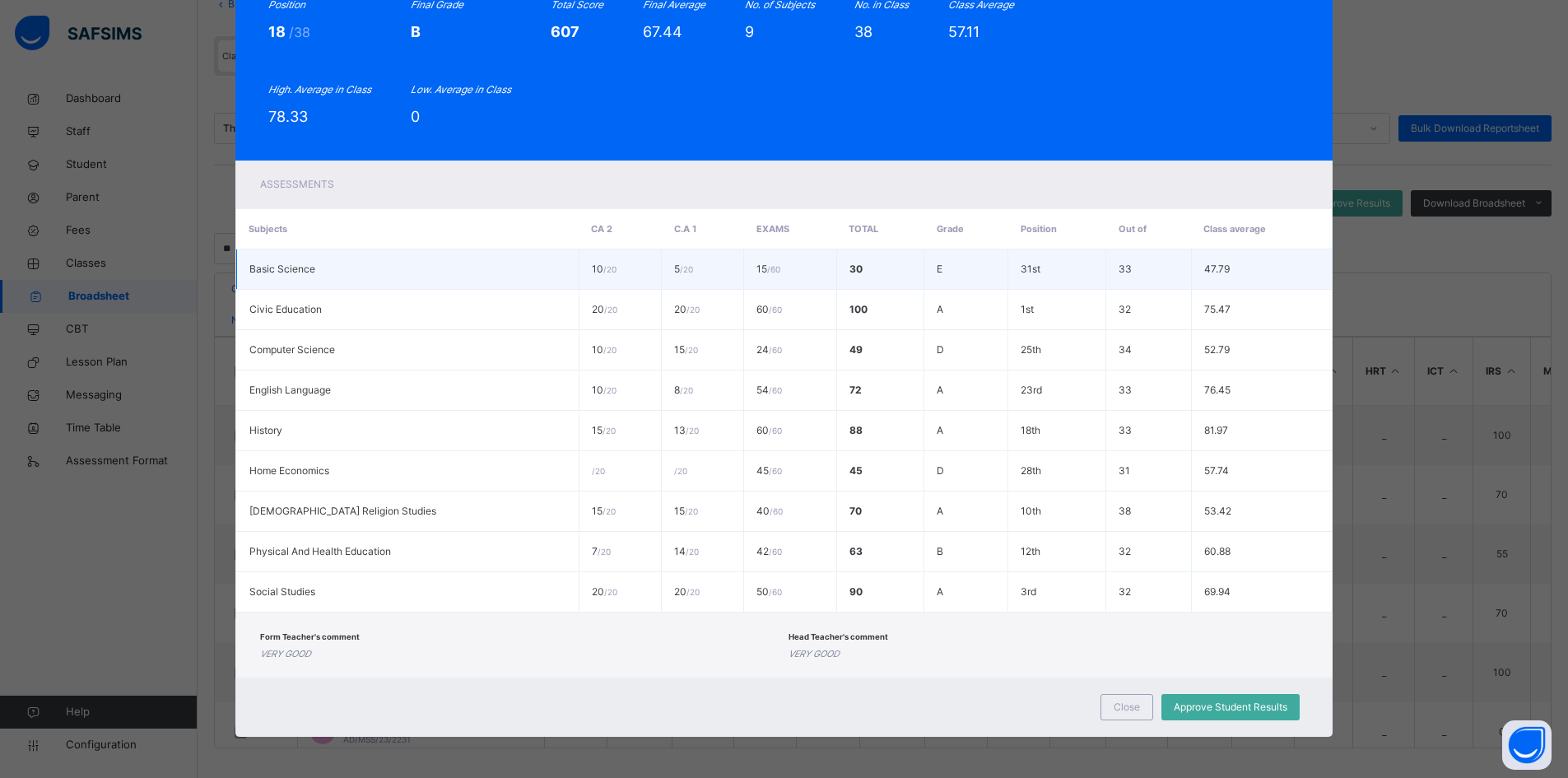
scroll to position [122, 0]
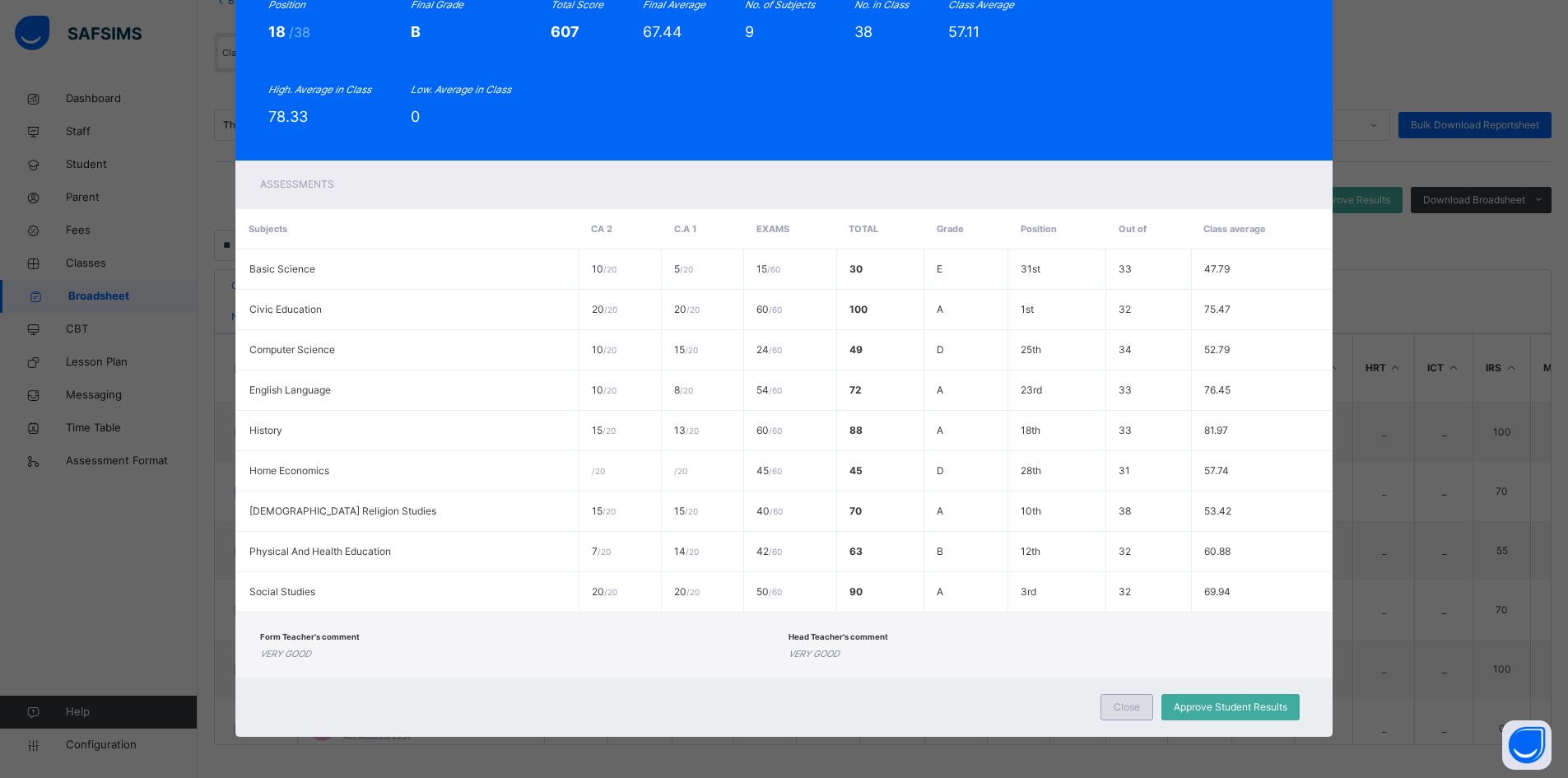
click at [1140, 701] on div "Close" at bounding box center [1127, 707] width 53 height 26
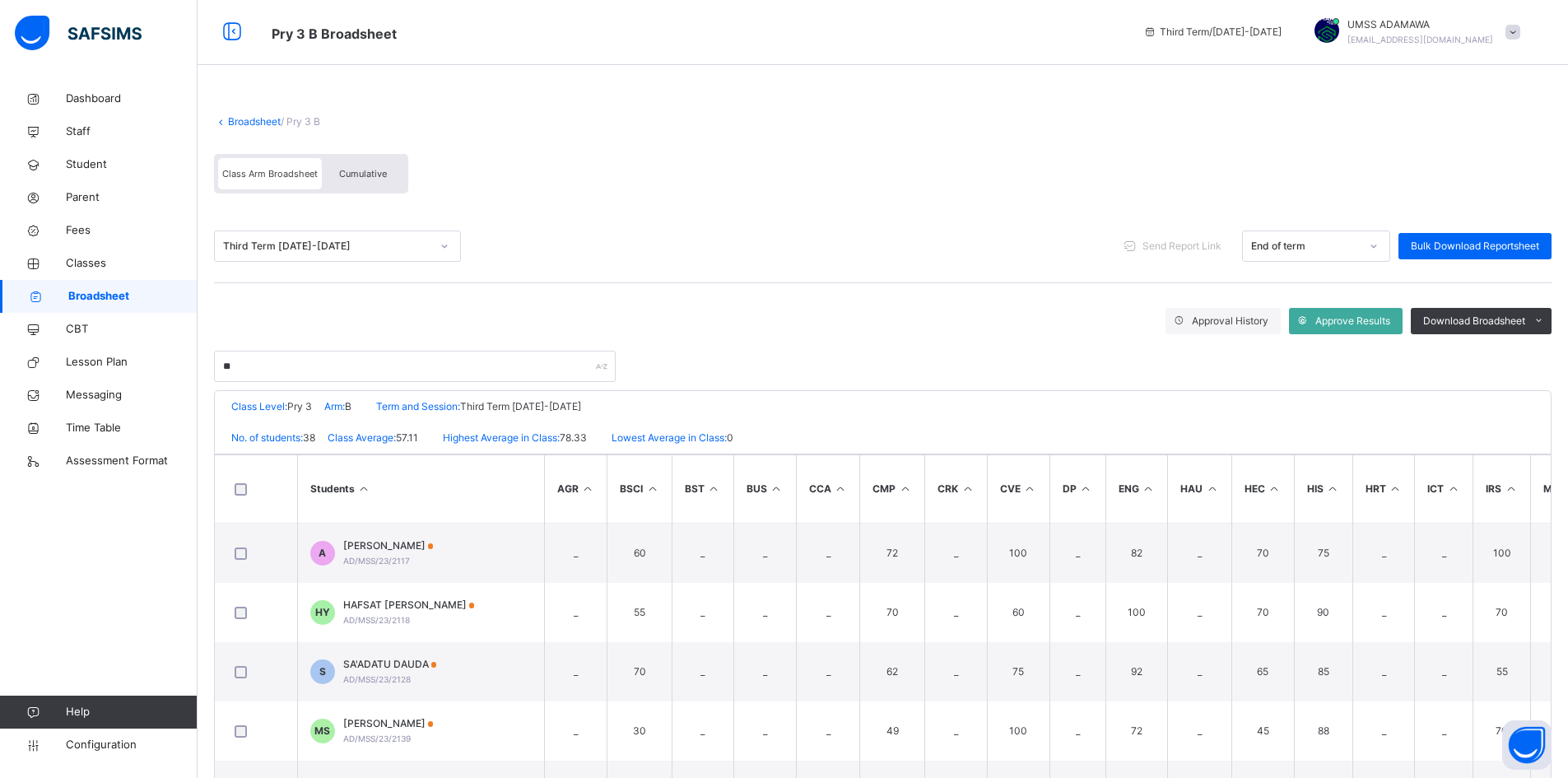
scroll to position [0, 0]
click at [246, 122] on link "Broadsheet" at bounding box center [254, 122] width 53 height 13
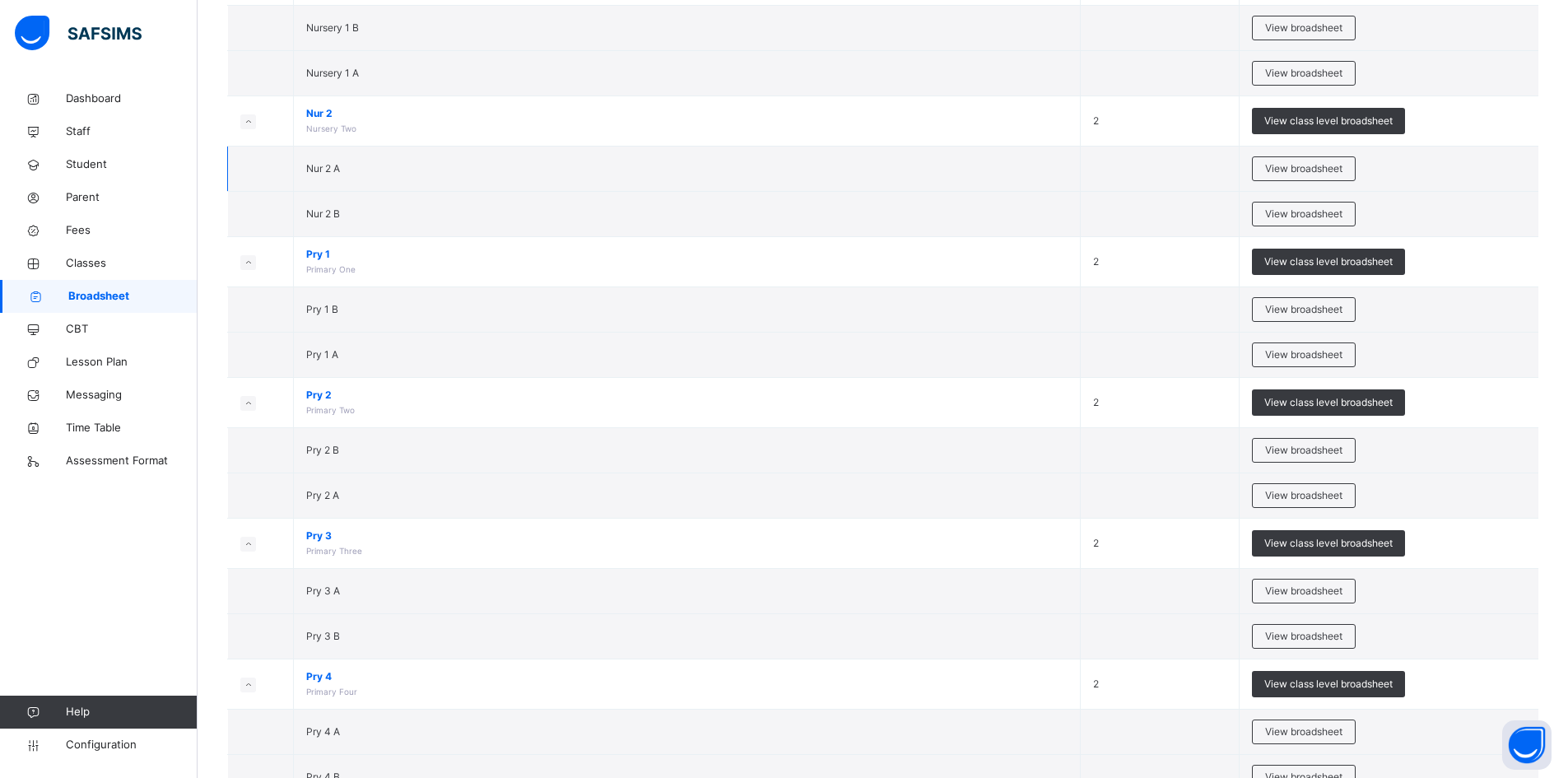
scroll to position [329, 0]
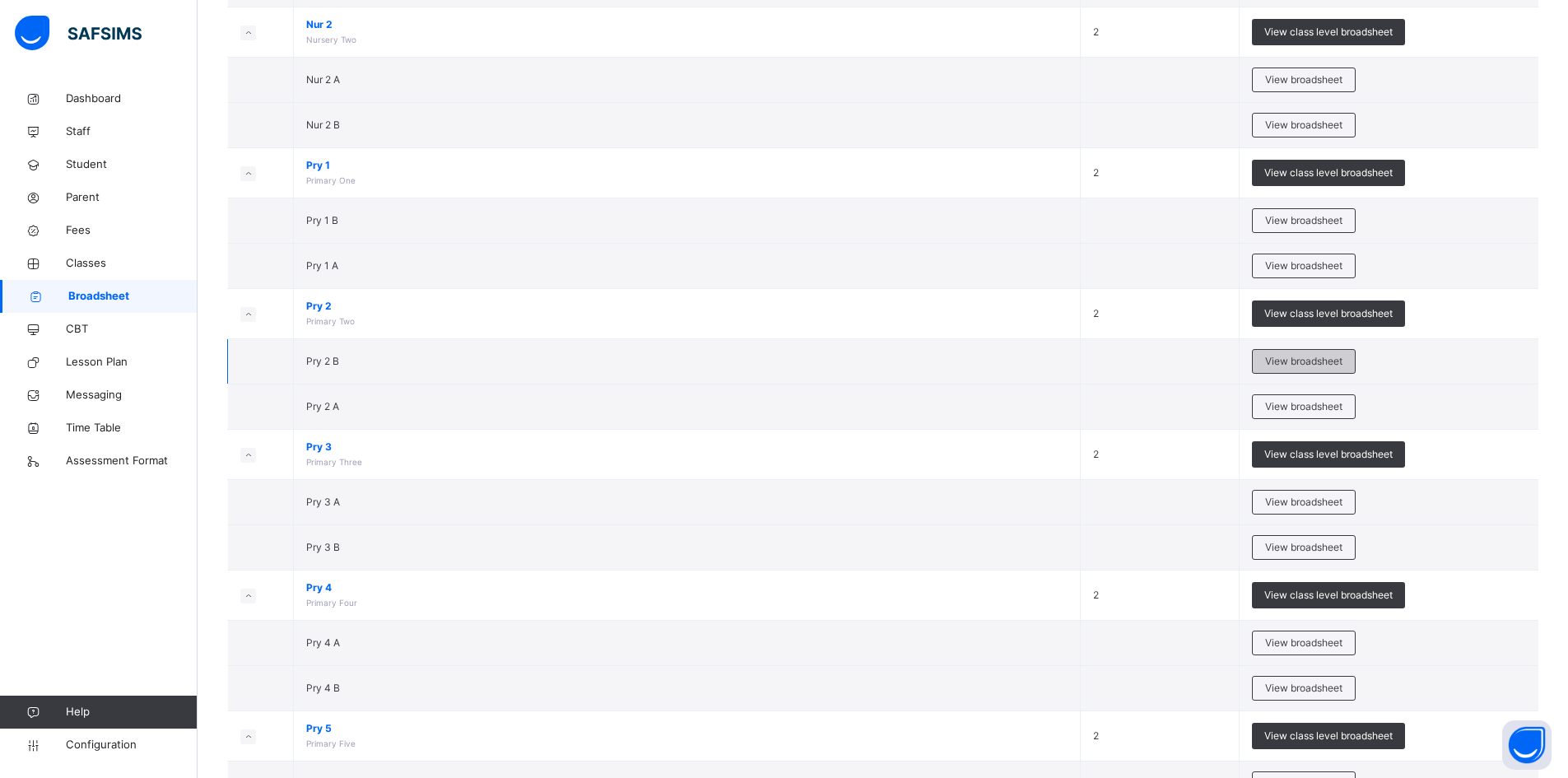
click at [1330, 361] on span "View broadsheet" at bounding box center [1304, 361] width 77 height 14
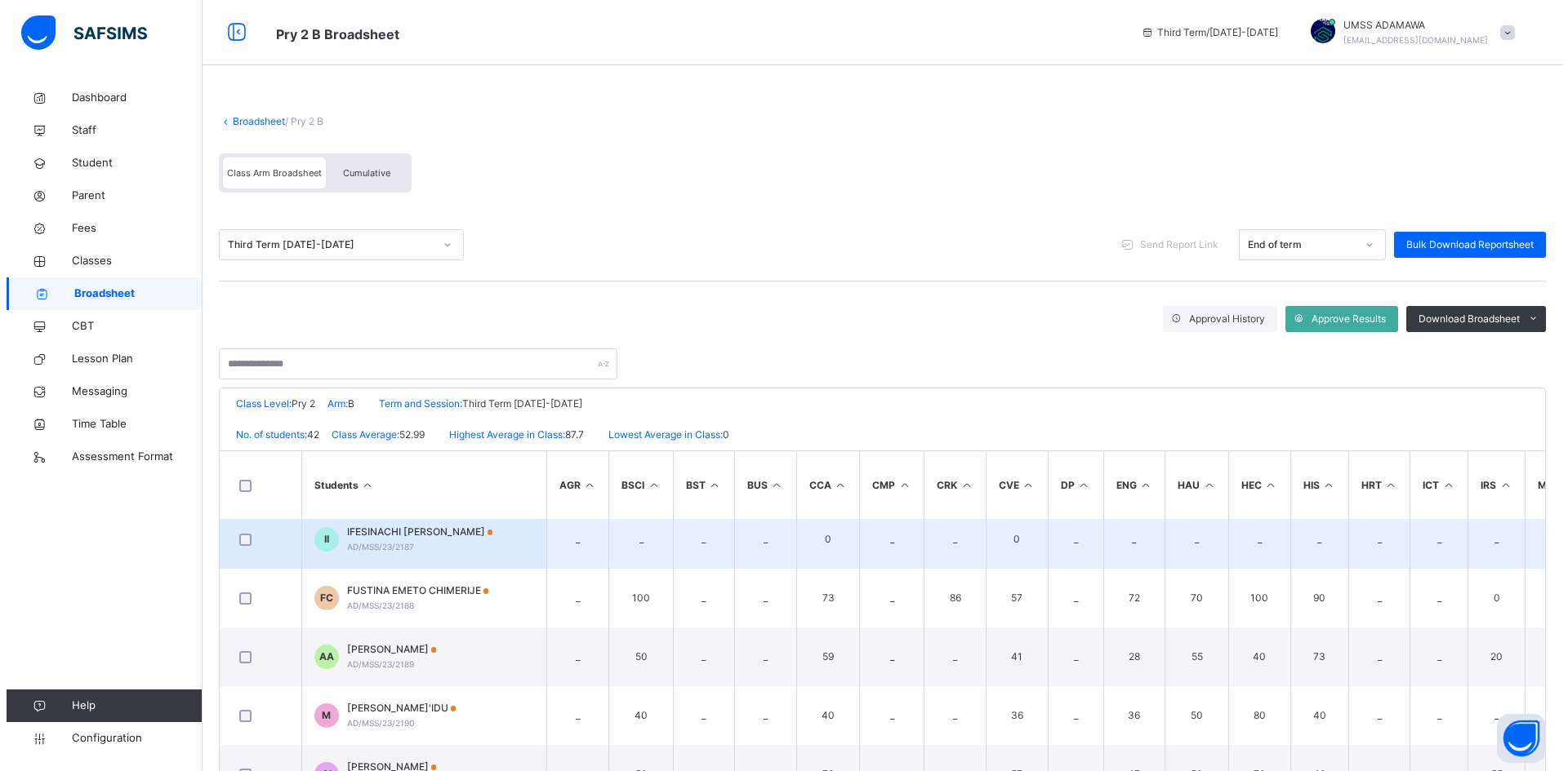
scroll to position [326, 0]
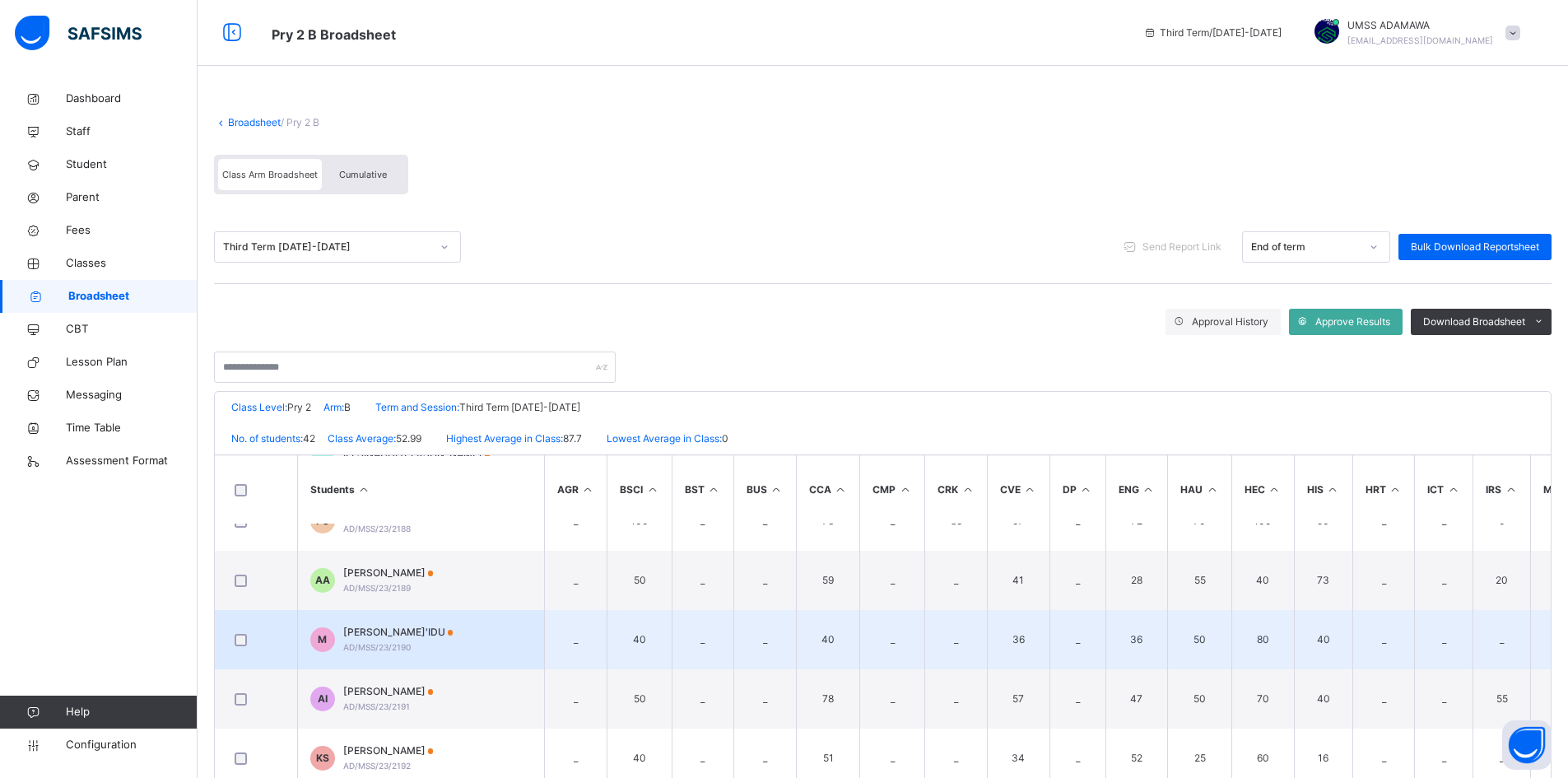
click at [434, 635] on td "M MASURA SA'IDU AD/MSS/23/2190" at bounding box center [421, 640] width 247 height 60
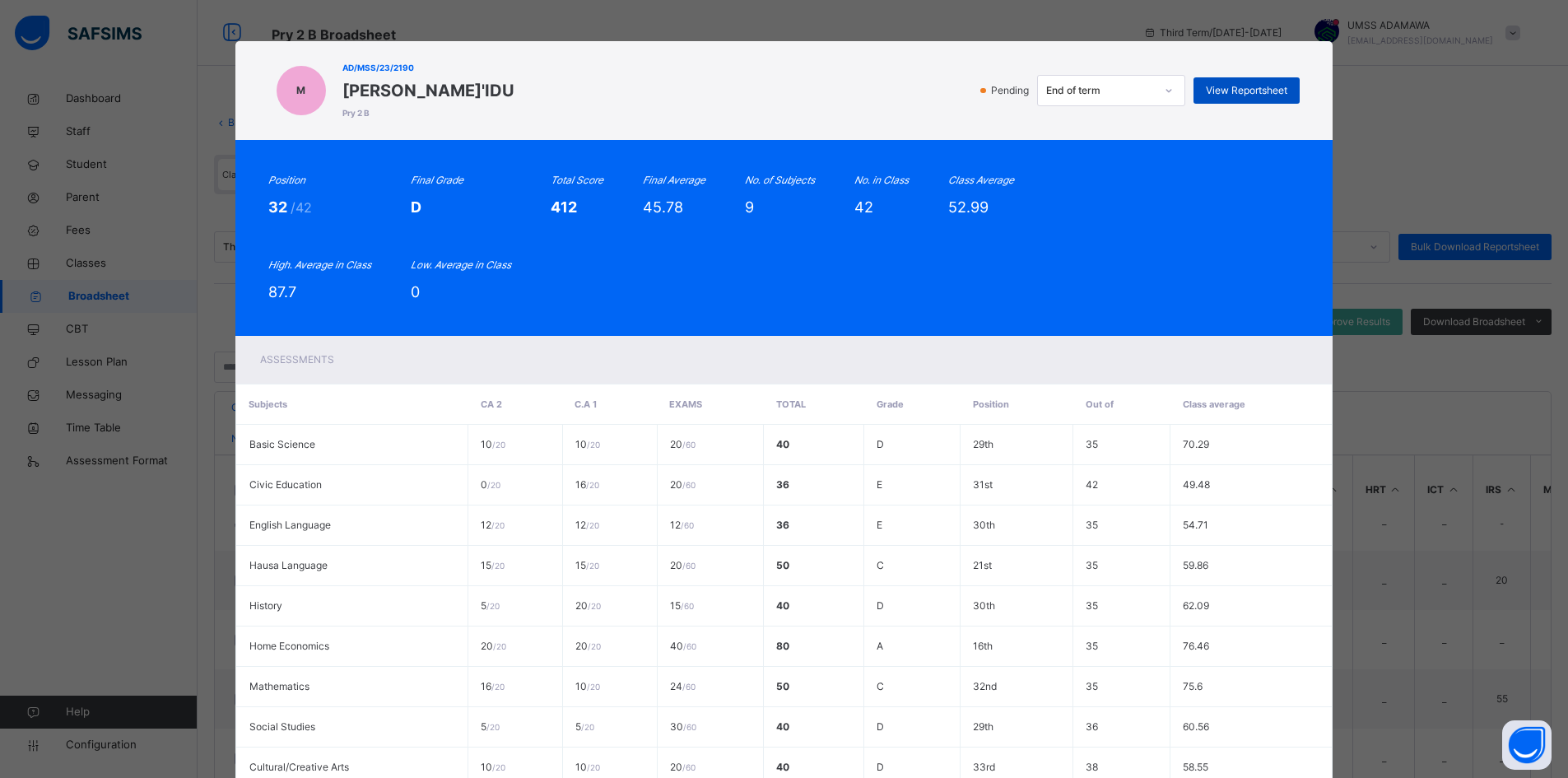
click at [1224, 93] on span "View Reportsheet" at bounding box center [1247, 90] width 82 height 14
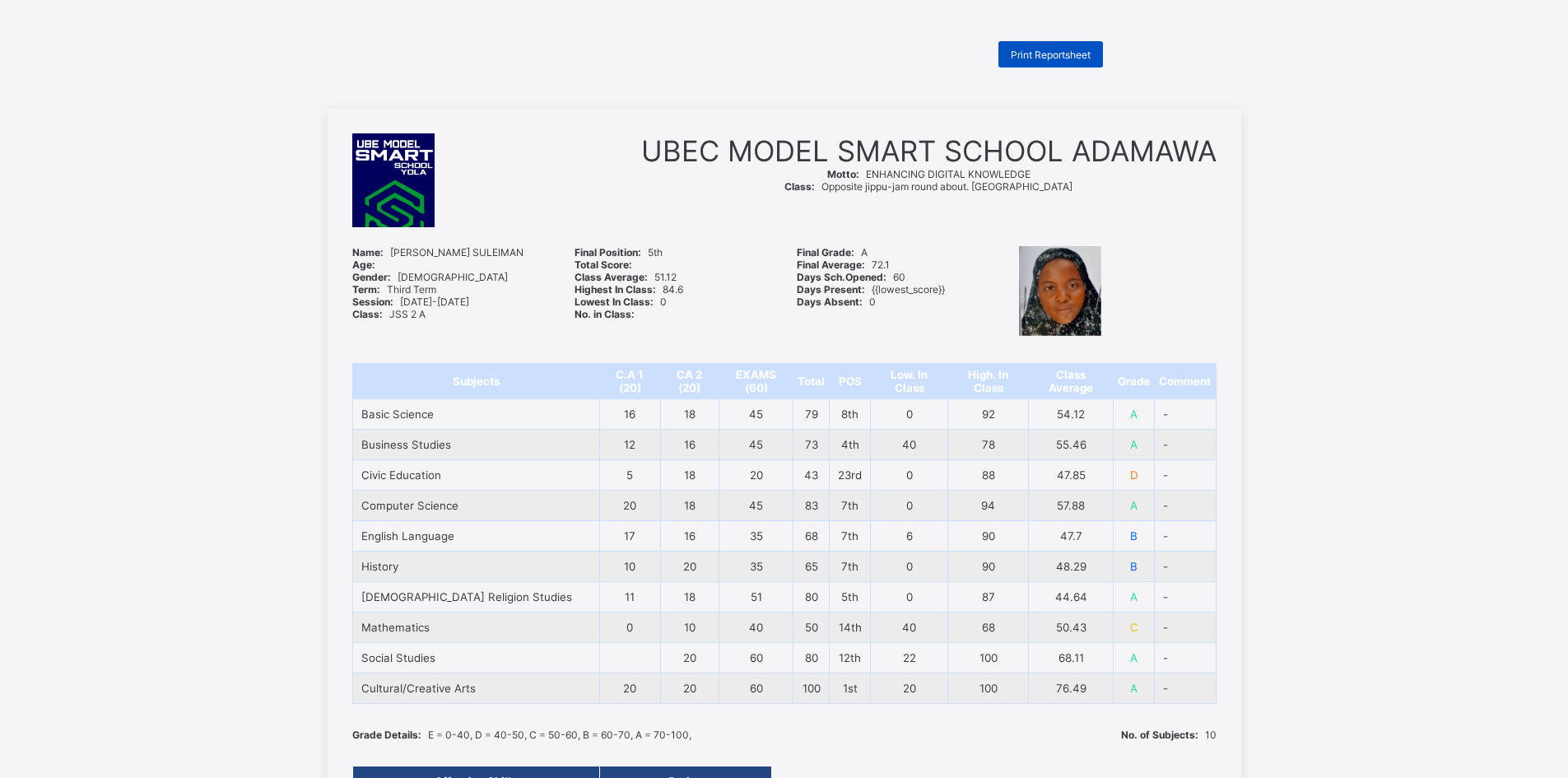
click at [1054, 48] on span "Print Reportsheet" at bounding box center [1050, 54] width 80 height 13
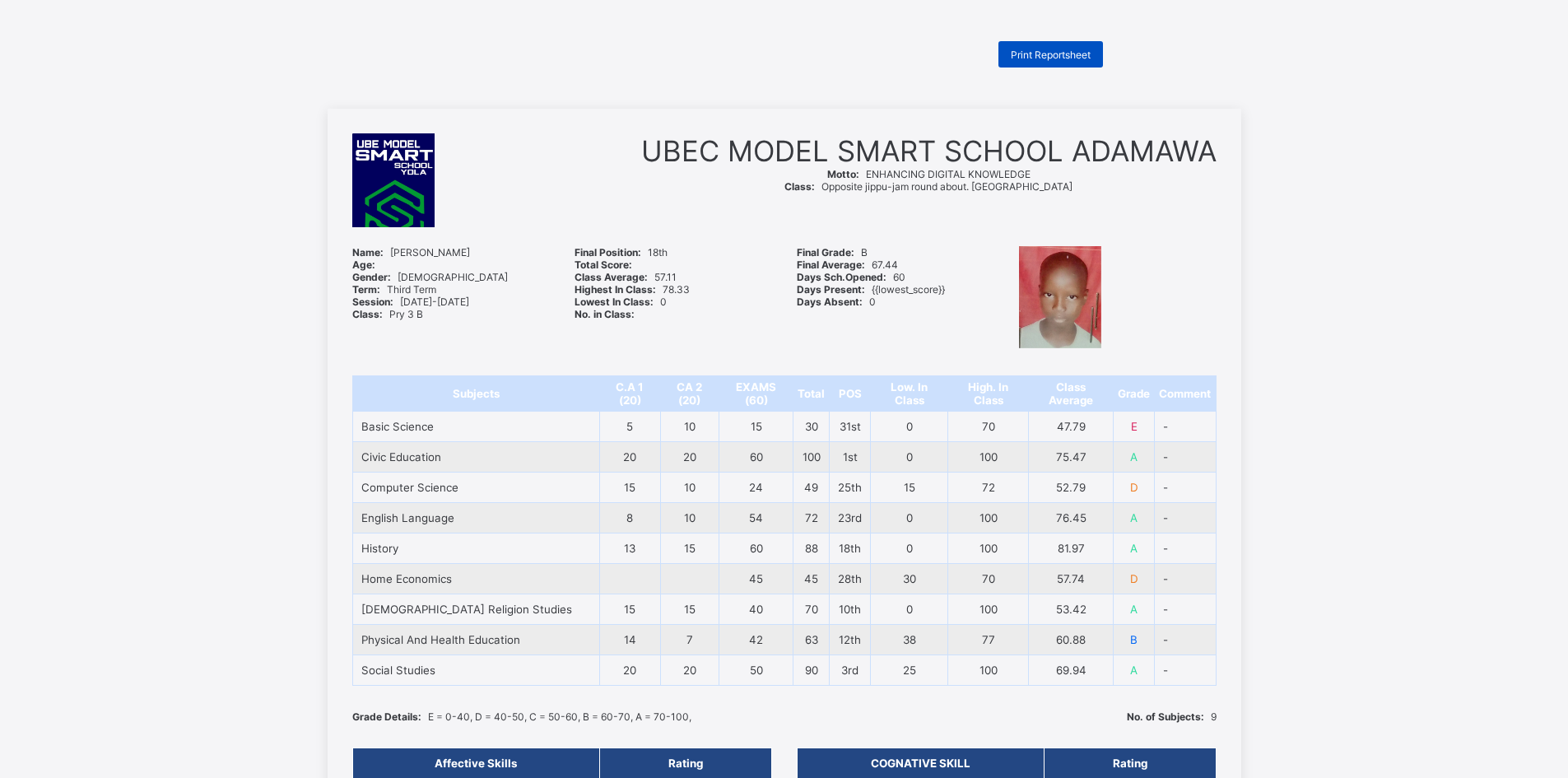
click at [1072, 49] on span "Print Reportsheet" at bounding box center [1050, 54] width 80 height 13
